Goal: Task Accomplishment & Management: Use online tool/utility

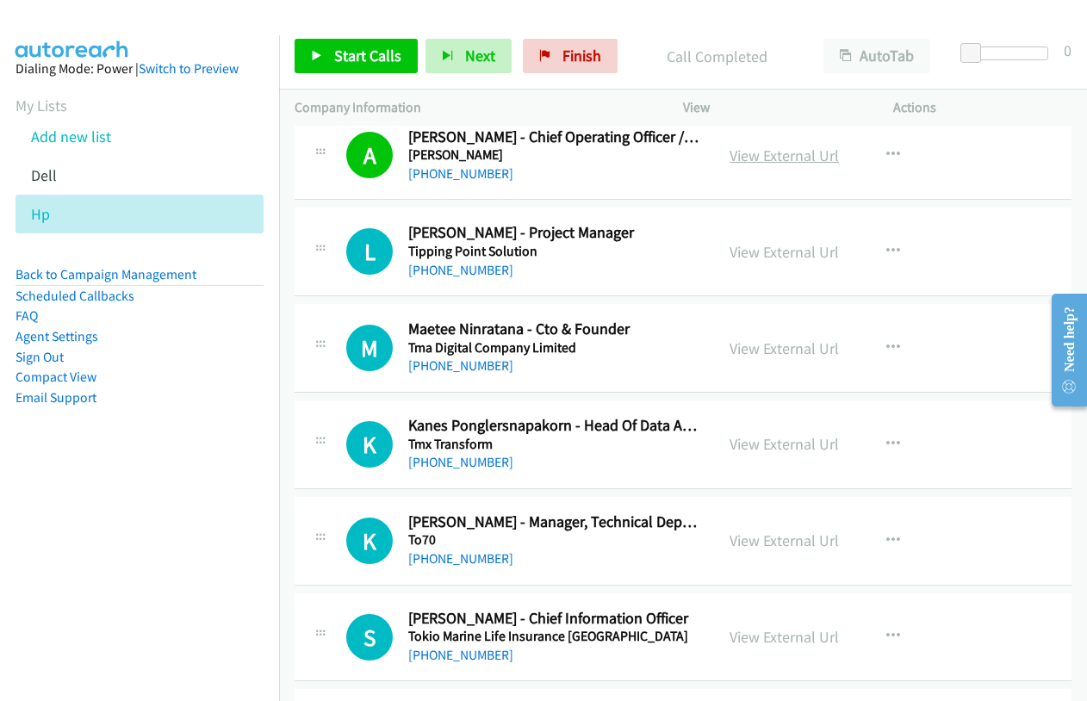
scroll to position [3618, 0]
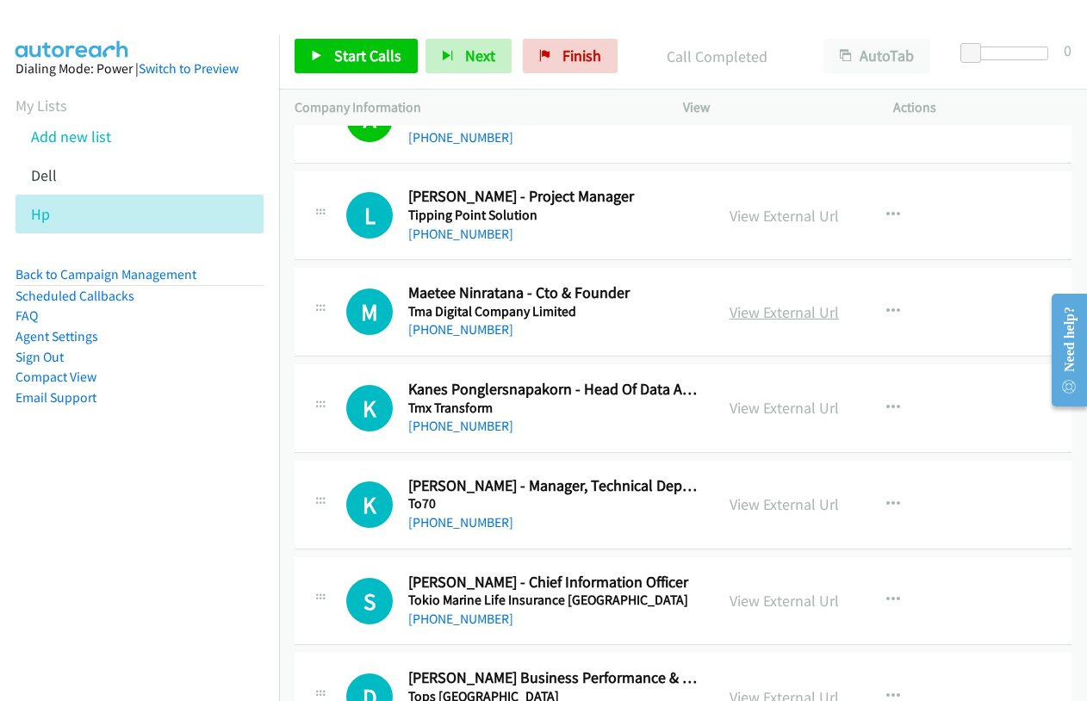
click at [747, 309] on link "View External Url" at bounding box center [784, 312] width 109 height 20
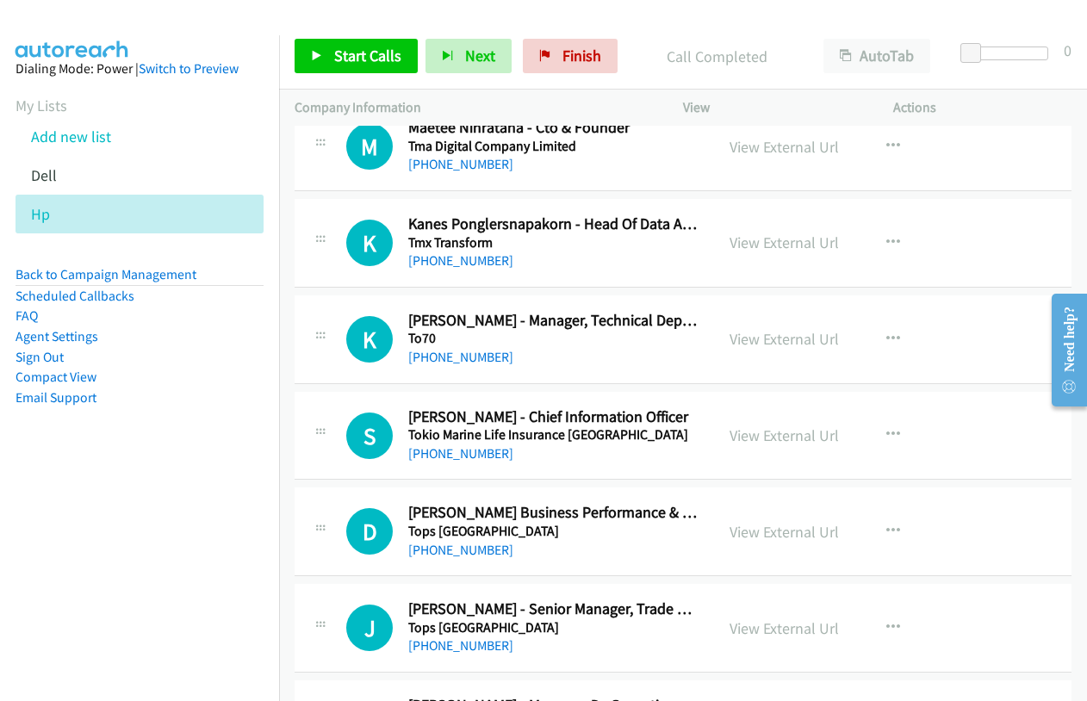
scroll to position [3791, 0]
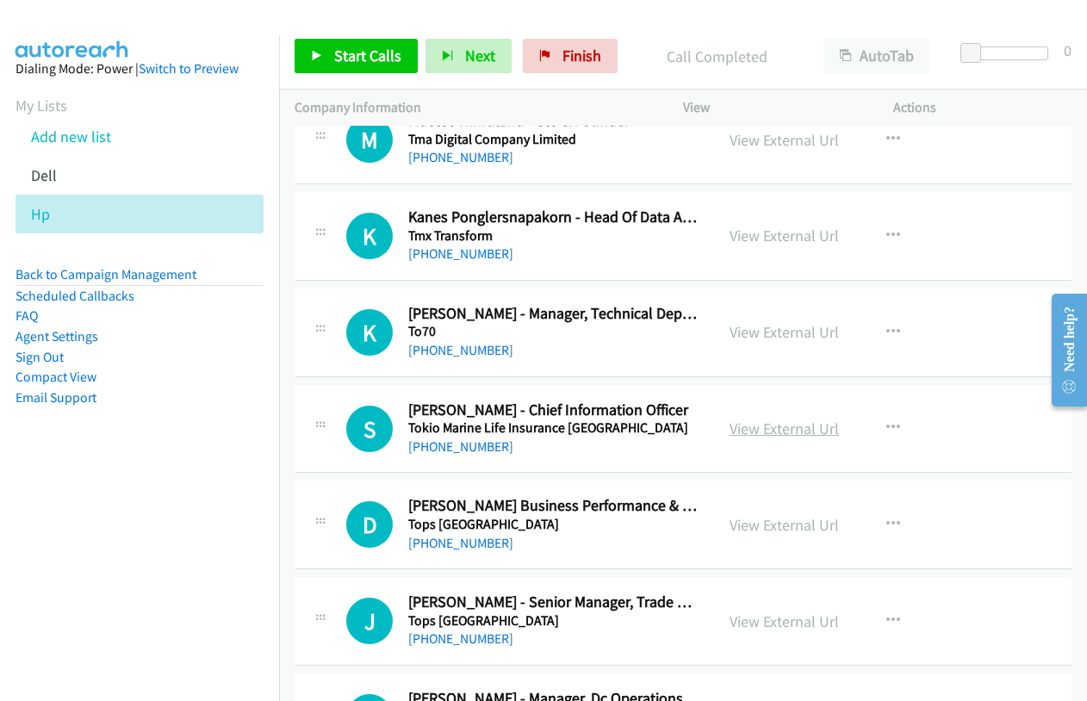
click at [760, 433] on link "View External Url" at bounding box center [784, 429] width 109 height 20
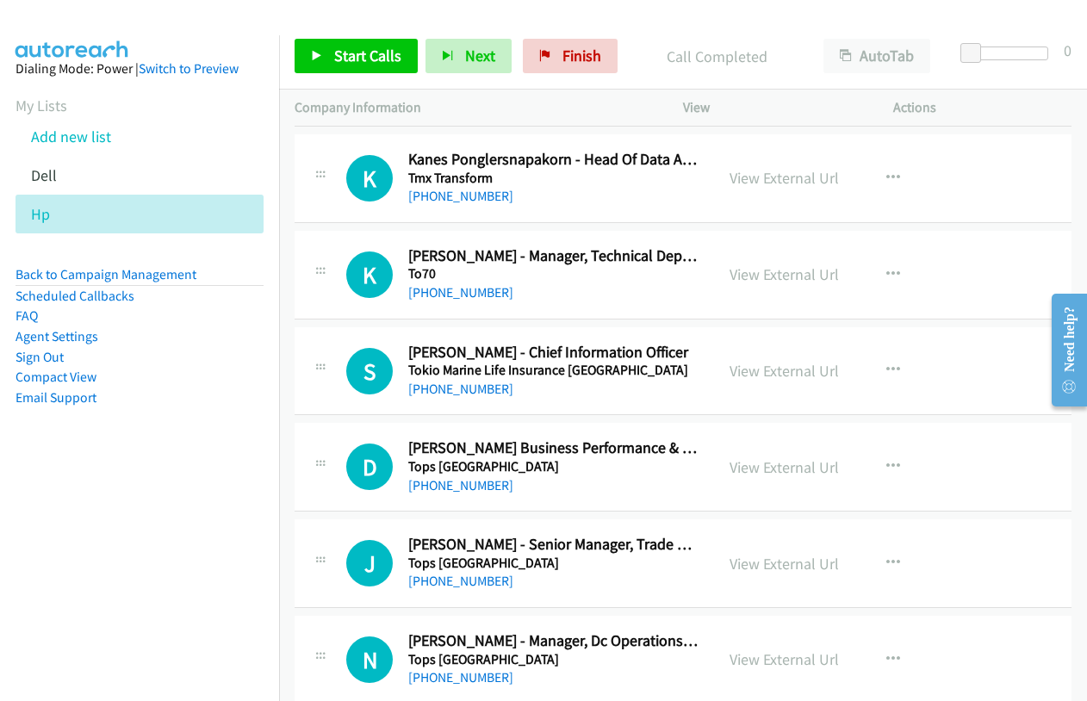
scroll to position [3877, 0]
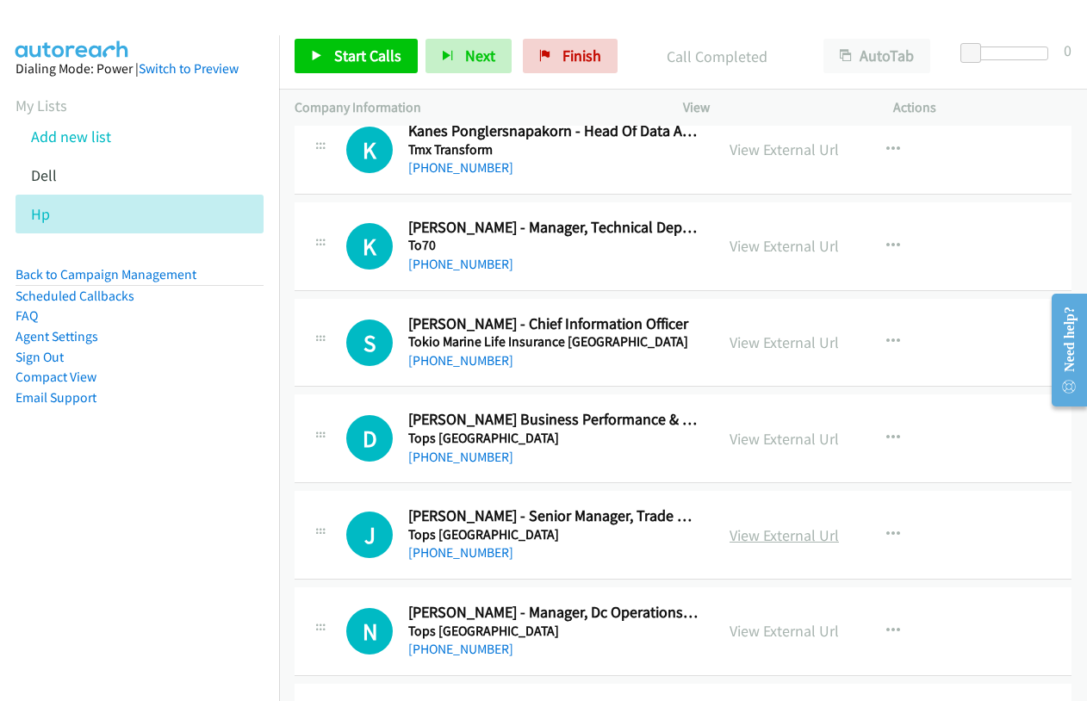
click at [751, 538] on link "View External Url" at bounding box center [784, 536] width 109 height 20
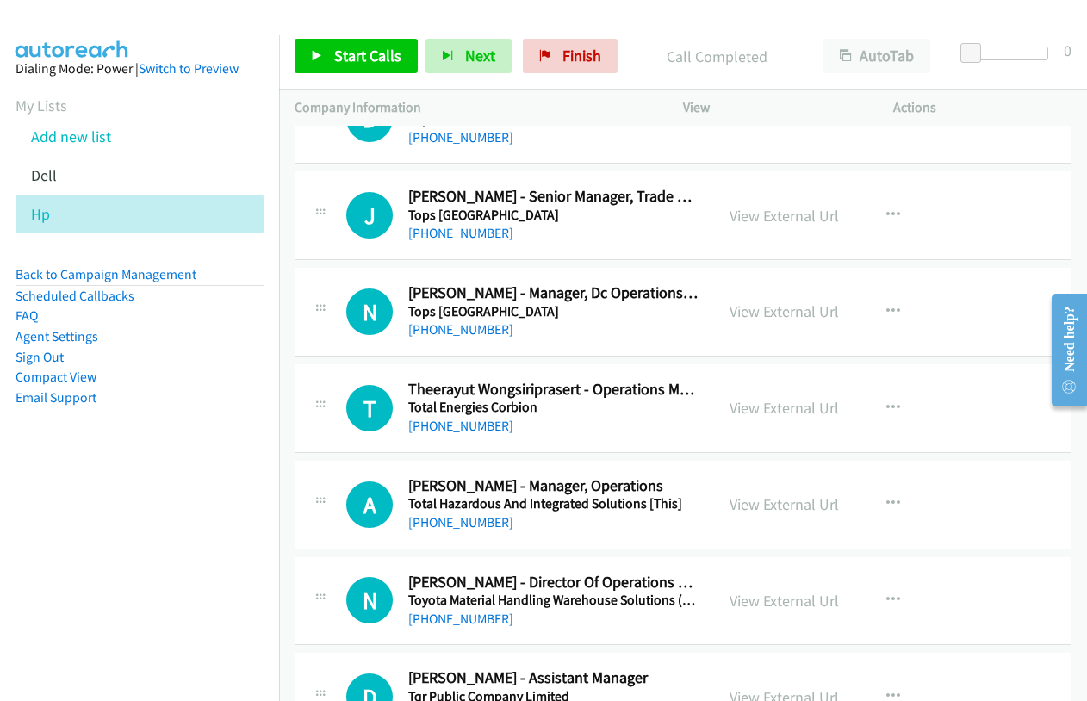
scroll to position [4221, 0]
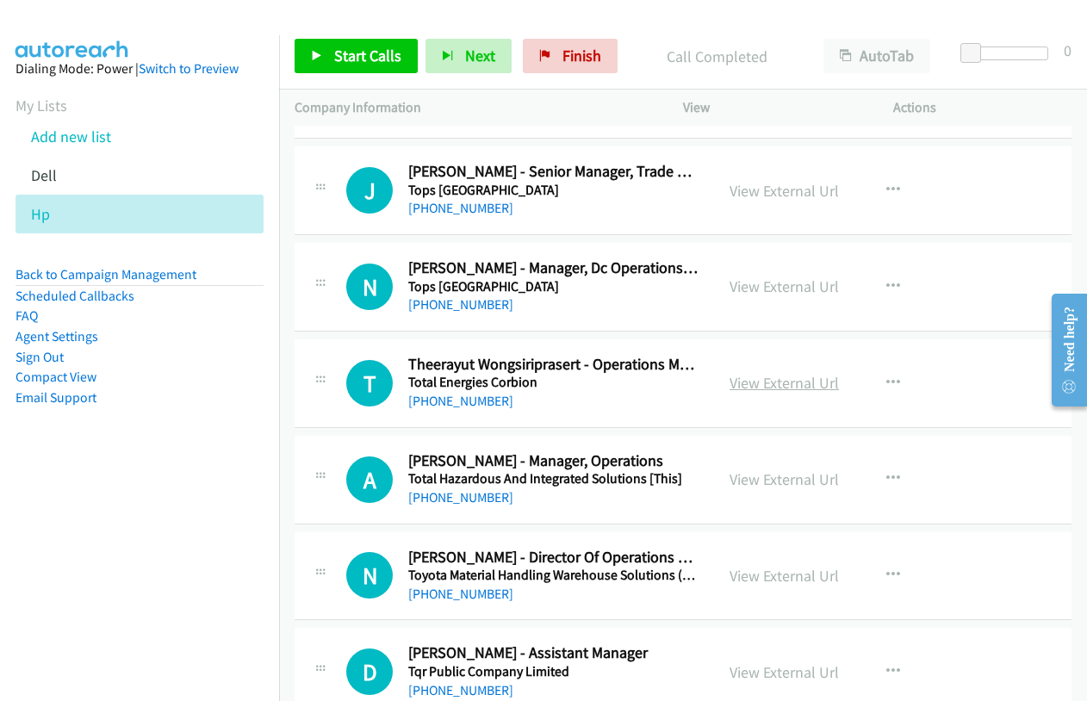
click at [769, 378] on link "View External Url" at bounding box center [784, 383] width 109 height 20
click at [772, 477] on link "View External Url" at bounding box center [784, 480] width 109 height 20
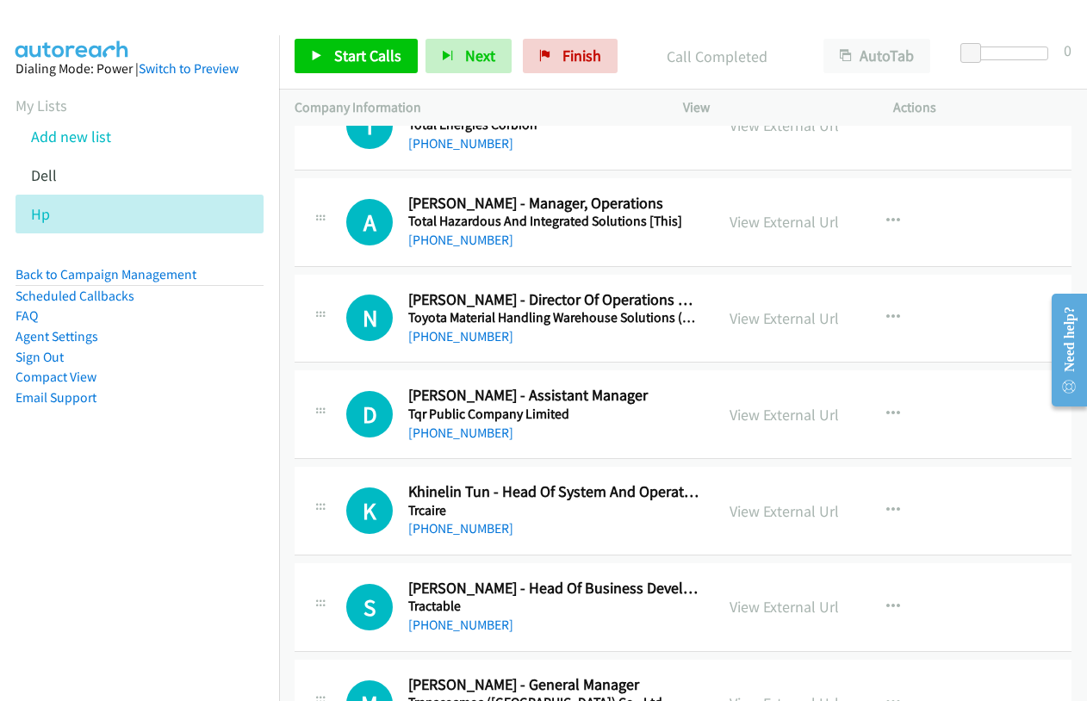
scroll to position [4480, 0]
click at [783, 321] on link "View External Url" at bounding box center [784, 318] width 109 height 20
click at [802, 404] on link "View External Url" at bounding box center [784, 414] width 109 height 20
click at [784, 512] on link "View External Url" at bounding box center [784, 511] width 109 height 20
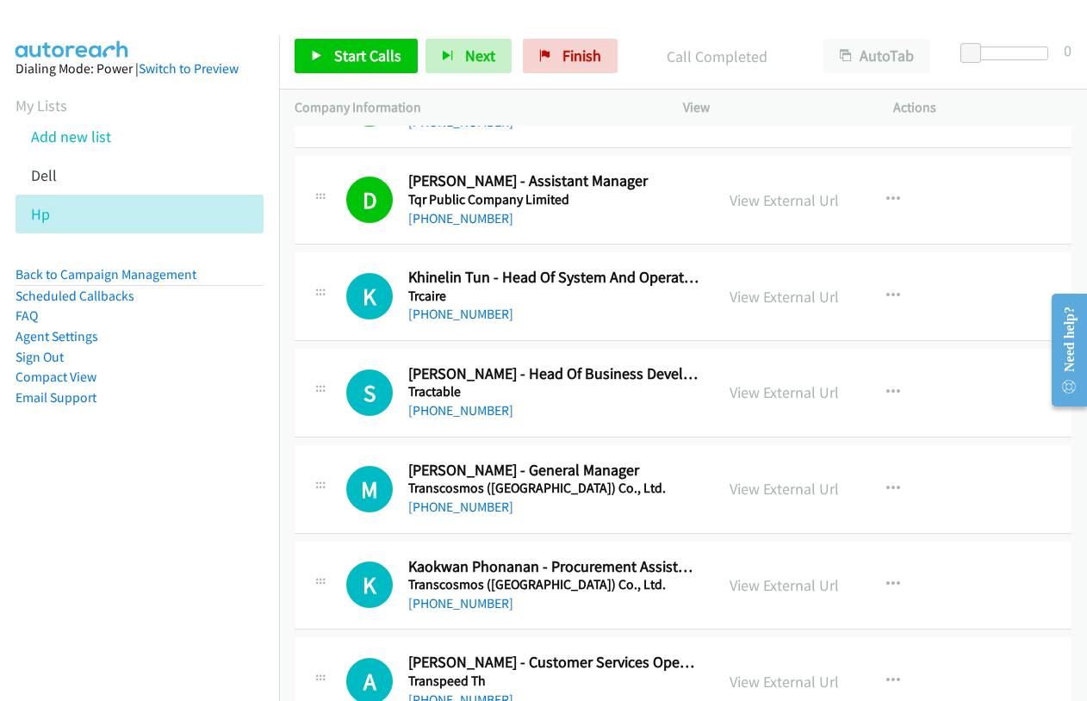
scroll to position [4738, 0]
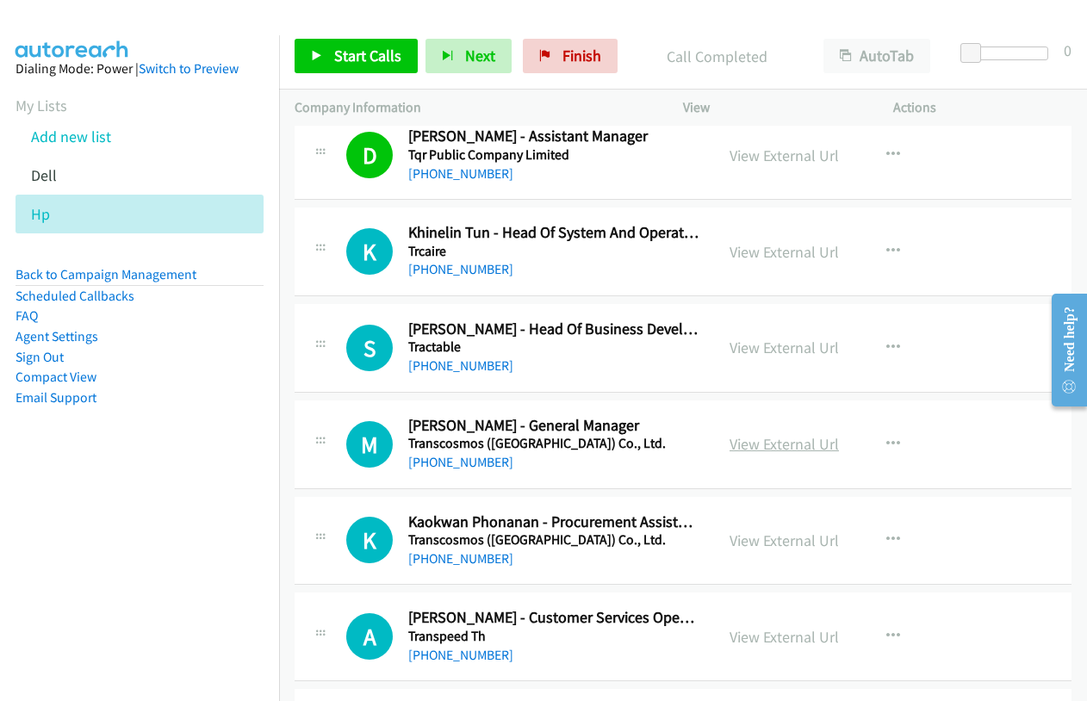
click at [766, 440] on link "View External Url" at bounding box center [784, 444] width 109 height 20
click at [749, 539] on link "View External Url" at bounding box center [784, 541] width 109 height 20
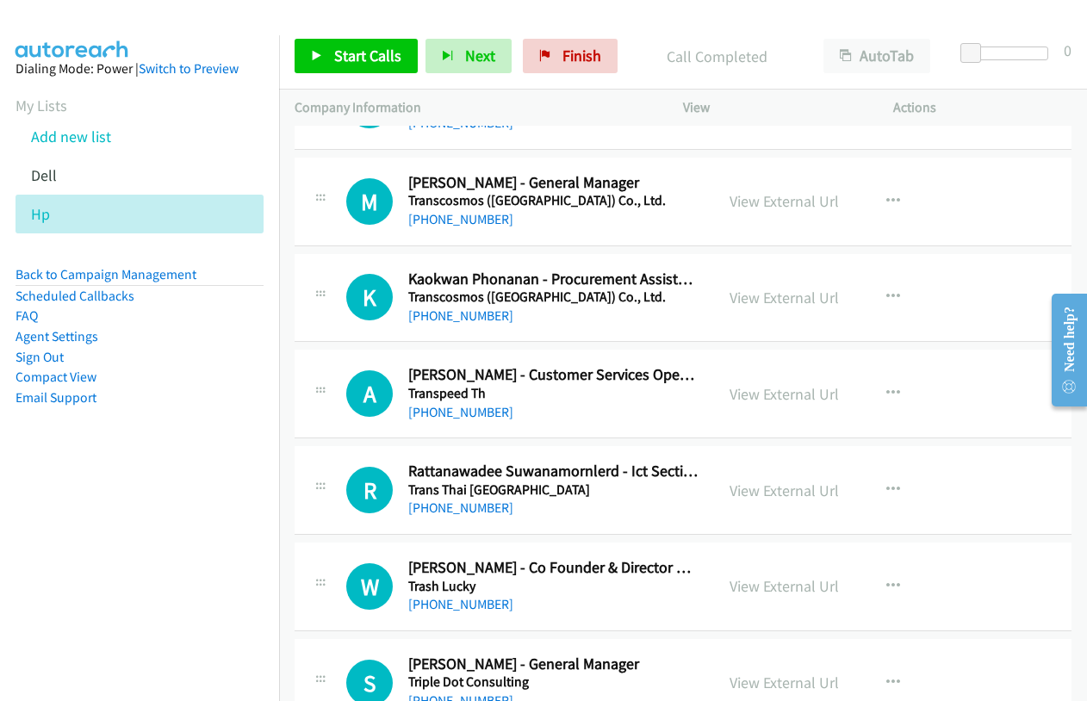
scroll to position [4997, 0]
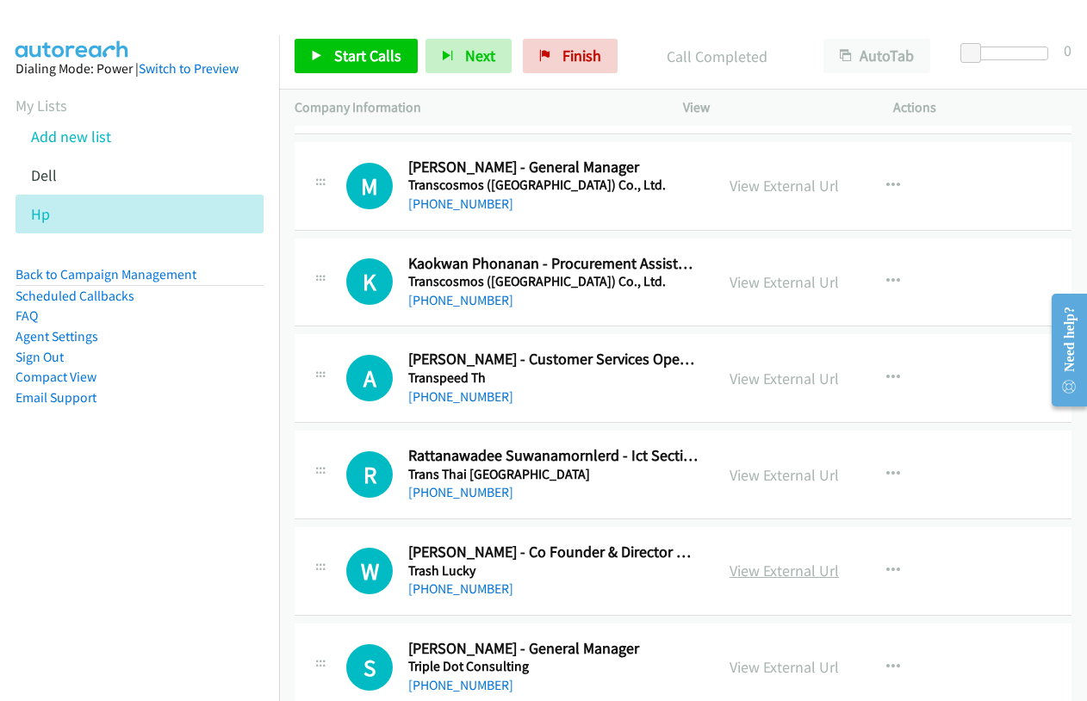
click at [778, 568] on link "View External Url" at bounding box center [784, 571] width 109 height 20
click at [776, 668] on link "View External Url" at bounding box center [784, 667] width 109 height 20
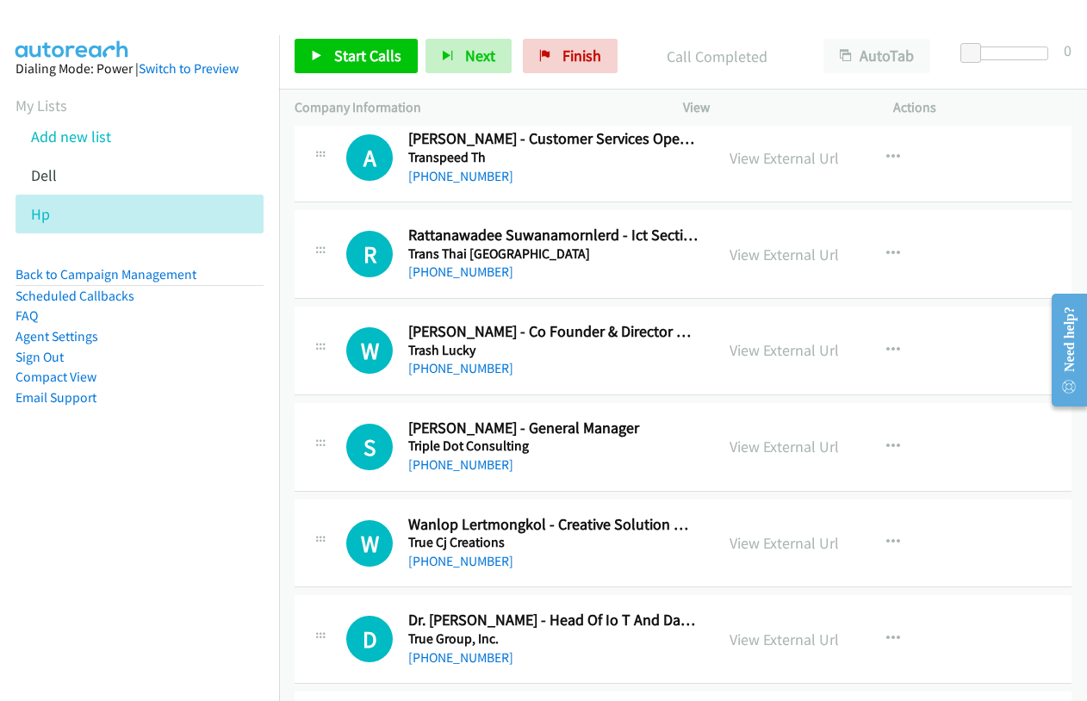
scroll to position [5255, 0]
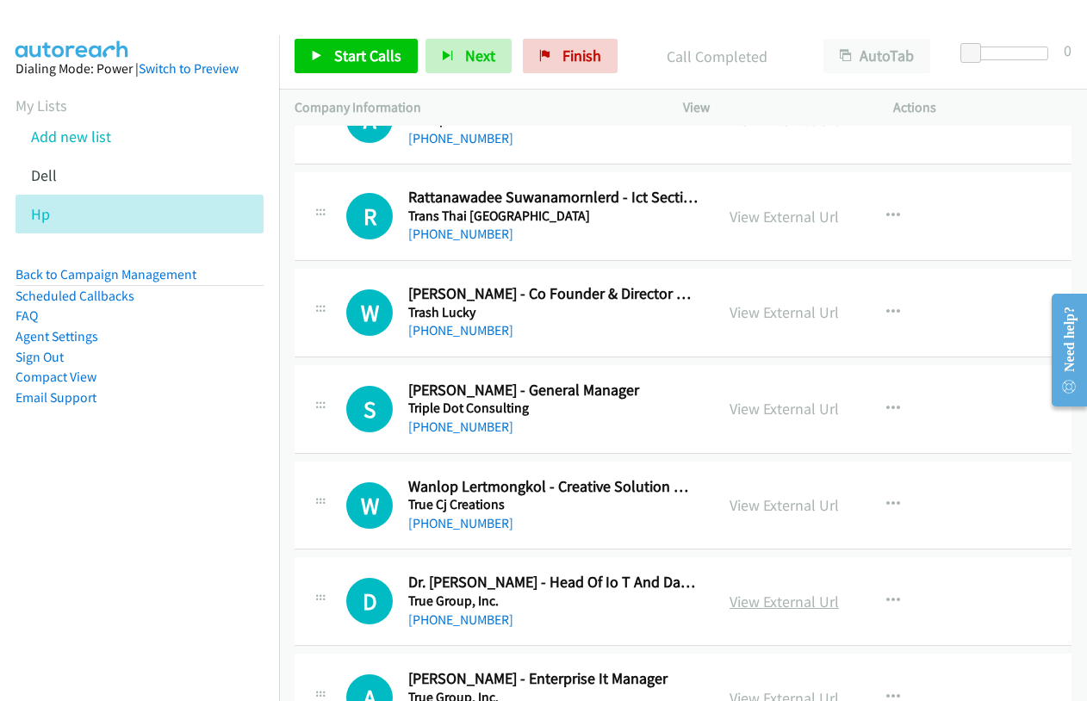
click at [793, 599] on link "View External Url" at bounding box center [784, 602] width 109 height 20
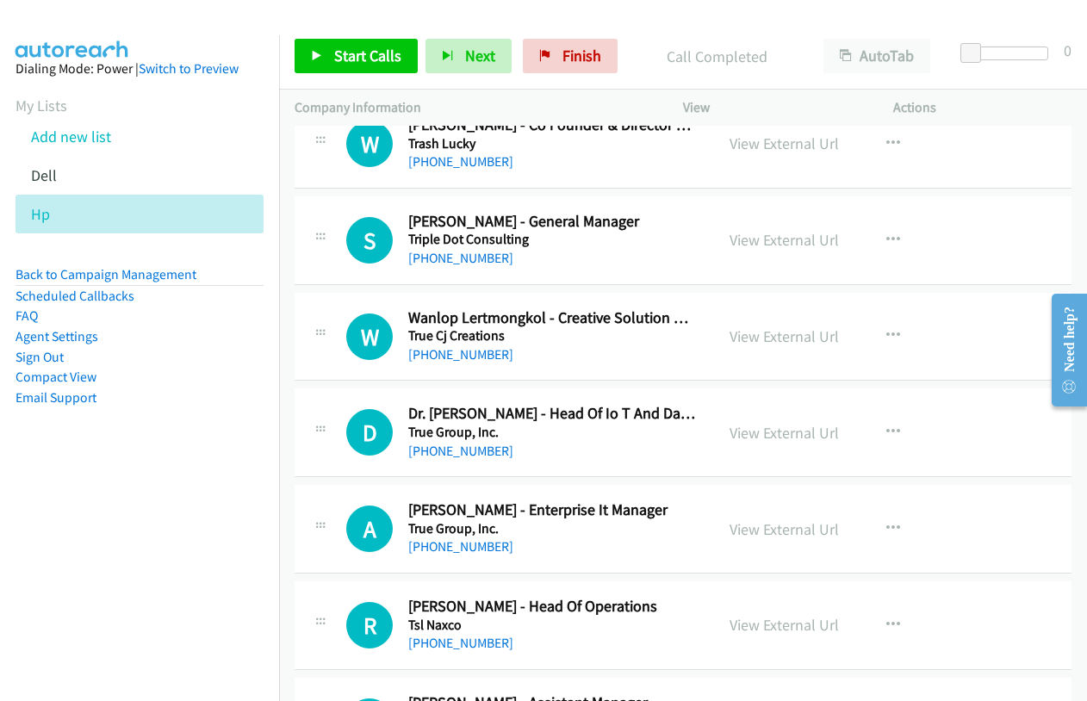
scroll to position [5427, 0]
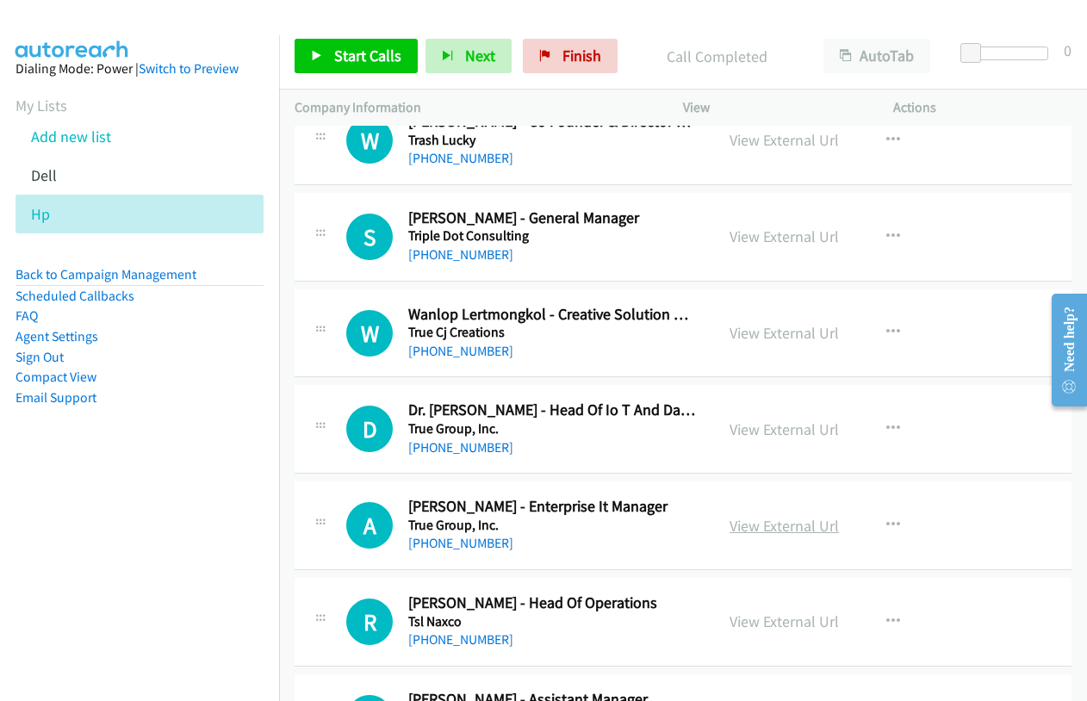
click at [778, 522] on link "View External Url" at bounding box center [784, 526] width 109 height 20
click at [758, 626] on link "View External Url" at bounding box center [784, 622] width 109 height 20
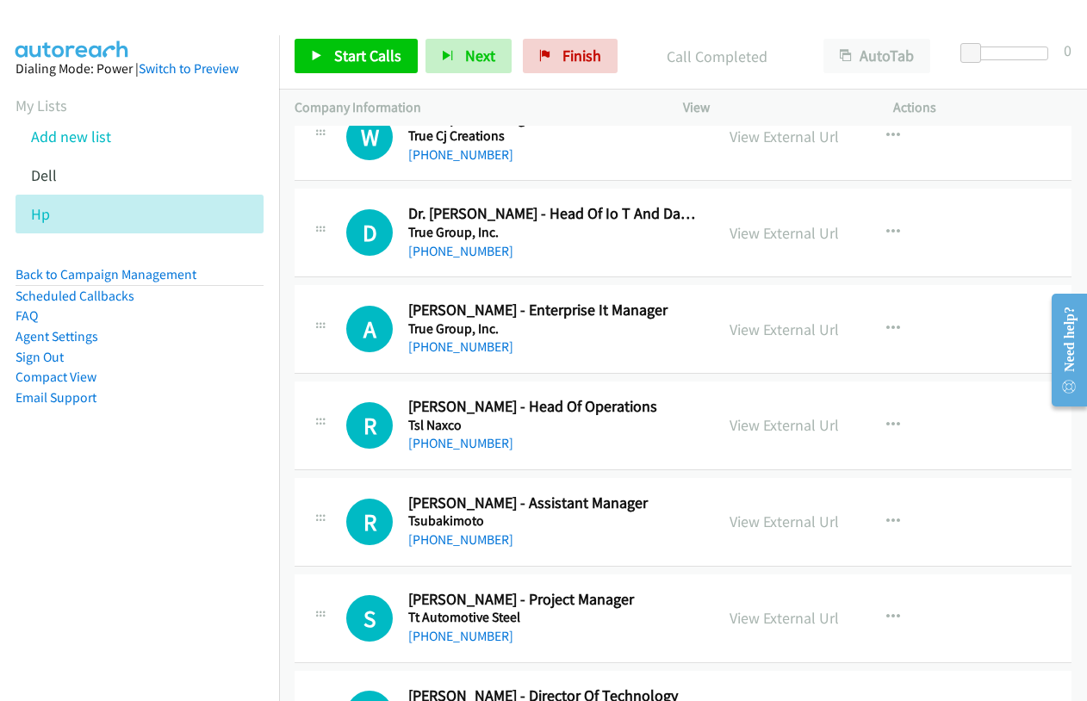
scroll to position [5686, 0]
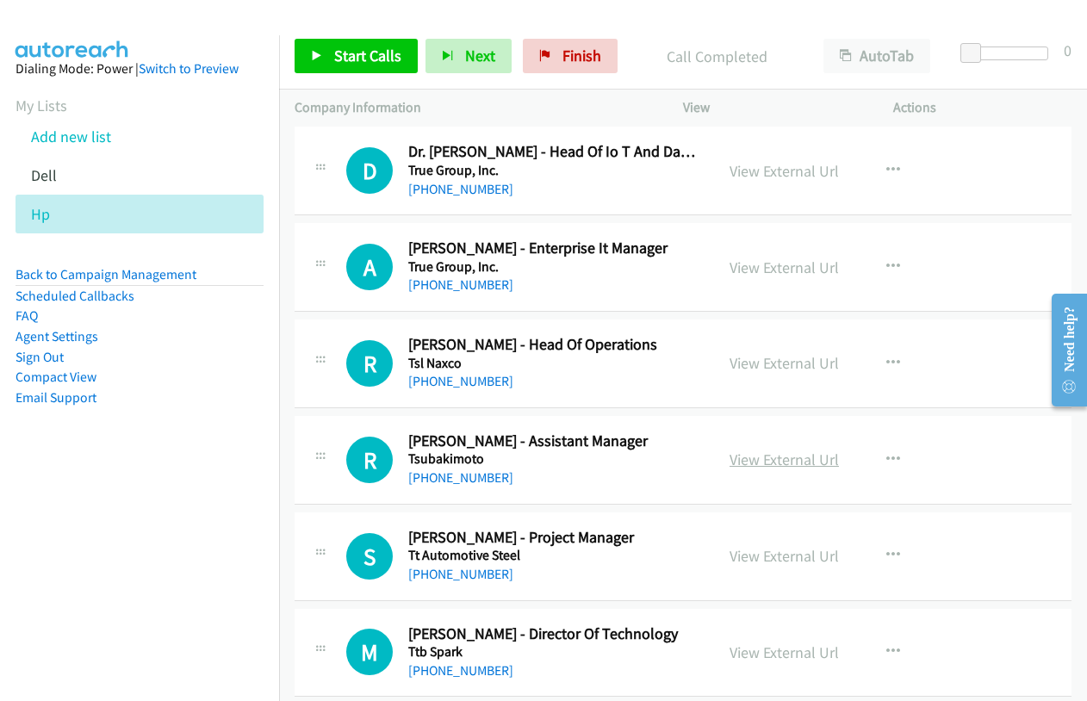
click at [772, 464] on link "View External Url" at bounding box center [784, 460] width 109 height 20
click at [746, 550] on link "View External Url" at bounding box center [784, 556] width 109 height 20
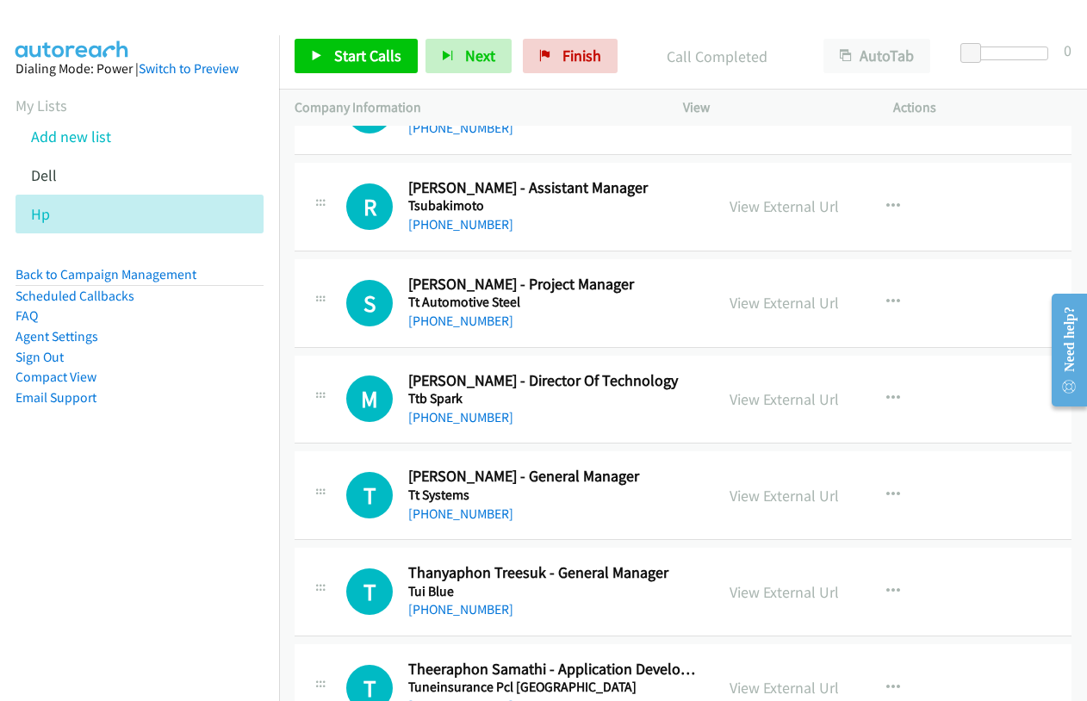
scroll to position [5944, 0]
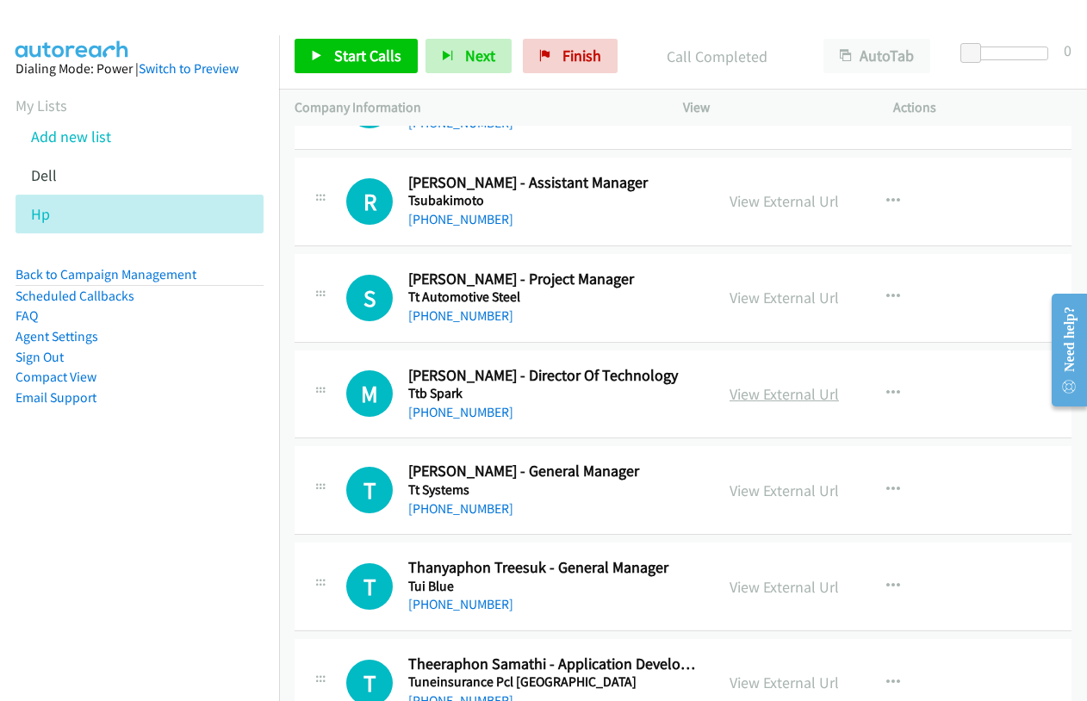
click at [783, 384] on link "View External Url" at bounding box center [784, 394] width 109 height 20
click at [778, 488] on link "View External Url" at bounding box center [784, 491] width 109 height 20
click at [781, 591] on link "View External Url" at bounding box center [784, 587] width 109 height 20
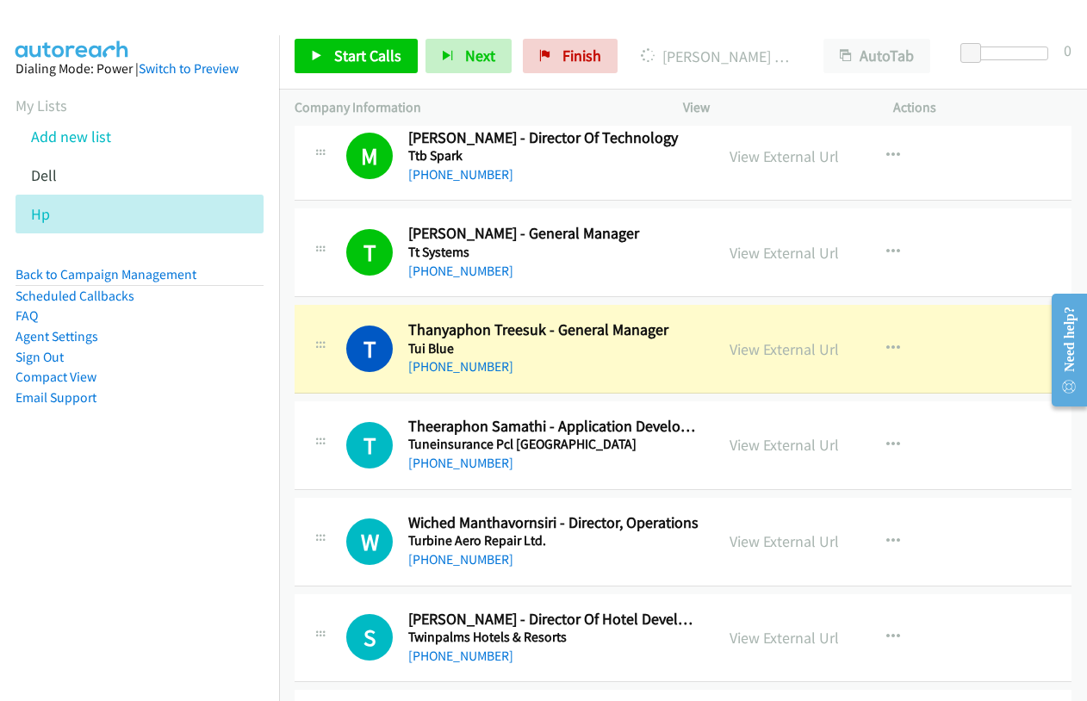
scroll to position [6203, 0]
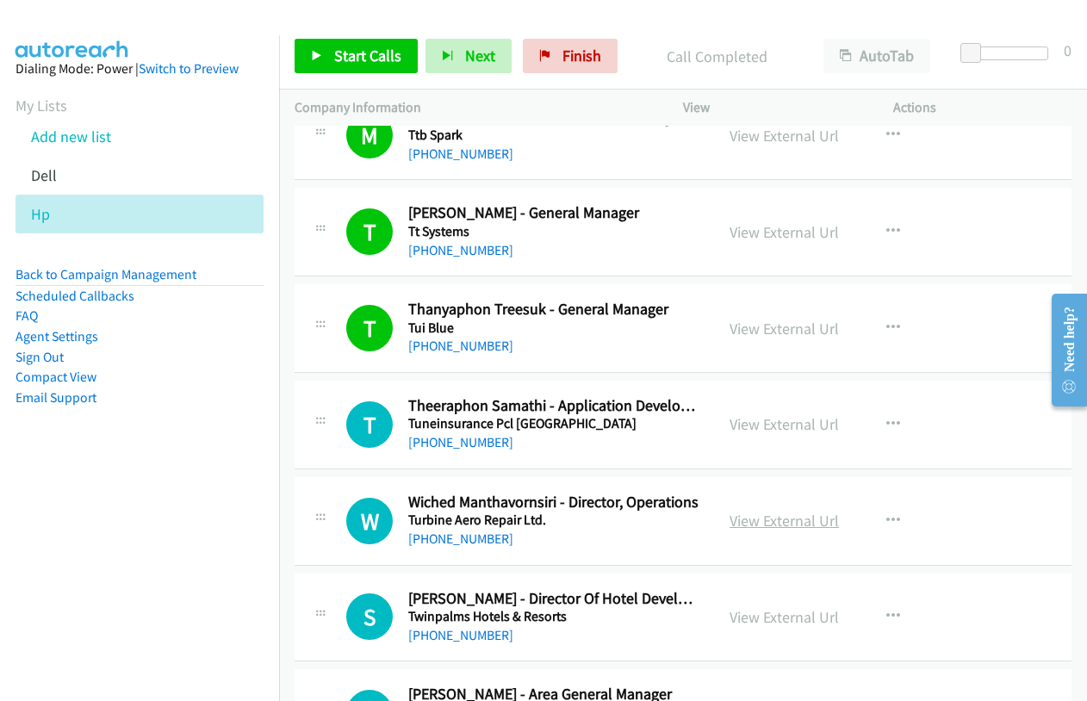
click at [773, 524] on link "View External Url" at bounding box center [784, 521] width 109 height 20
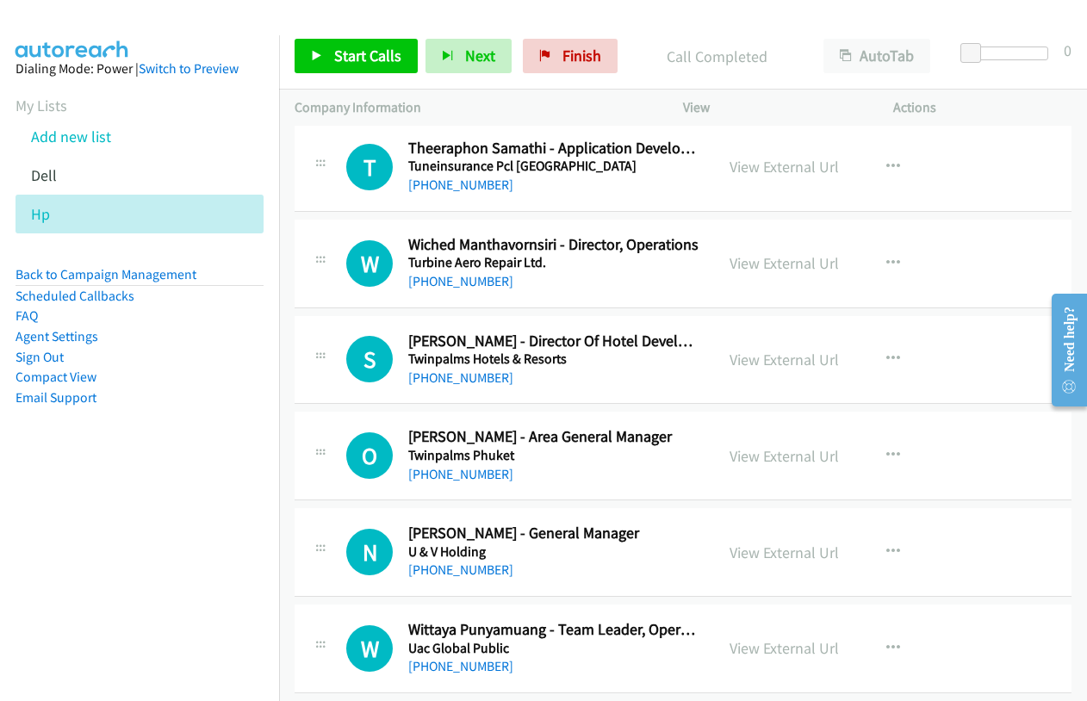
scroll to position [6461, 0]
click at [766, 451] on link "View External Url" at bounding box center [784, 455] width 109 height 20
click at [751, 551] on link "View External Url" at bounding box center [784, 552] width 109 height 20
click at [784, 649] on link "View External Url" at bounding box center [784, 648] width 109 height 20
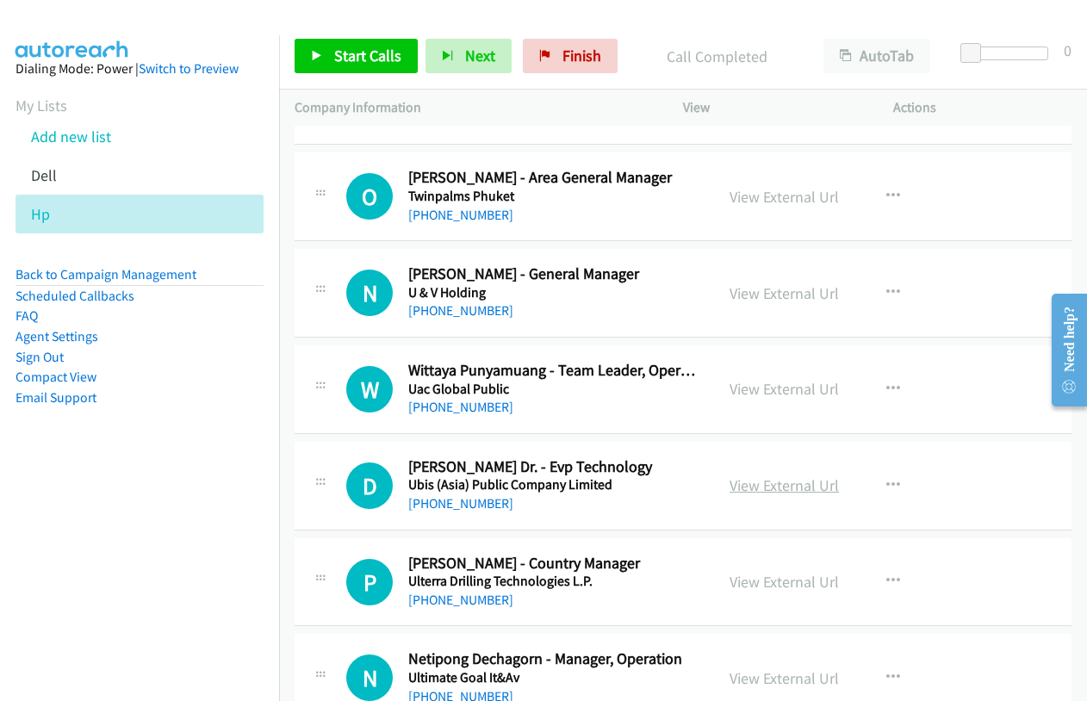
click at [785, 482] on link "View External Url" at bounding box center [784, 486] width 109 height 20
click at [752, 584] on link "View External Url" at bounding box center [784, 582] width 109 height 20
click at [763, 676] on link "View External Url" at bounding box center [784, 679] width 109 height 20
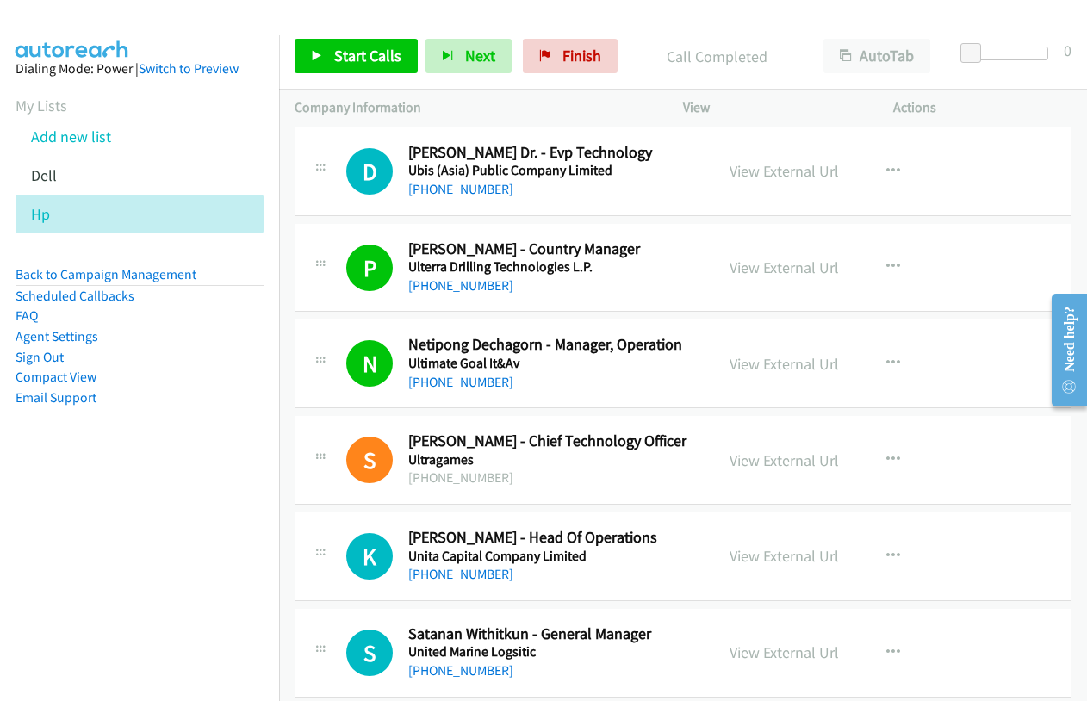
scroll to position [7064, 0]
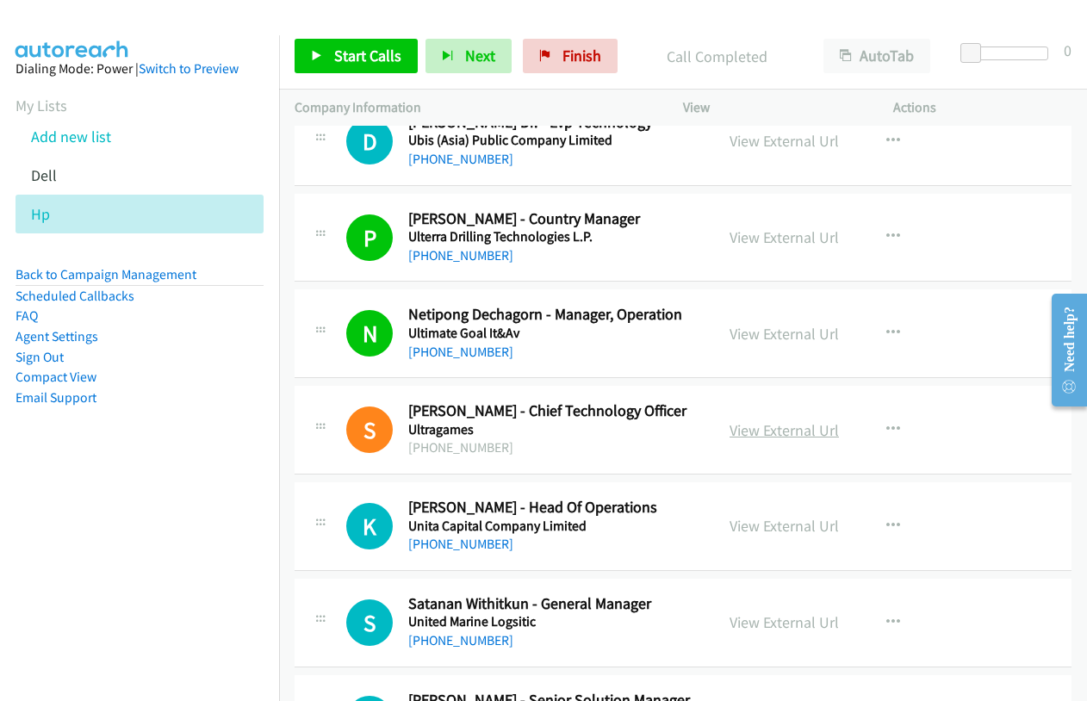
click at [809, 432] on link "View External Url" at bounding box center [784, 430] width 109 height 20
click at [774, 531] on link "View External Url" at bounding box center [784, 526] width 109 height 20
click at [782, 618] on link "View External Url" at bounding box center [784, 623] width 109 height 20
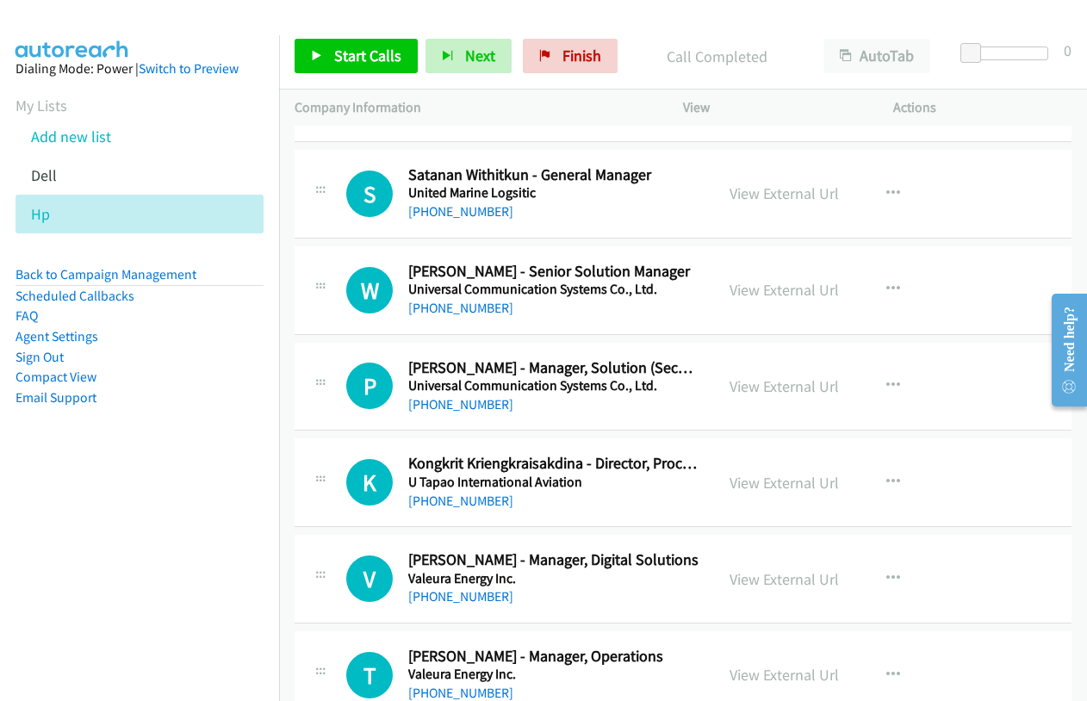
scroll to position [7495, 0]
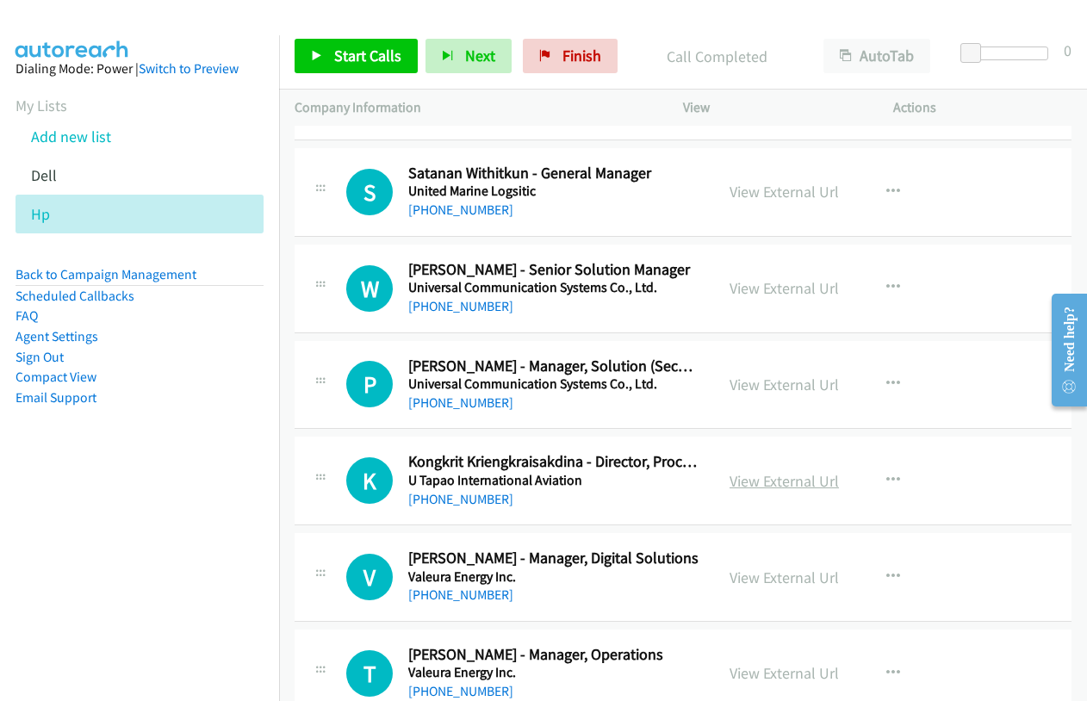
click at [795, 480] on link "View External Url" at bounding box center [784, 481] width 109 height 20
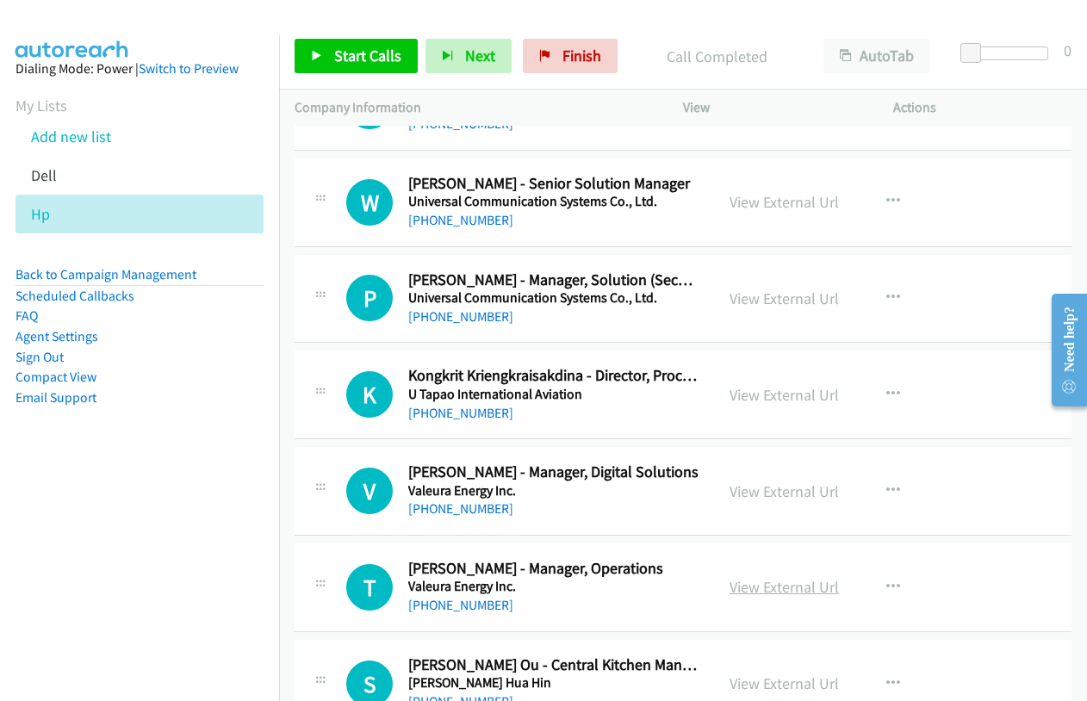
click at [766, 588] on link "View External Url" at bounding box center [784, 587] width 109 height 20
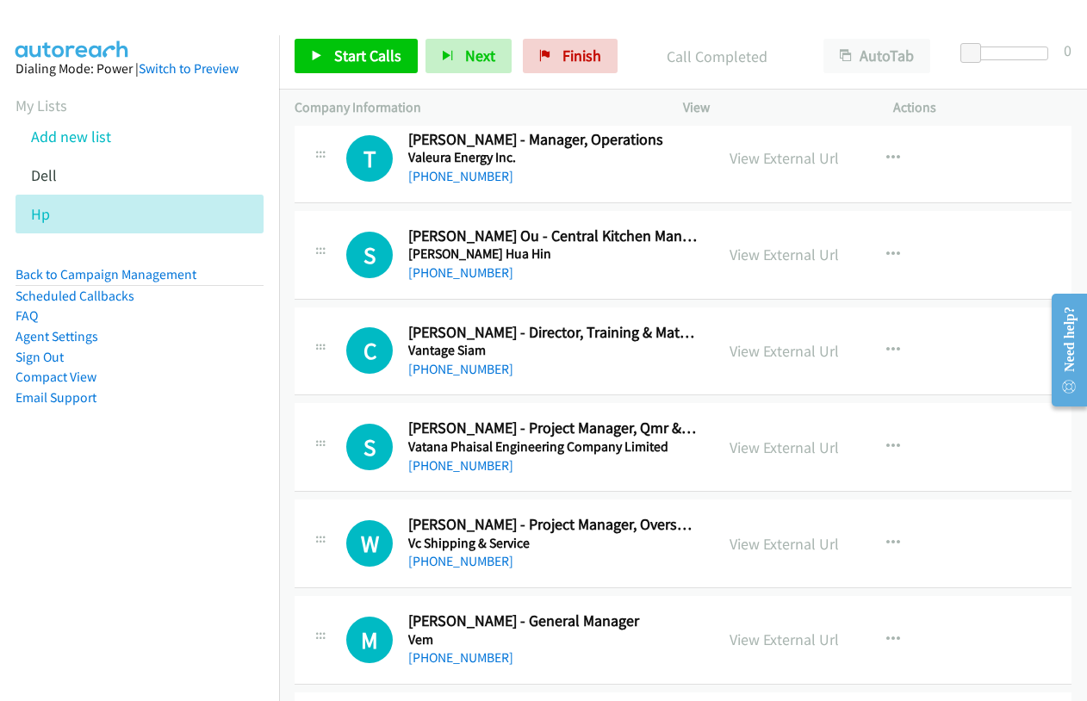
scroll to position [8012, 0]
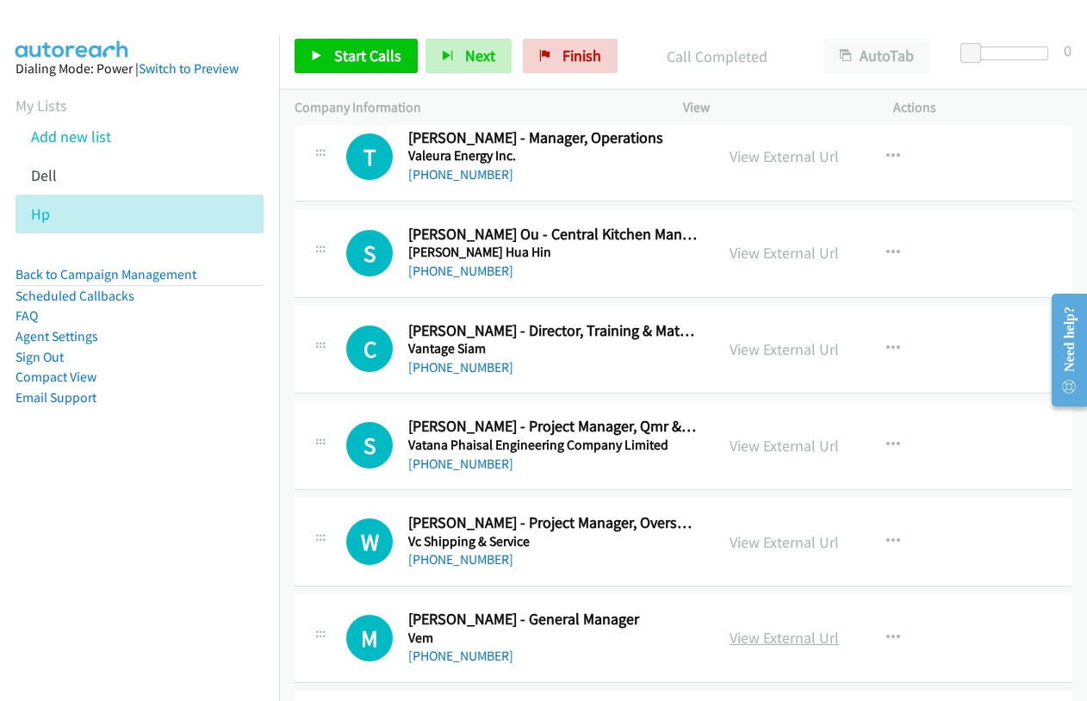
click at [808, 634] on link "View External Url" at bounding box center [784, 638] width 109 height 20
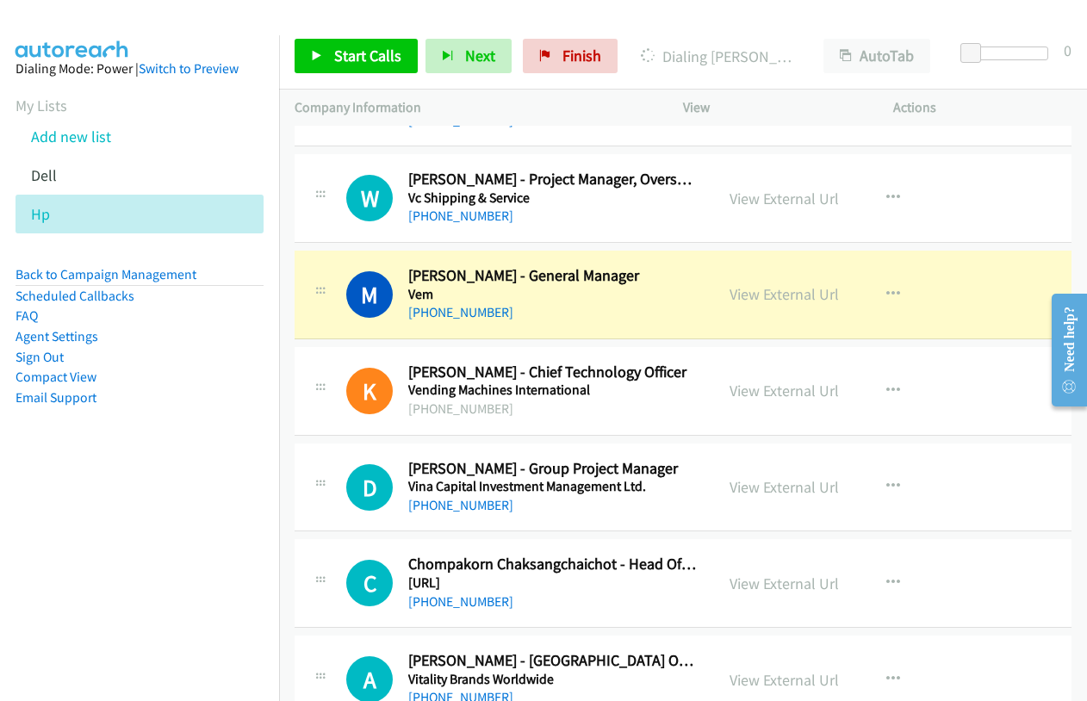
scroll to position [8357, 0]
click at [771, 393] on link "View External Url" at bounding box center [784, 390] width 109 height 20
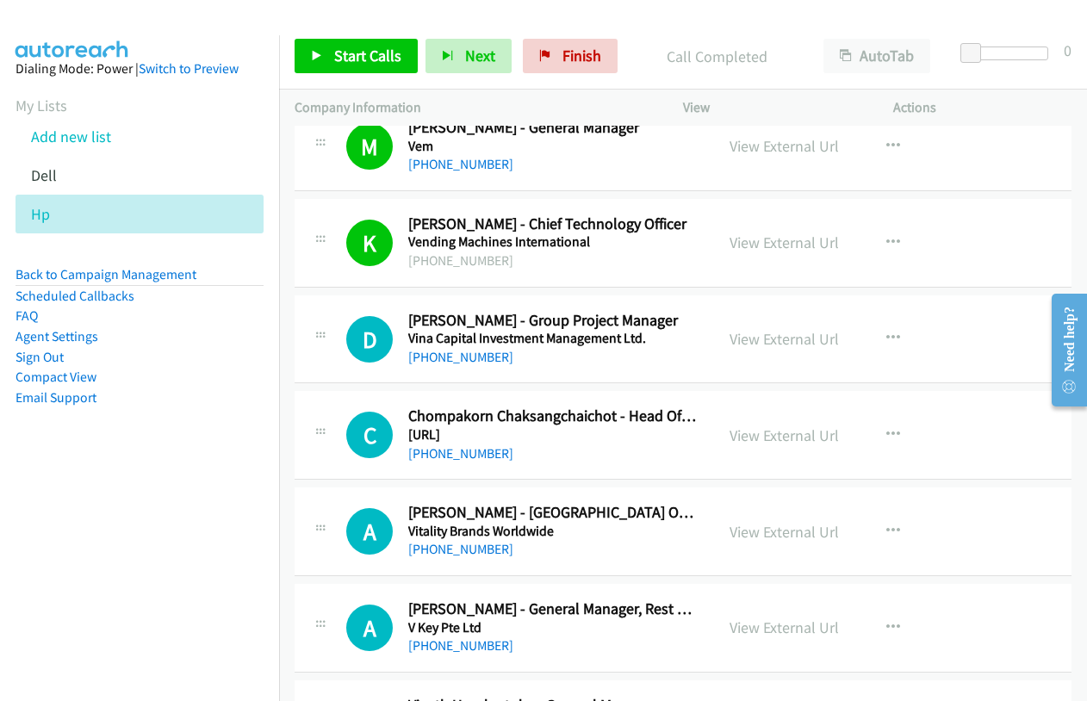
scroll to position [8529, 0]
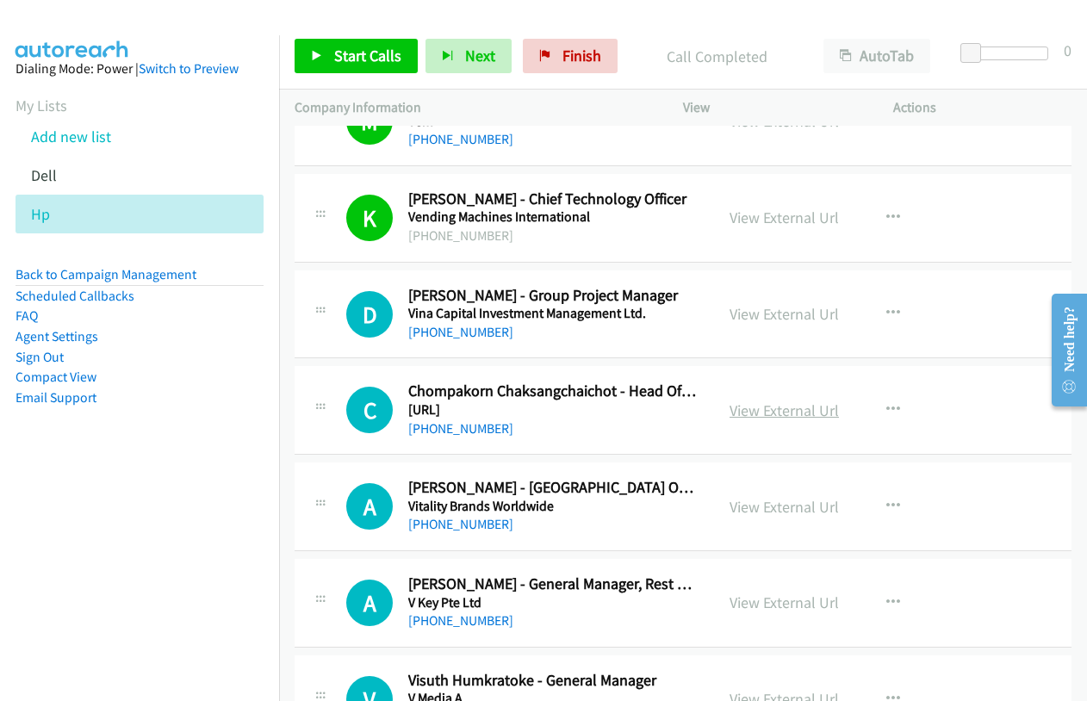
click at [768, 414] on link "View External Url" at bounding box center [784, 411] width 109 height 20
click at [800, 511] on link "View External Url" at bounding box center [784, 507] width 109 height 20
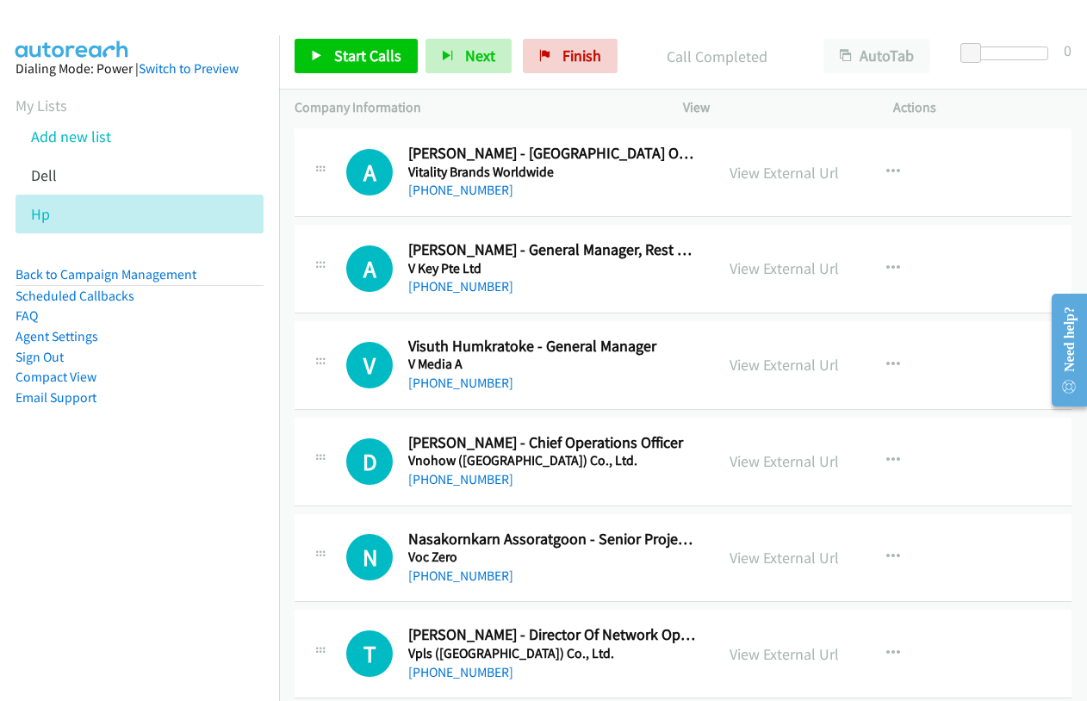
scroll to position [8873, 0]
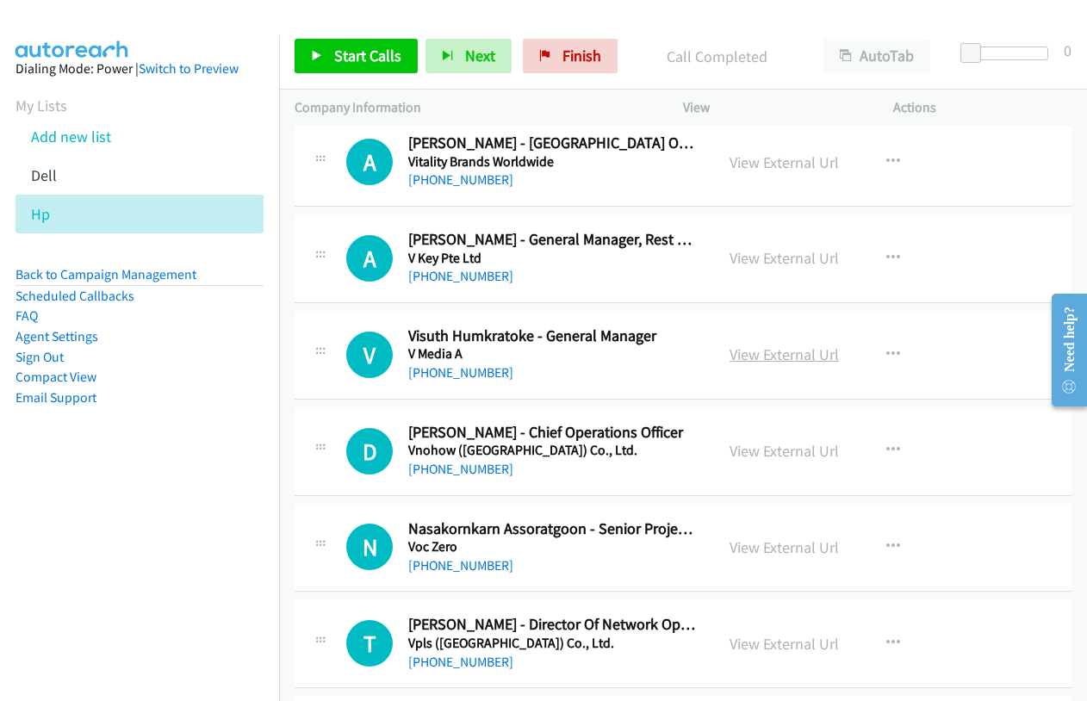
click at [771, 348] on link "View External Url" at bounding box center [784, 355] width 109 height 20
click at [760, 450] on link "View External Url" at bounding box center [784, 451] width 109 height 20
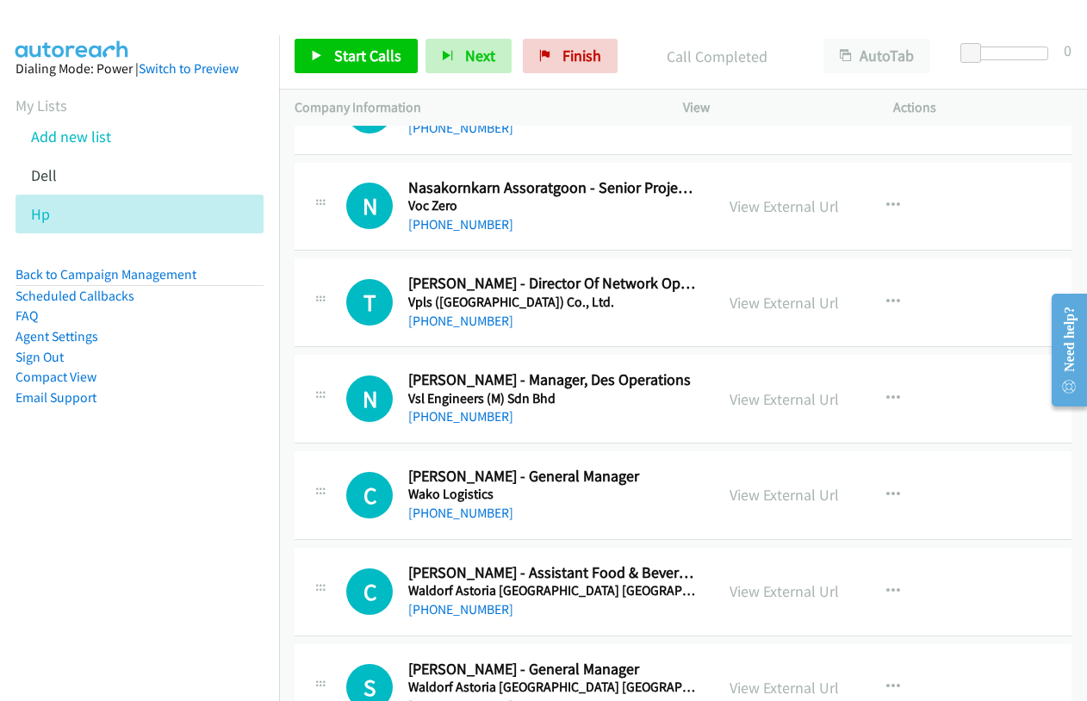
scroll to position [9218, 0]
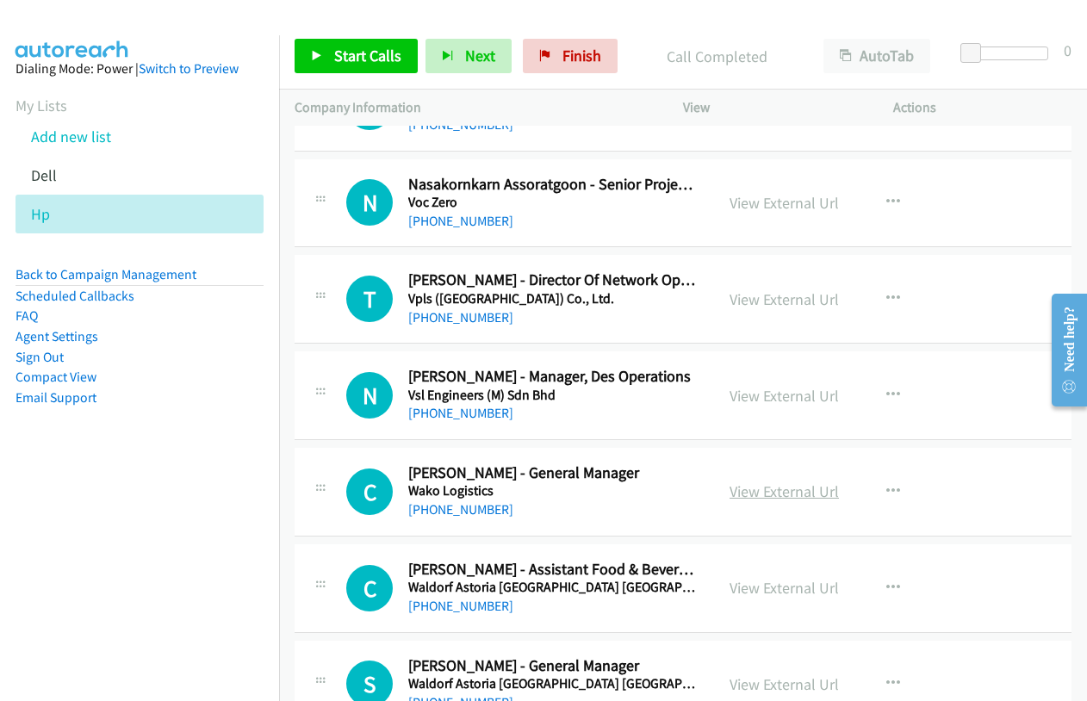
click at [784, 485] on link "View External Url" at bounding box center [784, 492] width 109 height 20
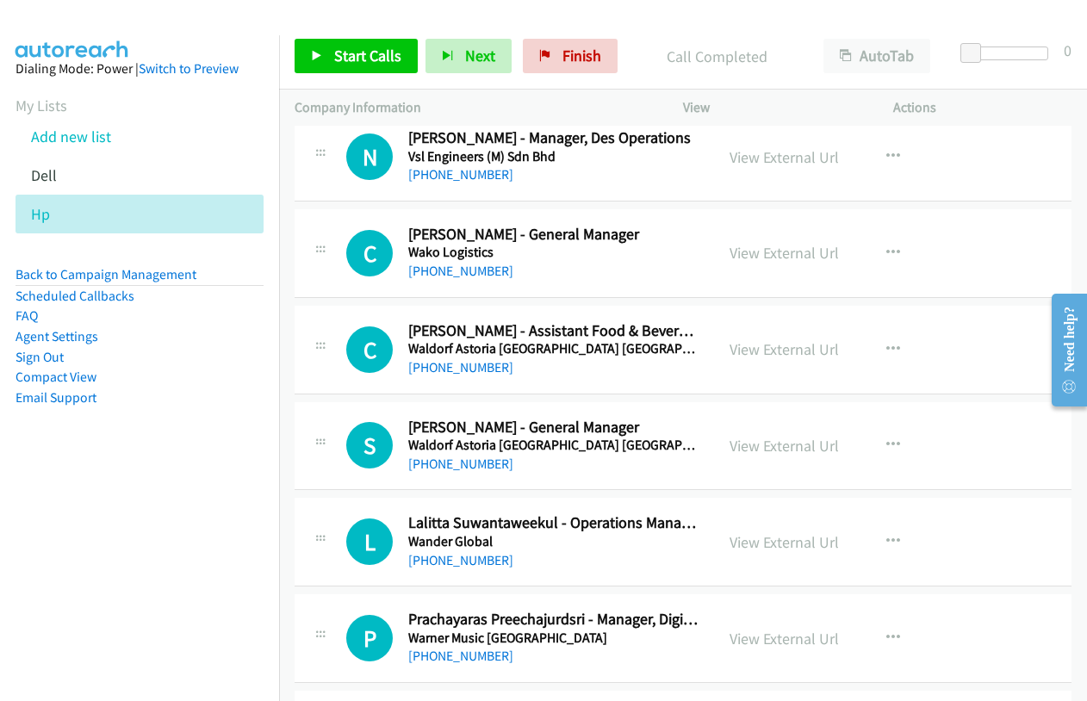
scroll to position [9477, 0]
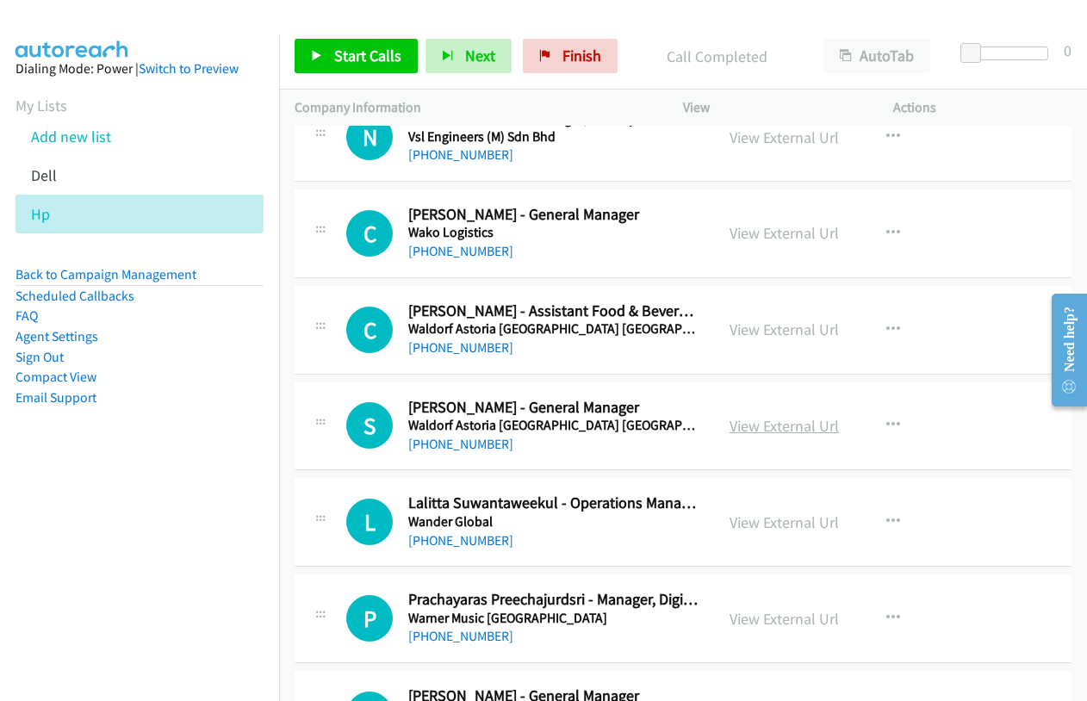
click at [798, 419] on link "View External Url" at bounding box center [784, 426] width 109 height 20
click at [791, 524] on link "View External Url" at bounding box center [784, 523] width 109 height 20
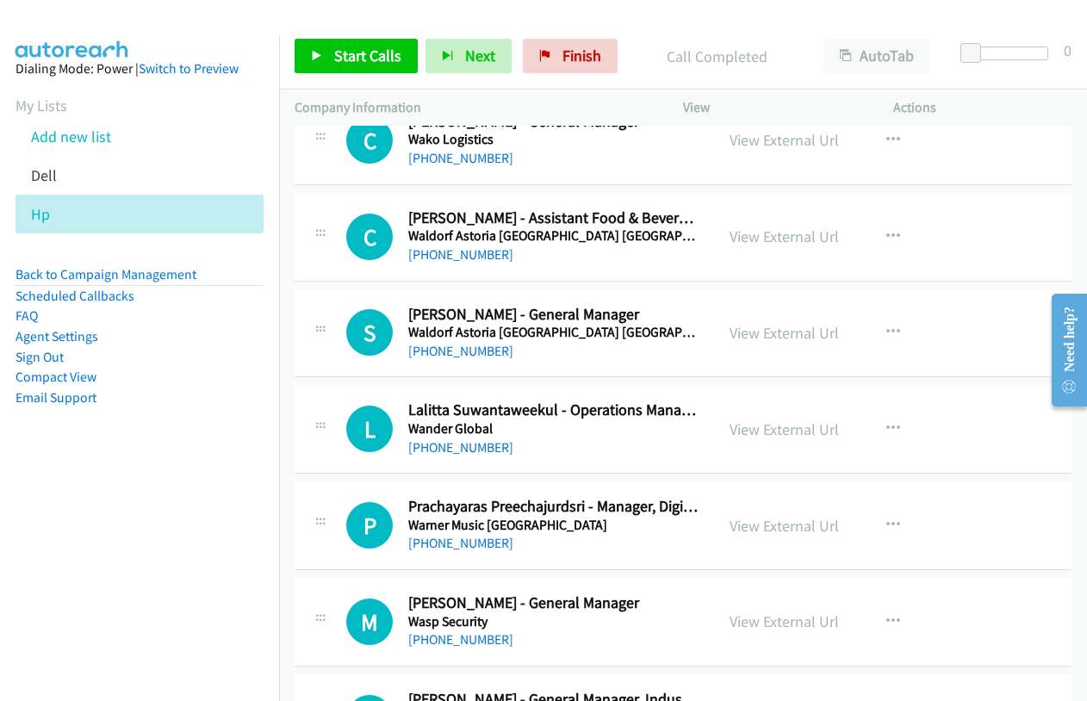
scroll to position [9735, 0]
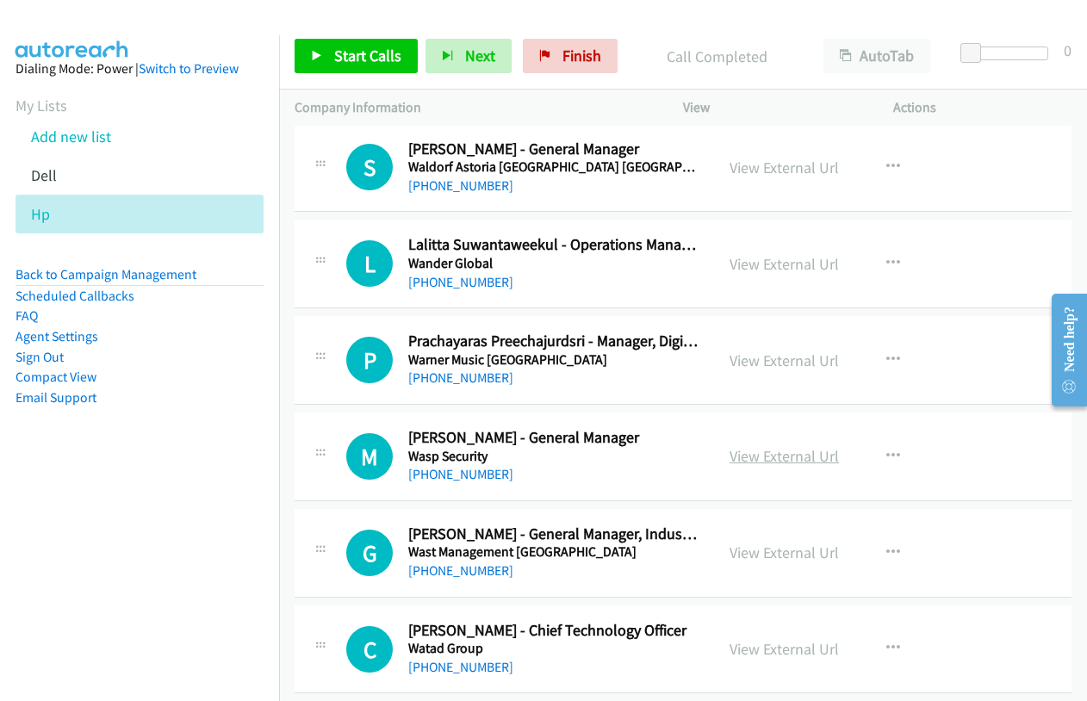
click at [781, 459] on link "View External Url" at bounding box center [784, 456] width 109 height 20
click at [788, 551] on link "View External Url" at bounding box center [784, 553] width 109 height 20
click at [745, 649] on link "View External Url" at bounding box center [784, 649] width 109 height 20
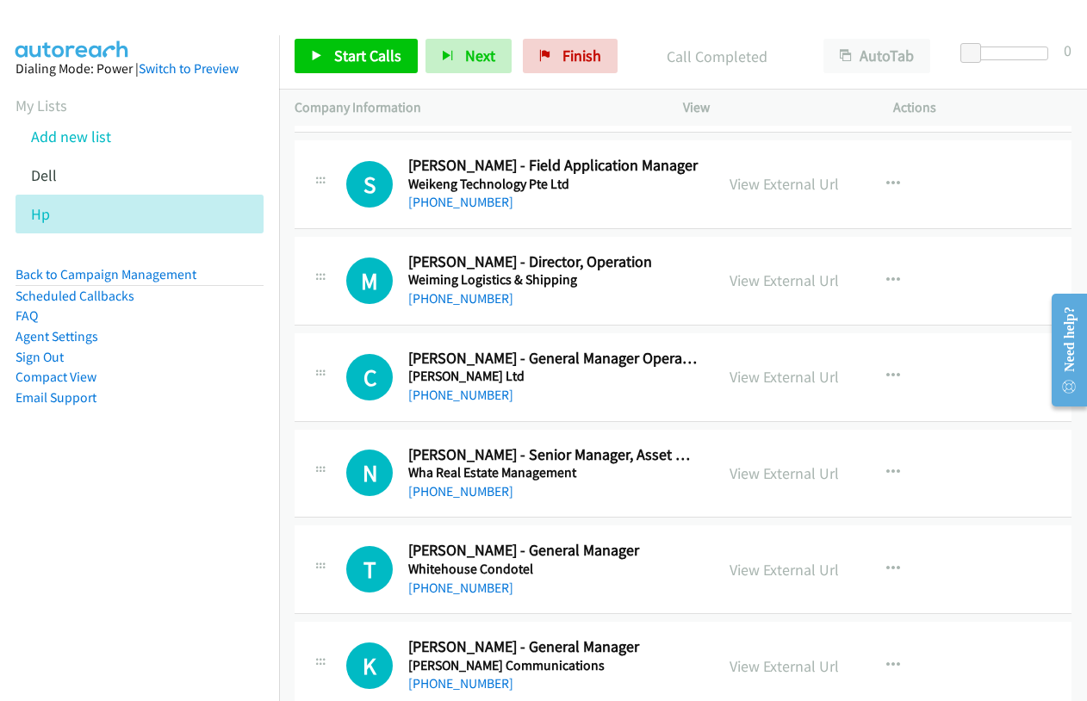
scroll to position [10510, 0]
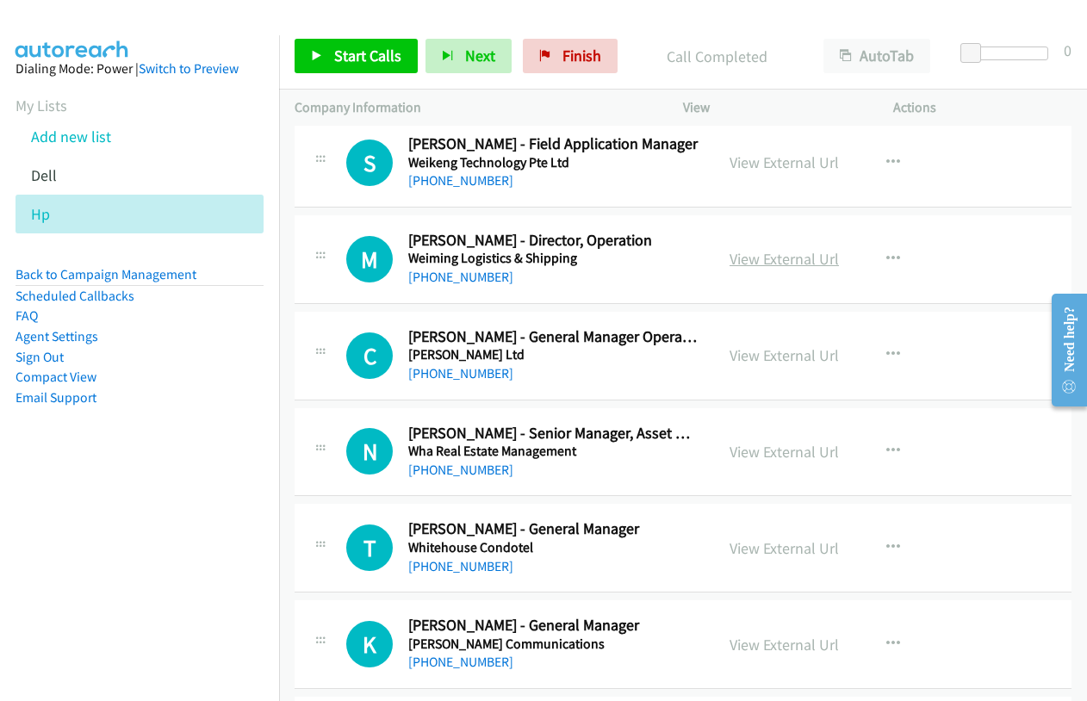
click at [781, 252] on link "View External Url" at bounding box center [784, 259] width 109 height 20
click at [753, 358] on link "View External Url" at bounding box center [784, 355] width 109 height 20
click at [781, 451] on link "View External Url" at bounding box center [784, 452] width 109 height 20
click at [786, 549] on link "View External Url" at bounding box center [784, 548] width 109 height 20
click at [775, 651] on link "View External Url" at bounding box center [784, 645] width 109 height 20
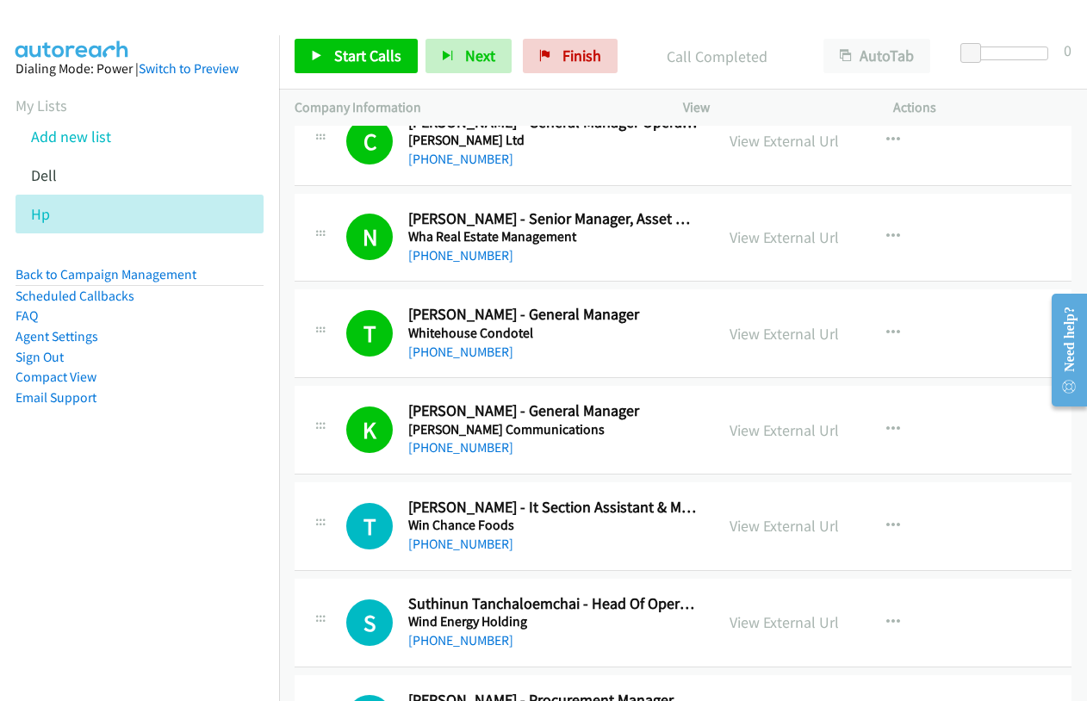
scroll to position [10769, 0]
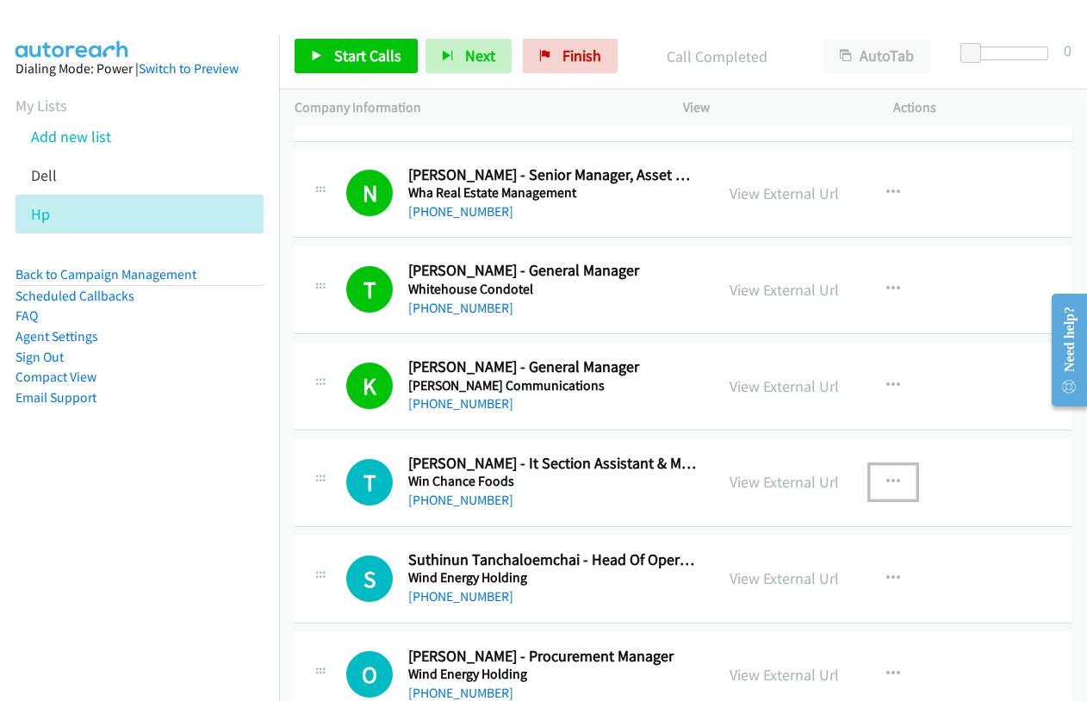
click at [891, 482] on icon "button" at bounding box center [893, 483] width 14 height 14
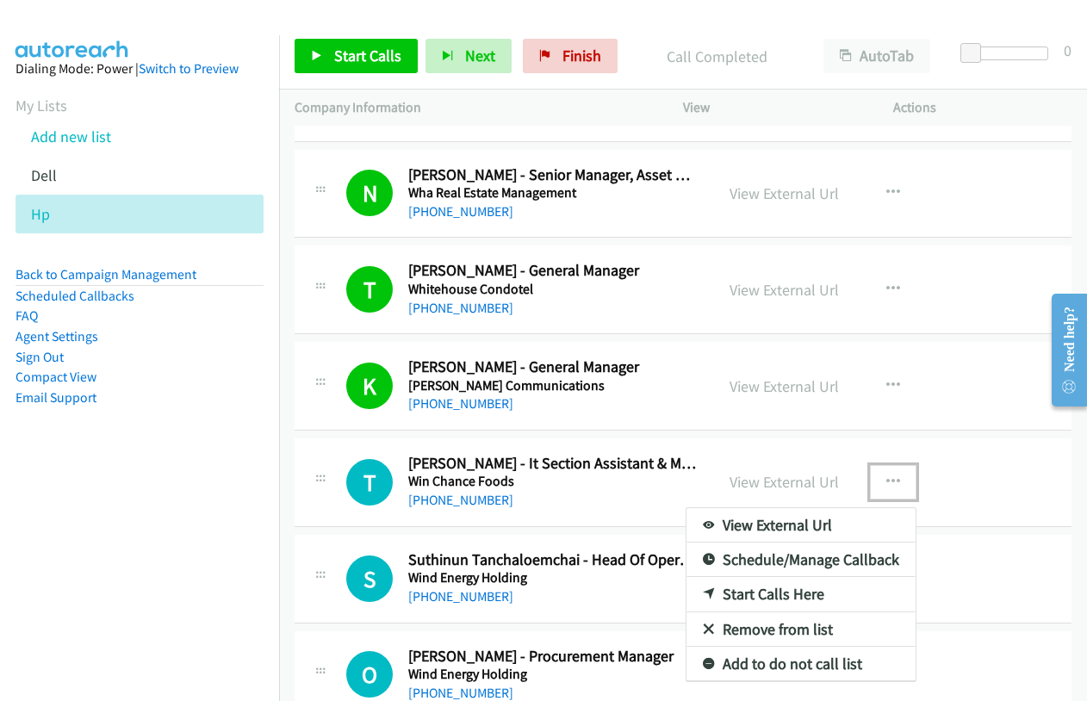
click at [773, 596] on link "Start Calls Here" at bounding box center [801, 594] width 229 height 34
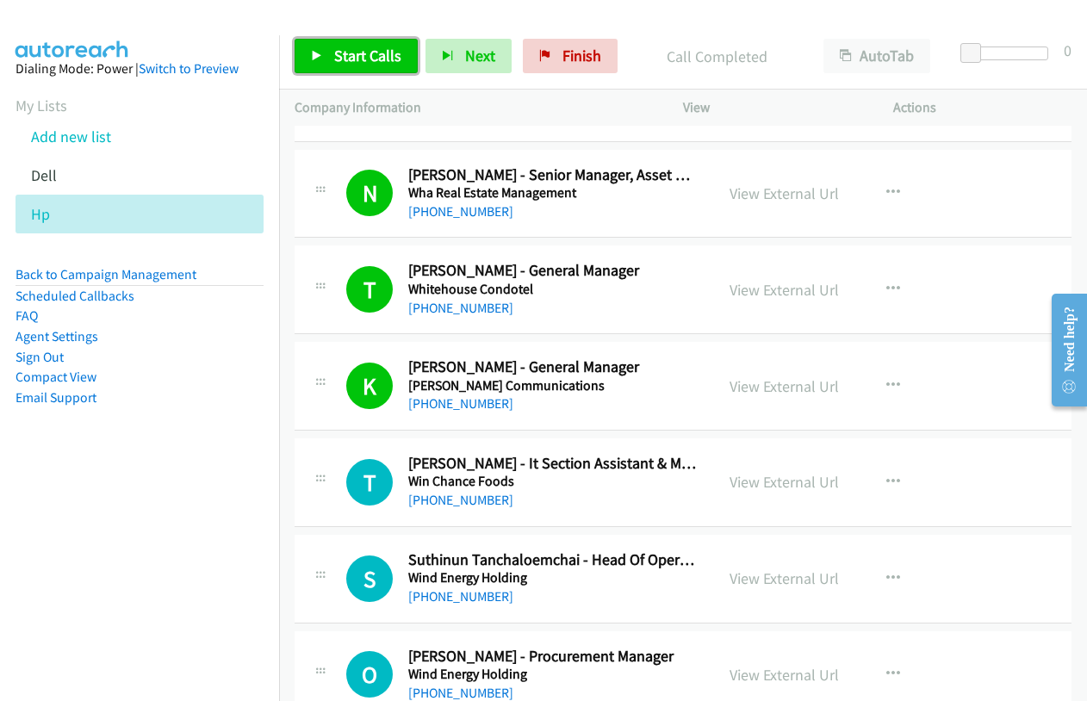
click at [325, 50] on link "Start Calls" at bounding box center [356, 56] width 123 height 34
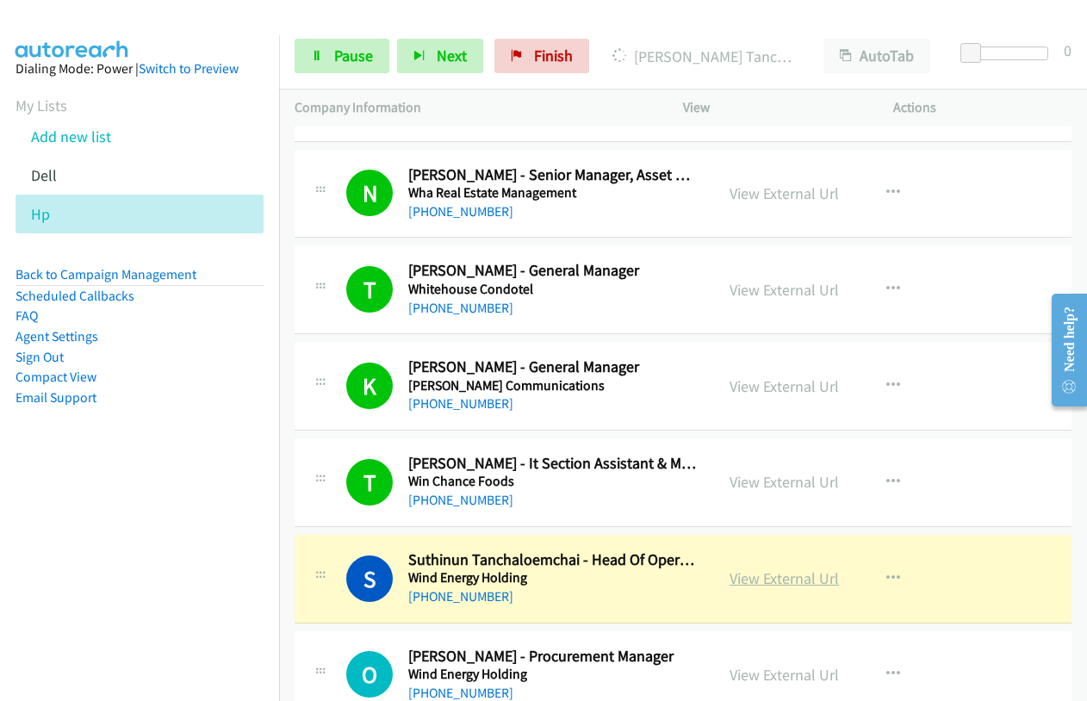
click at [800, 574] on link "View External Url" at bounding box center [784, 579] width 109 height 20
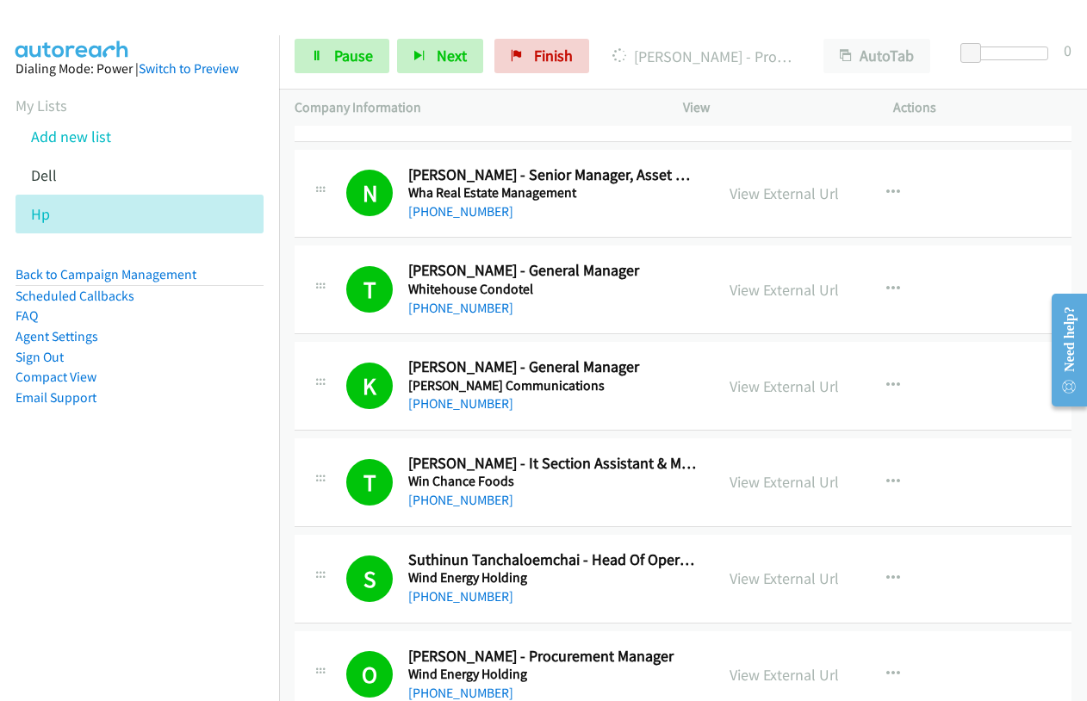
scroll to position [11113, 0]
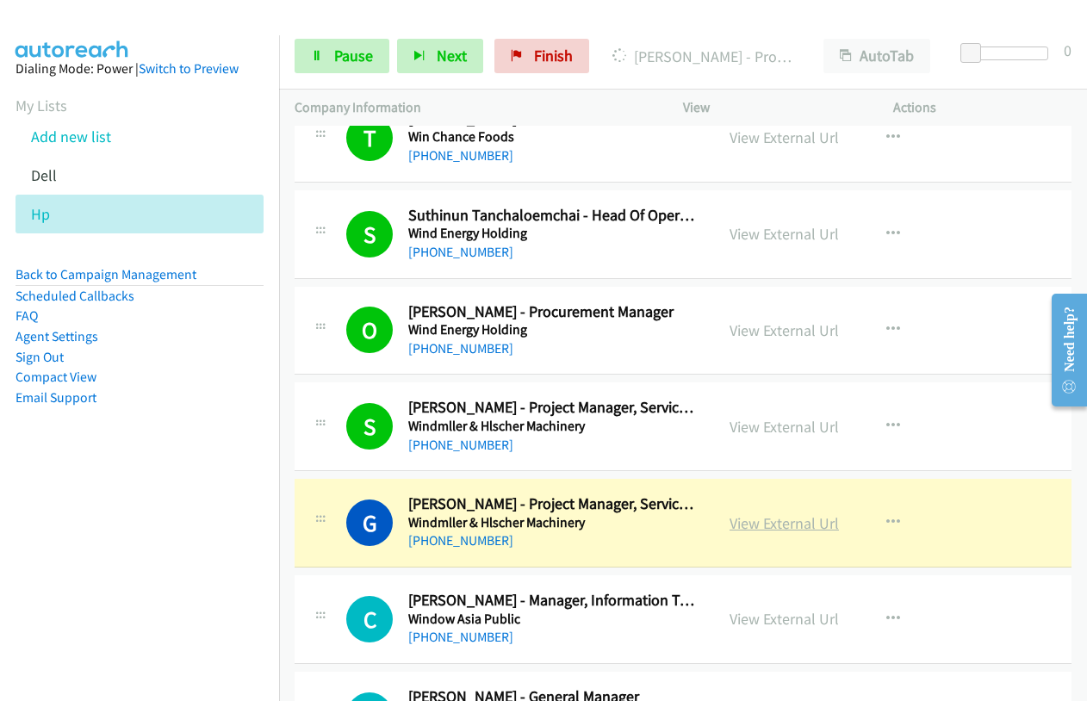
click at [806, 521] on link "View External Url" at bounding box center [784, 523] width 109 height 20
click at [358, 59] on span "Pause" at bounding box center [353, 56] width 39 height 20
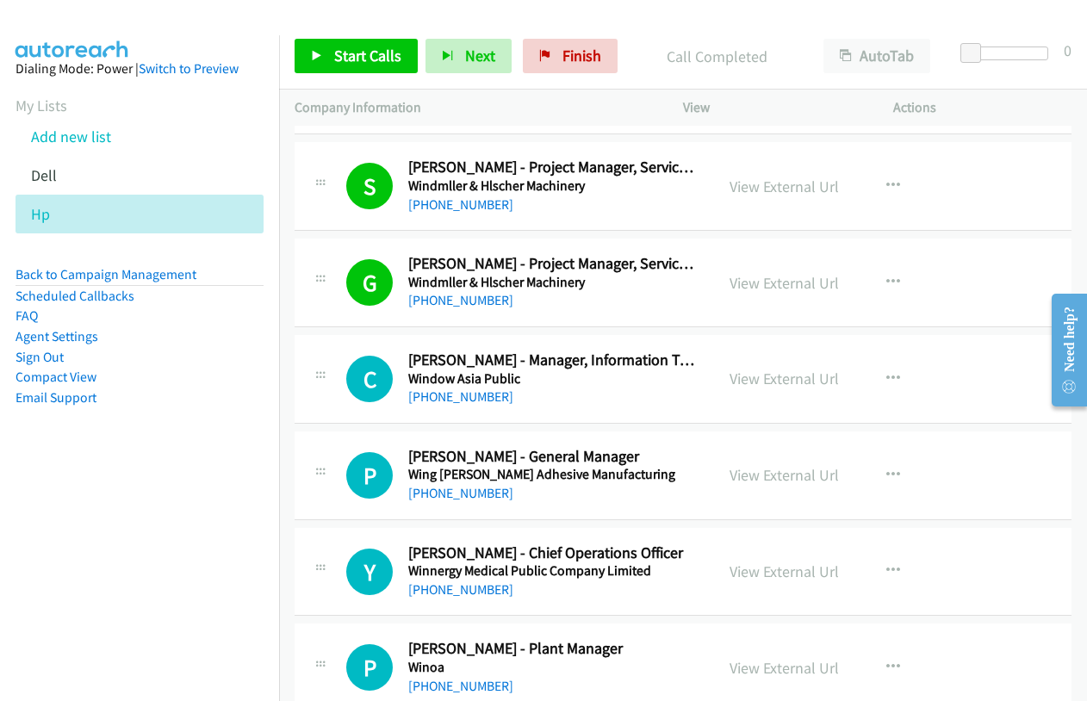
scroll to position [11372, 0]
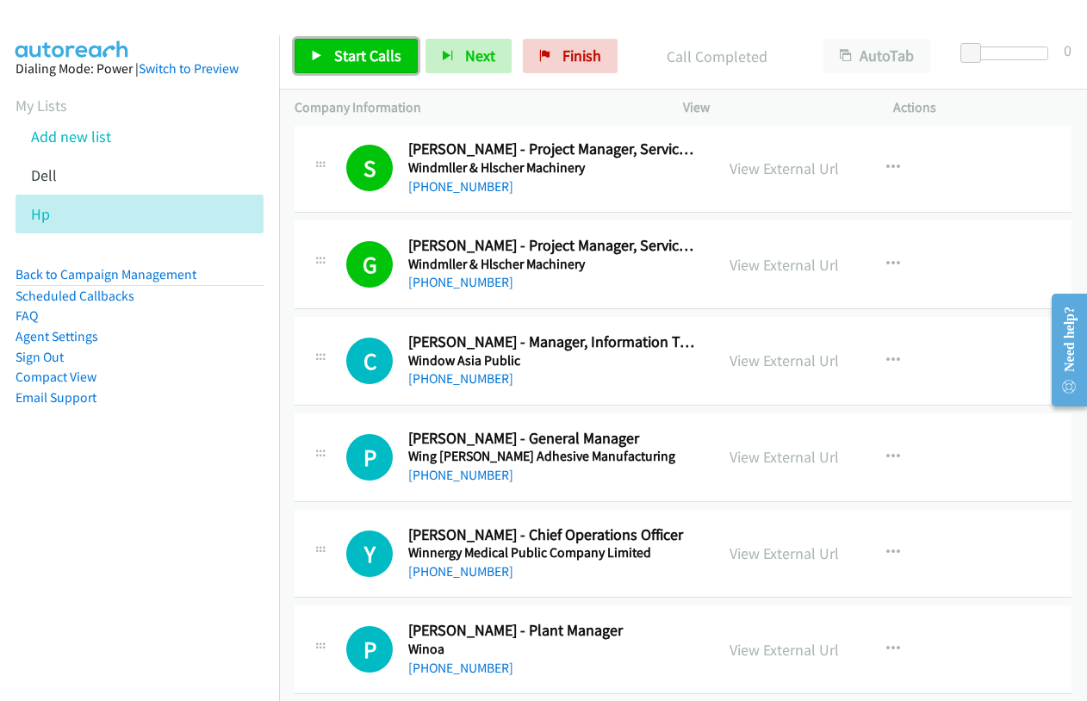
click at [320, 52] on icon at bounding box center [317, 57] width 12 height 12
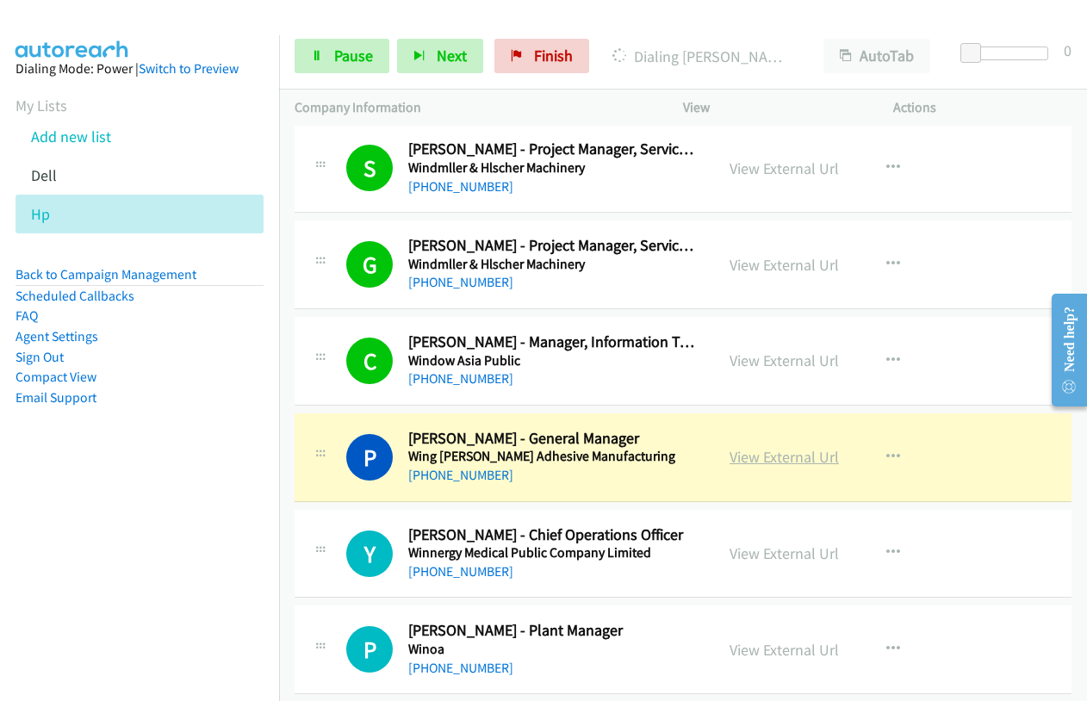
click at [746, 461] on link "View External Url" at bounding box center [784, 457] width 109 height 20
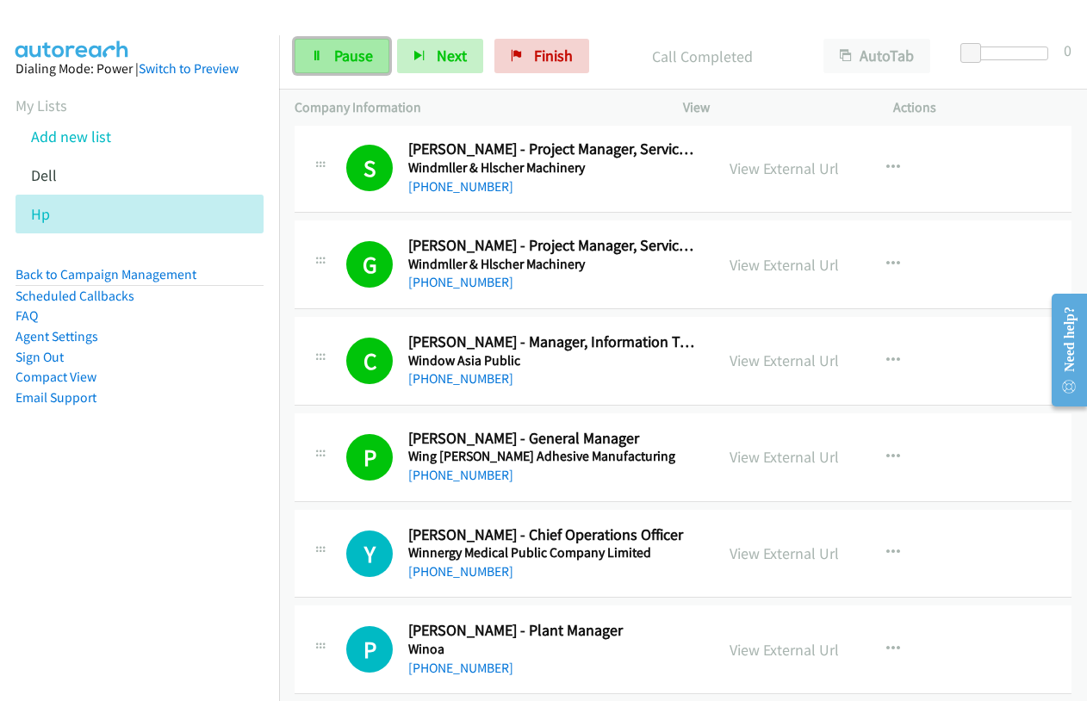
click at [357, 58] on span "Pause" at bounding box center [353, 56] width 39 height 20
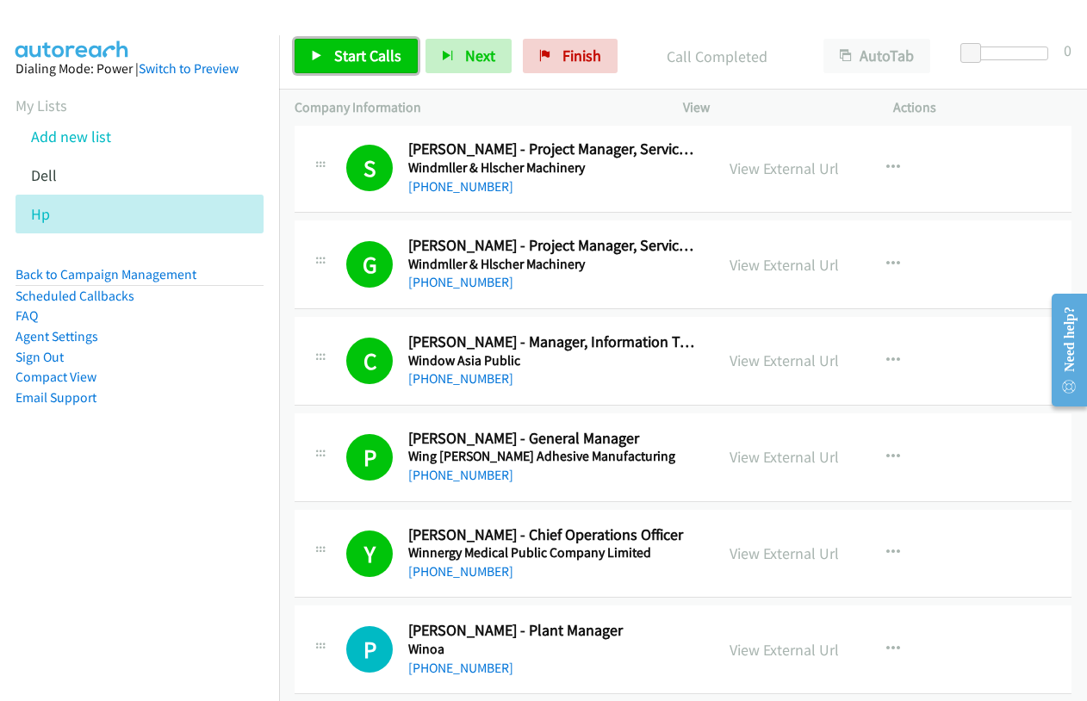
click at [319, 52] on icon at bounding box center [317, 57] width 12 height 12
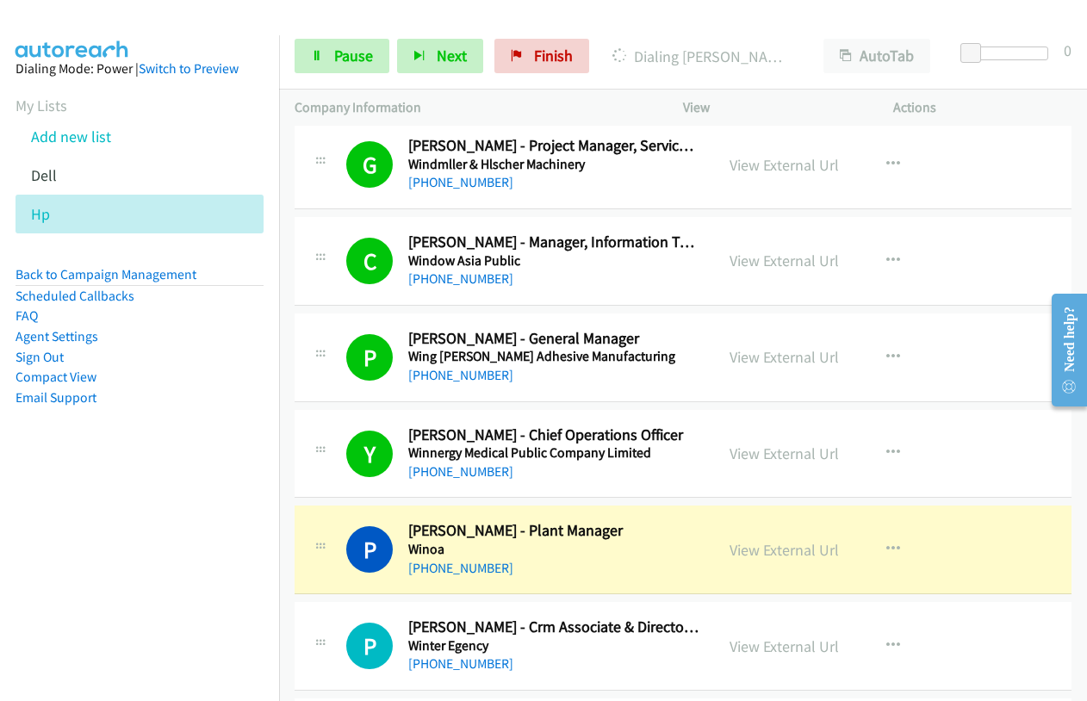
scroll to position [11630, 0]
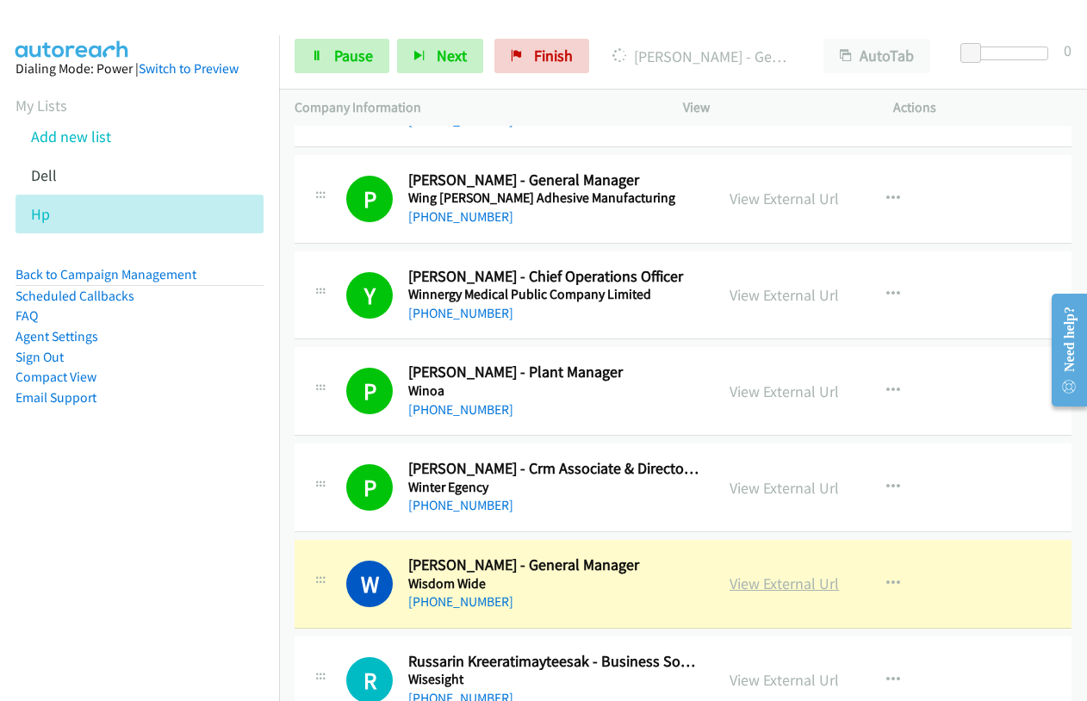
click at [744, 589] on link "View External Url" at bounding box center [784, 584] width 109 height 20
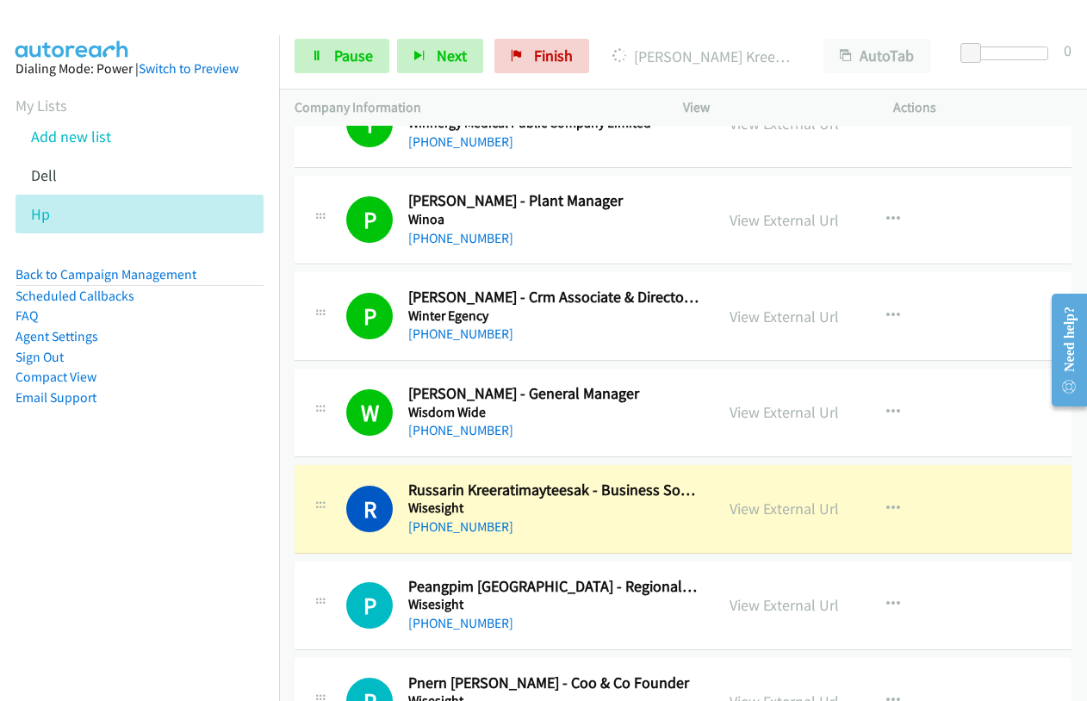
scroll to position [11803, 0]
click at [760, 509] on link "View External Url" at bounding box center [784, 508] width 109 height 20
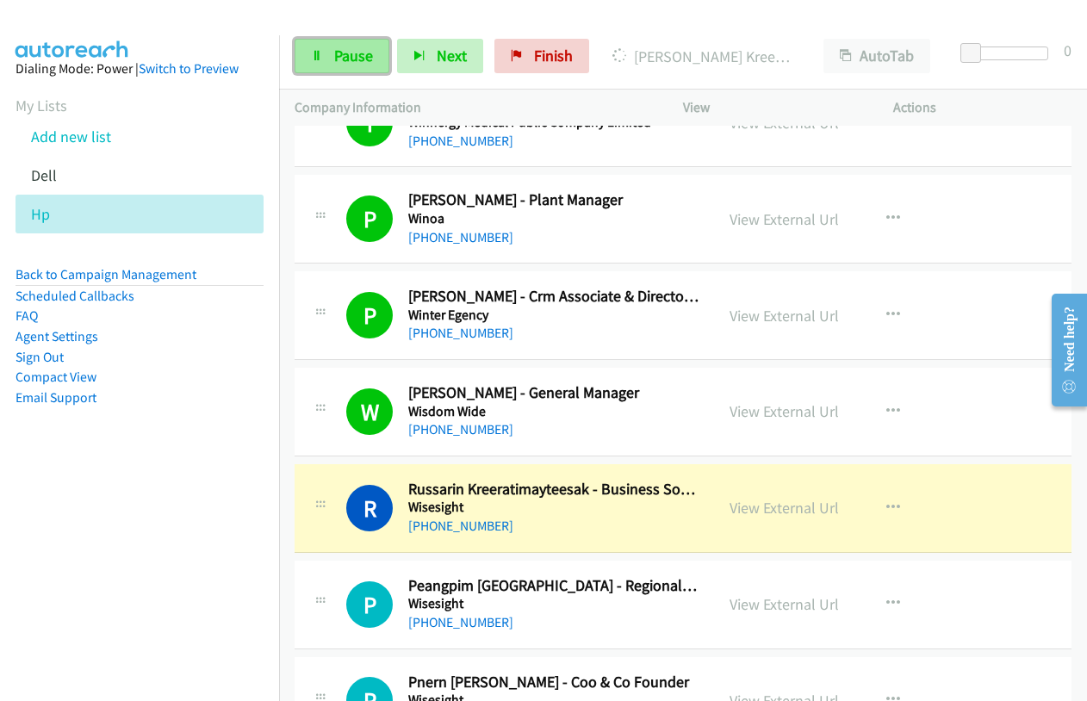
click at [340, 66] on link "Pause" at bounding box center [342, 56] width 95 height 34
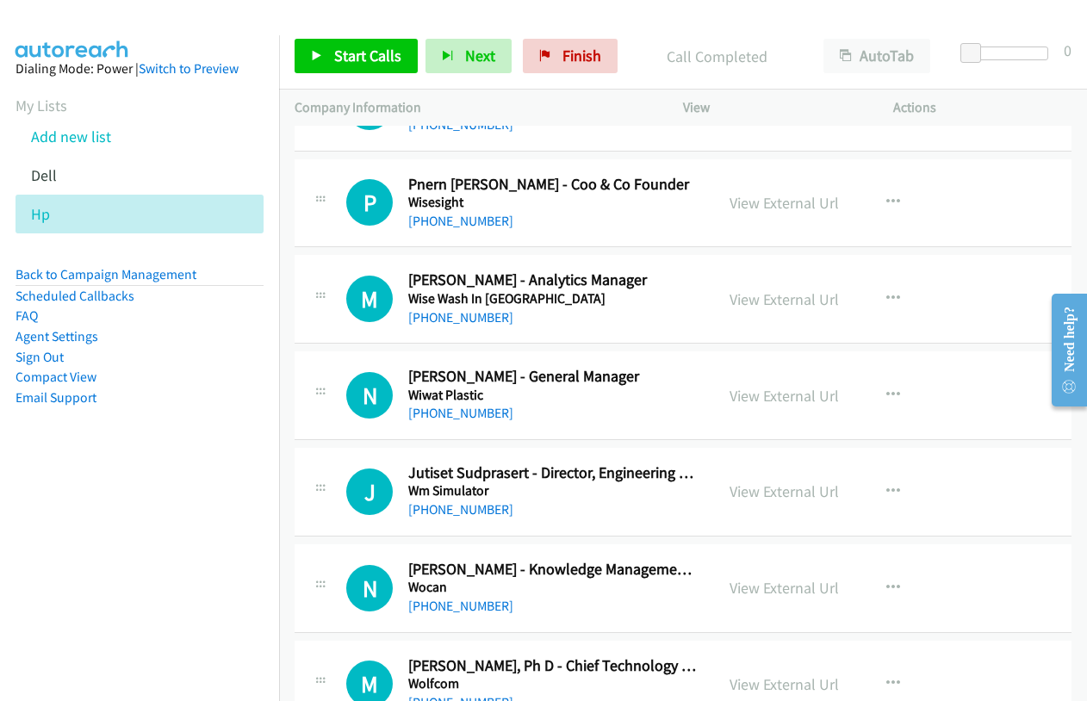
scroll to position [12320, 0]
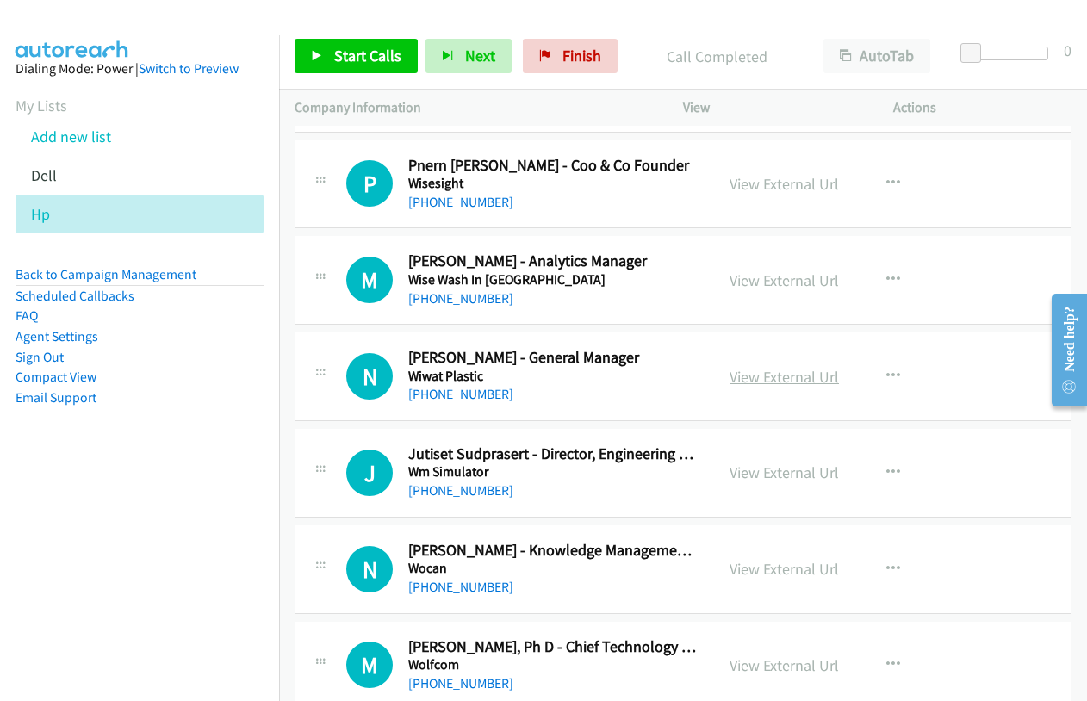
click at [777, 382] on link "View External Url" at bounding box center [784, 377] width 109 height 20
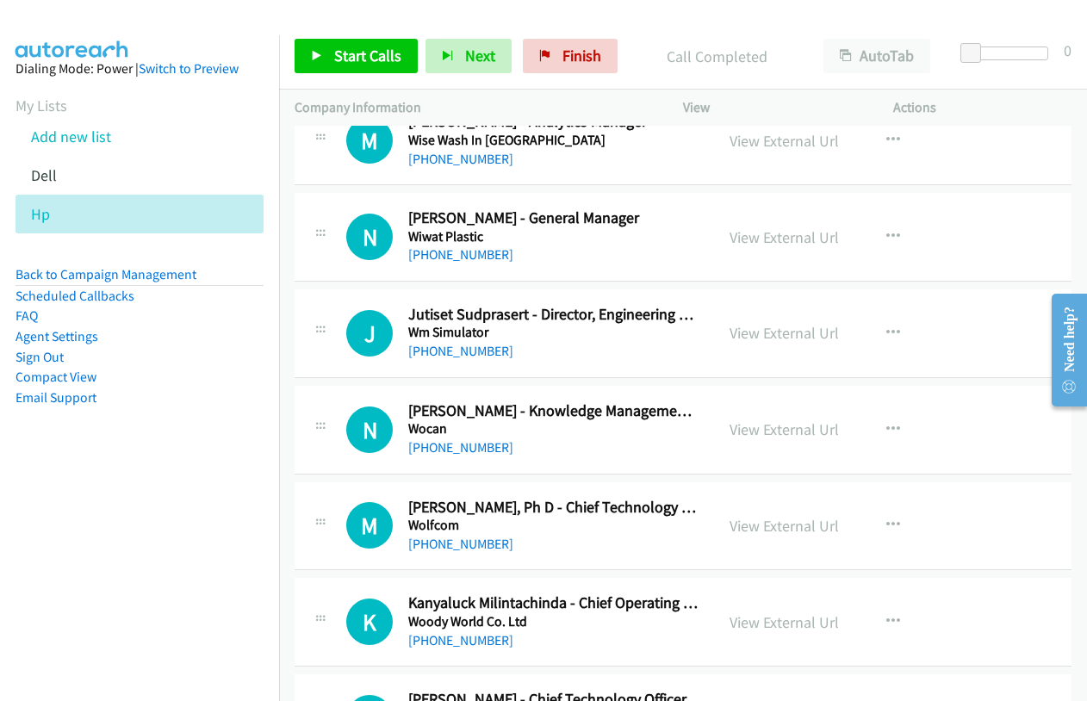
scroll to position [12492, 0]
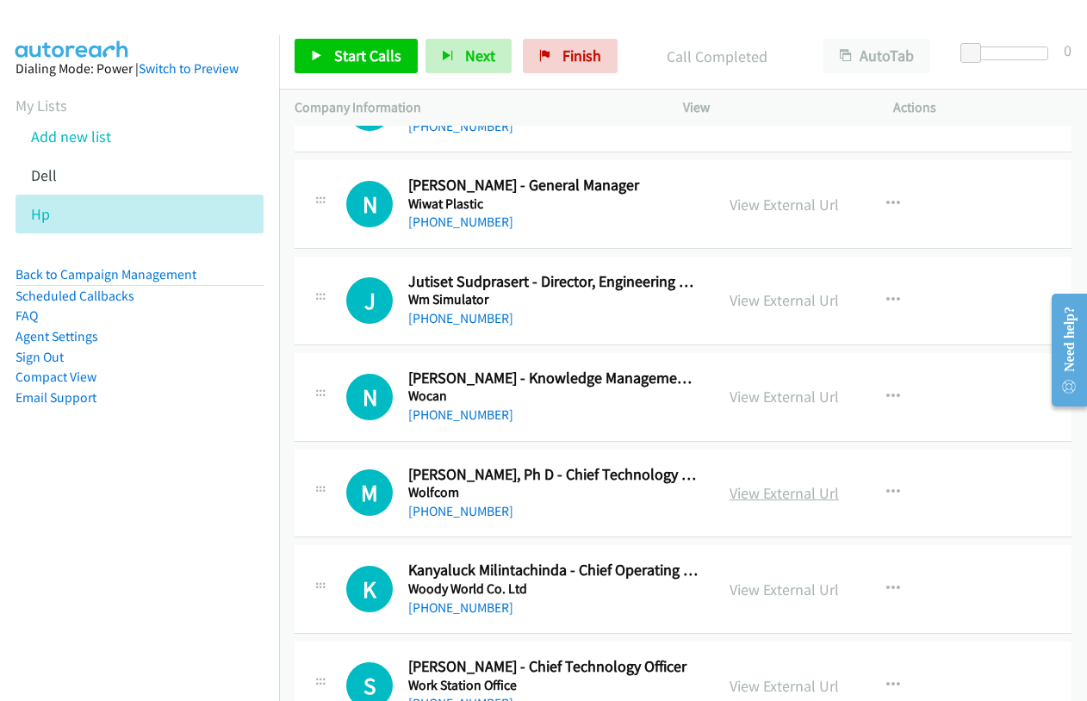
click at [770, 490] on link "View External Url" at bounding box center [784, 493] width 109 height 20
click at [776, 590] on link "View External Url" at bounding box center [784, 590] width 109 height 20
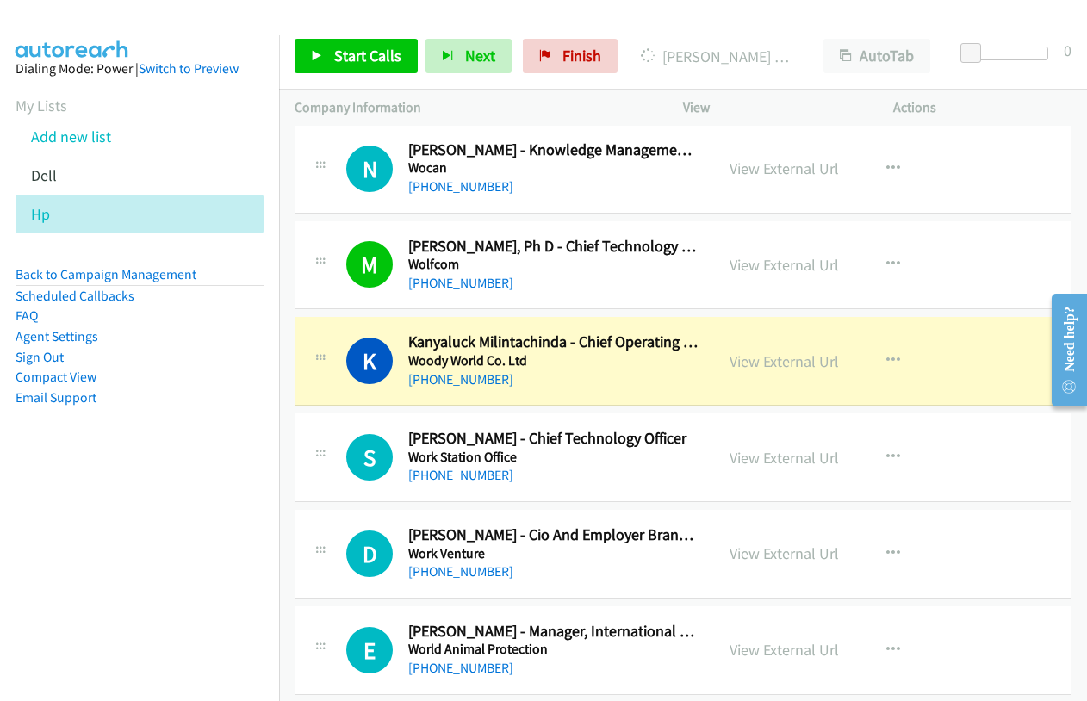
scroll to position [12750, 0]
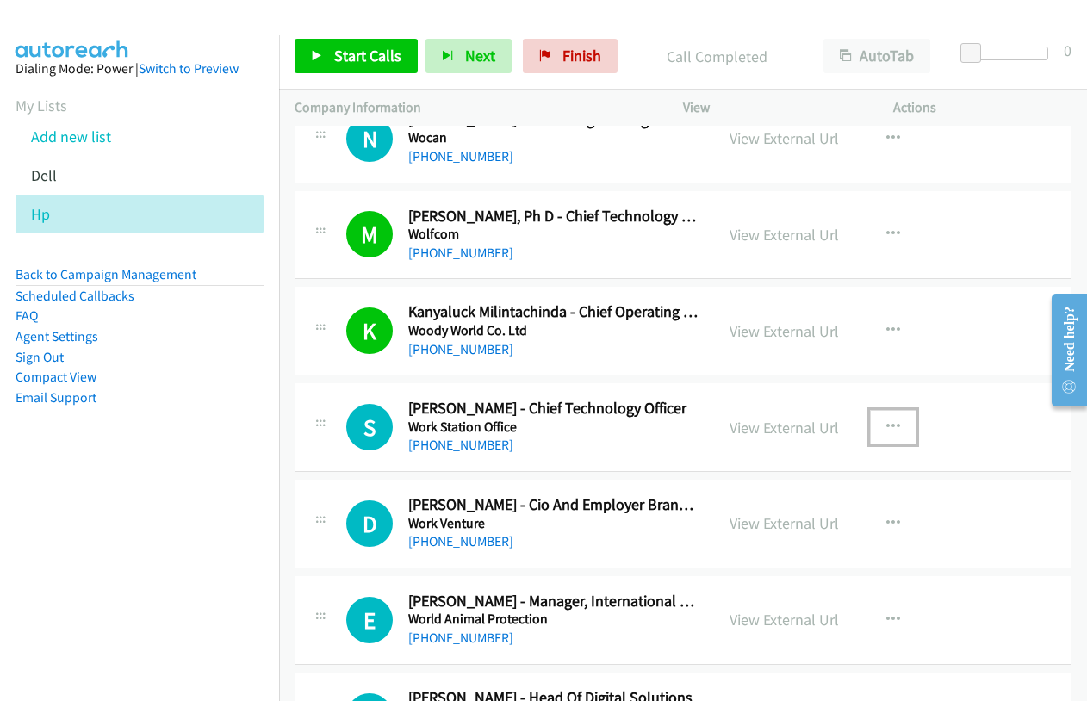
click at [886, 423] on icon "button" at bounding box center [893, 427] width 14 height 14
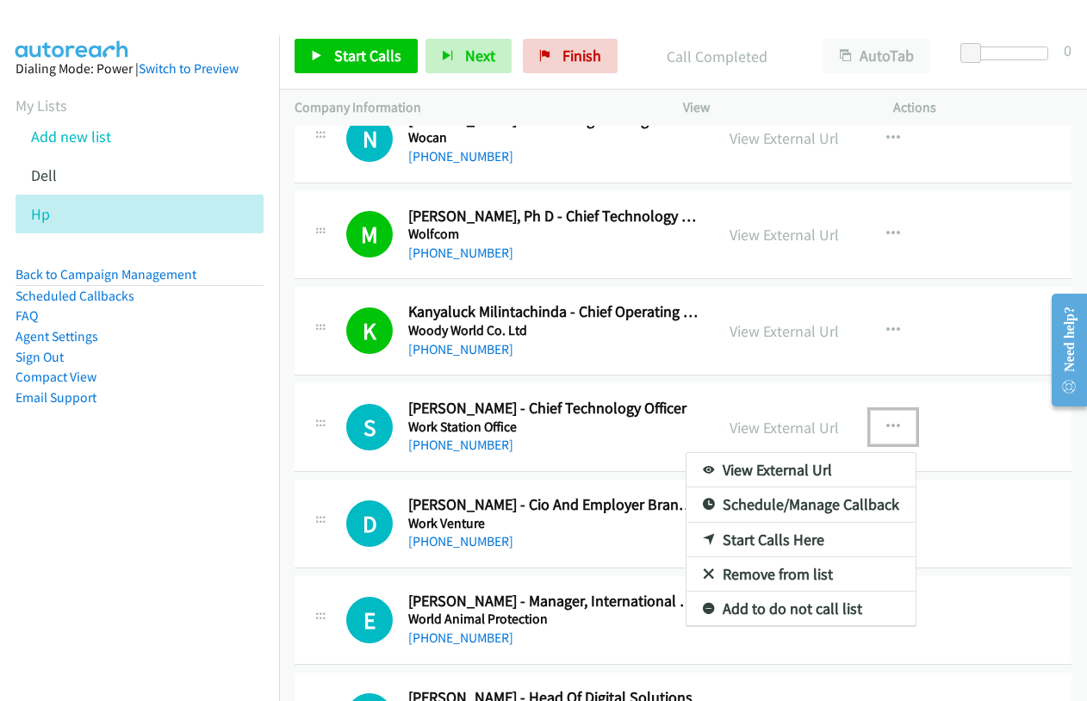
drag, startPoint x: 798, startPoint y: 532, endPoint x: 600, endPoint y: 363, distance: 259.7
click at [798, 532] on link "Start Calls Here" at bounding box center [801, 540] width 229 height 34
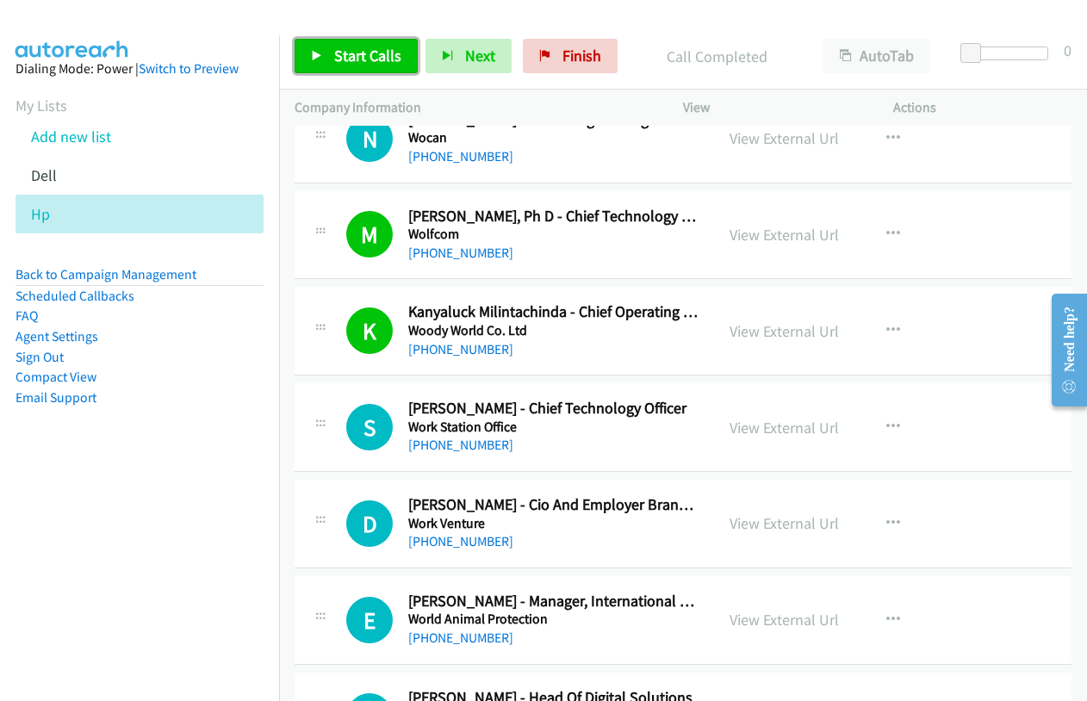
click at [345, 54] on span "Start Calls" at bounding box center [367, 56] width 67 height 20
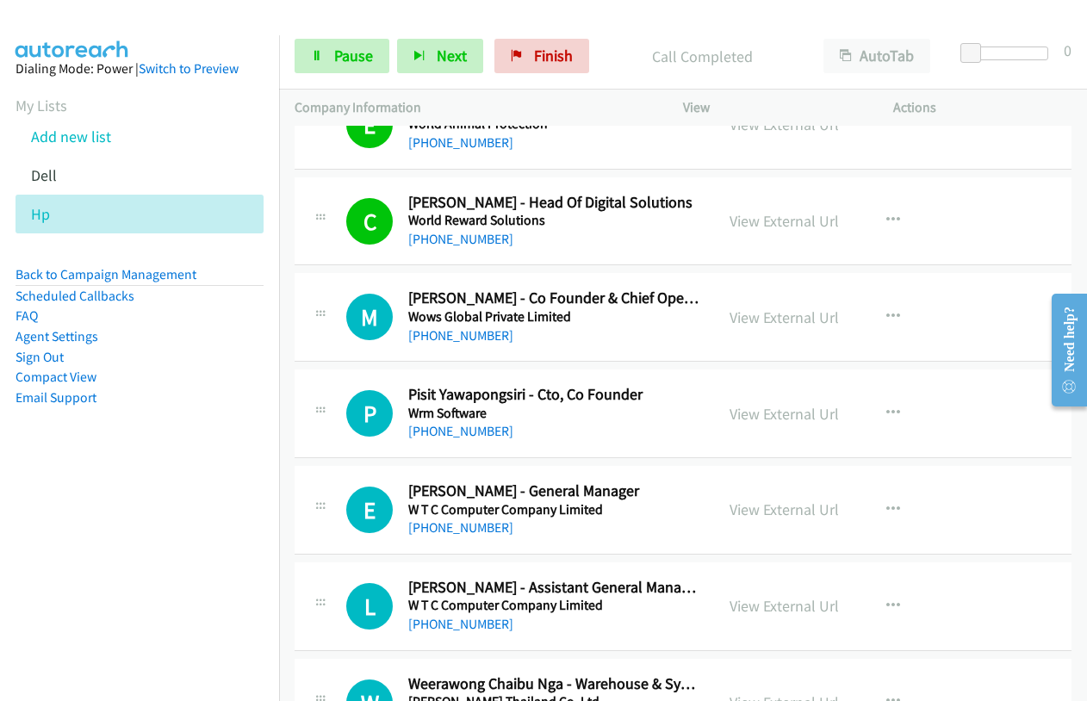
scroll to position [13267, 0]
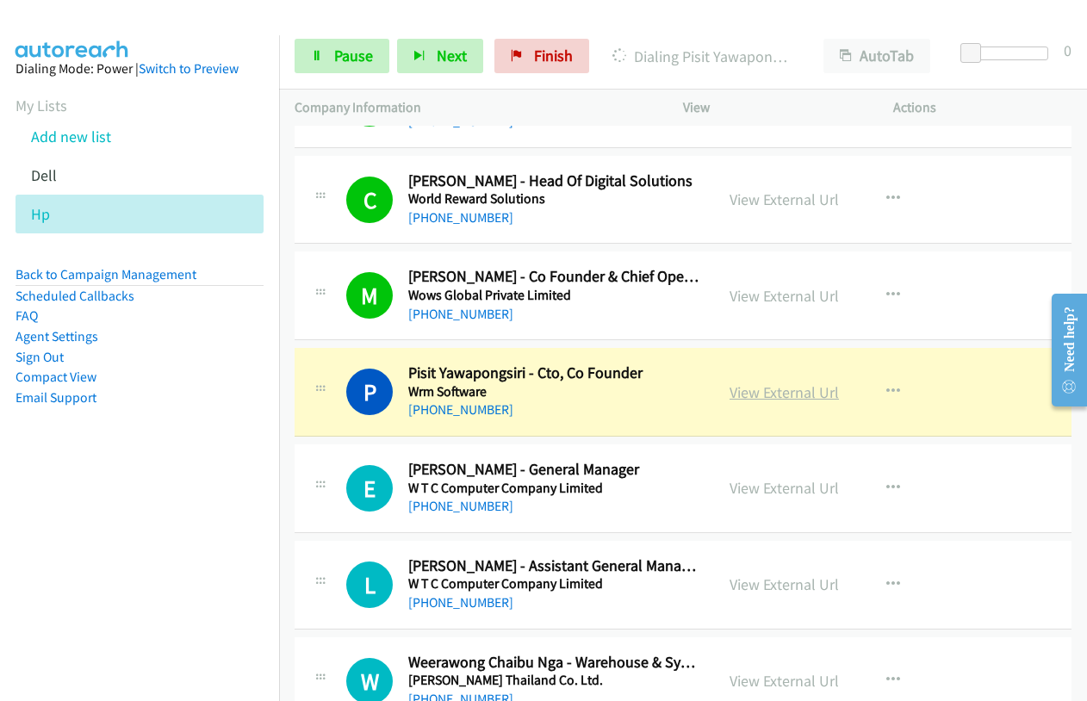
click at [782, 393] on link "View External Url" at bounding box center [784, 393] width 109 height 20
click at [341, 53] on span "Pause" at bounding box center [353, 56] width 39 height 20
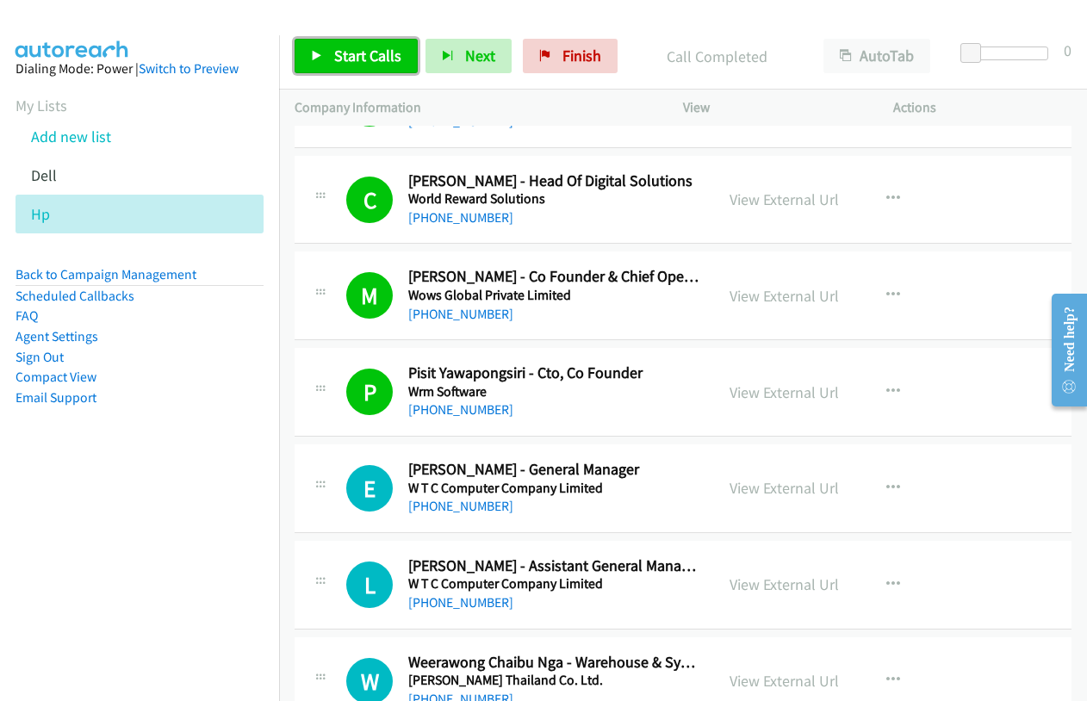
click at [383, 56] on span "Start Calls" at bounding box center [367, 56] width 67 height 20
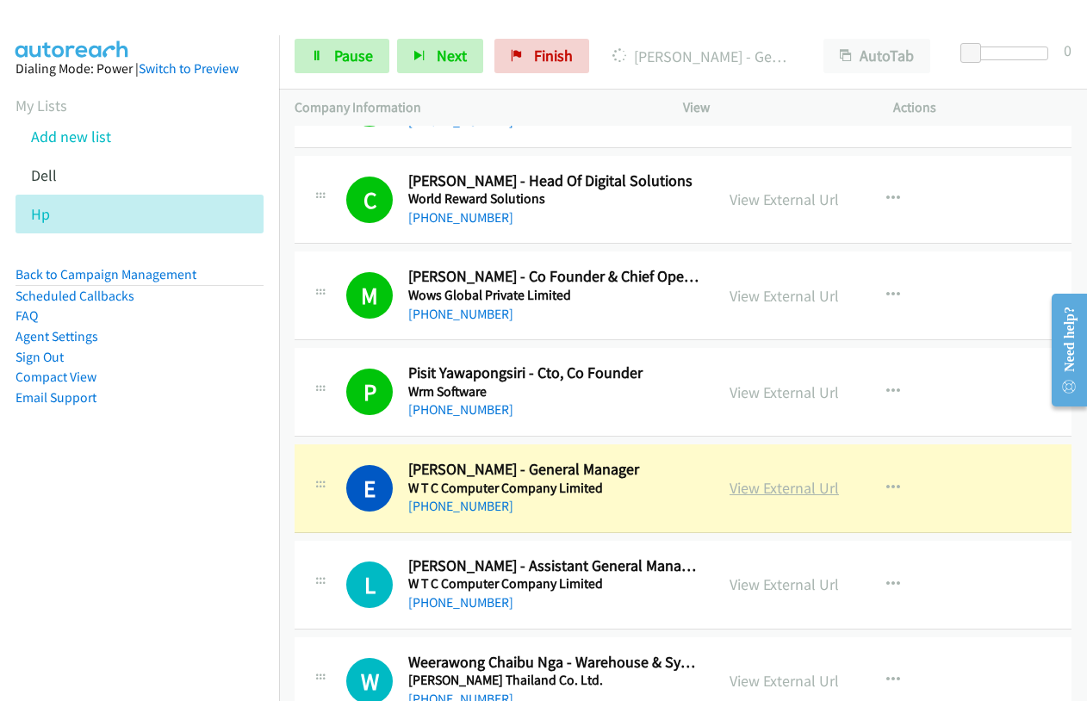
click at [792, 484] on link "View External Url" at bounding box center [784, 488] width 109 height 20
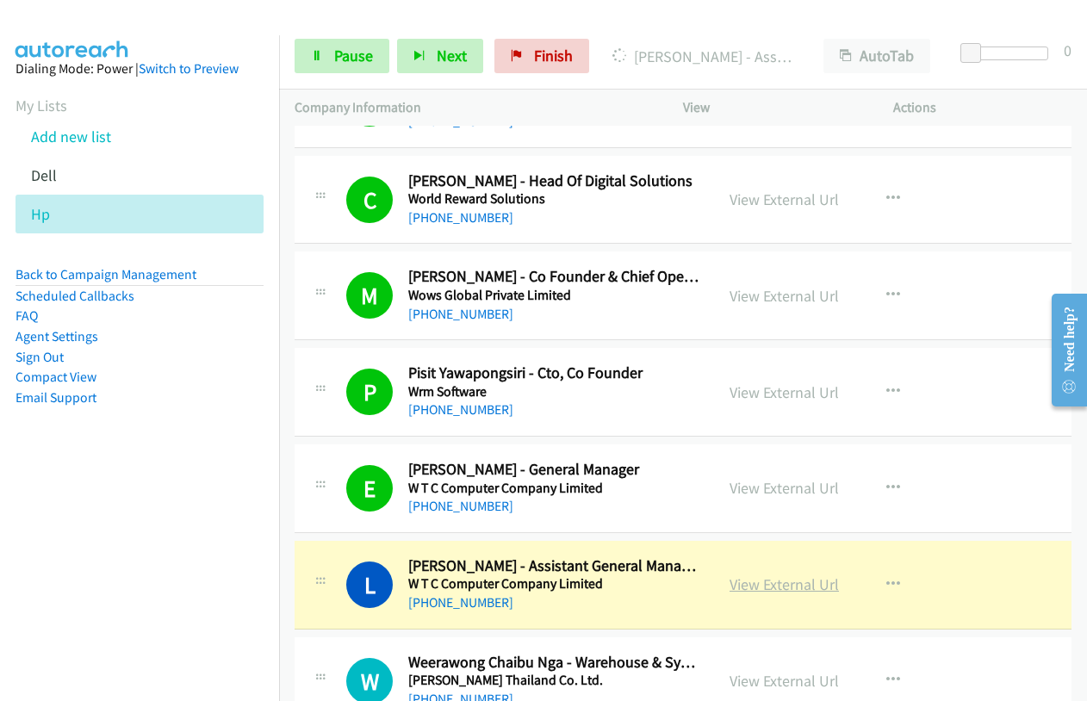
click at [733, 586] on link "View External Url" at bounding box center [784, 585] width 109 height 20
click at [345, 51] on span "Pause" at bounding box center [353, 56] width 39 height 20
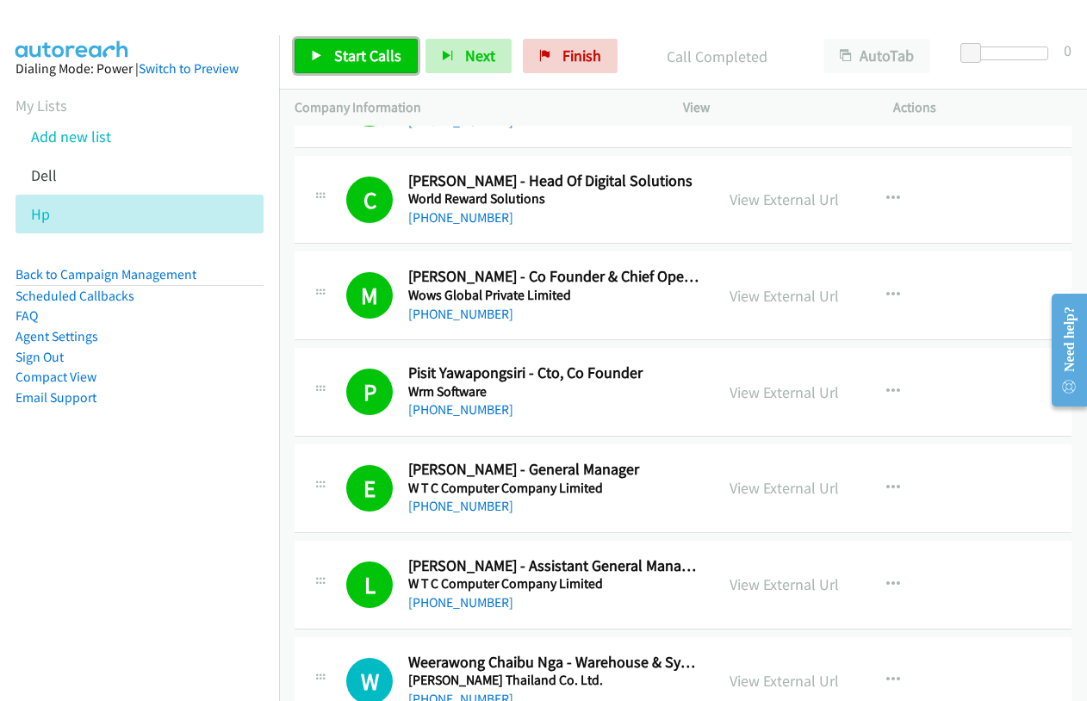
click at [373, 51] on span "Start Calls" at bounding box center [367, 56] width 67 height 20
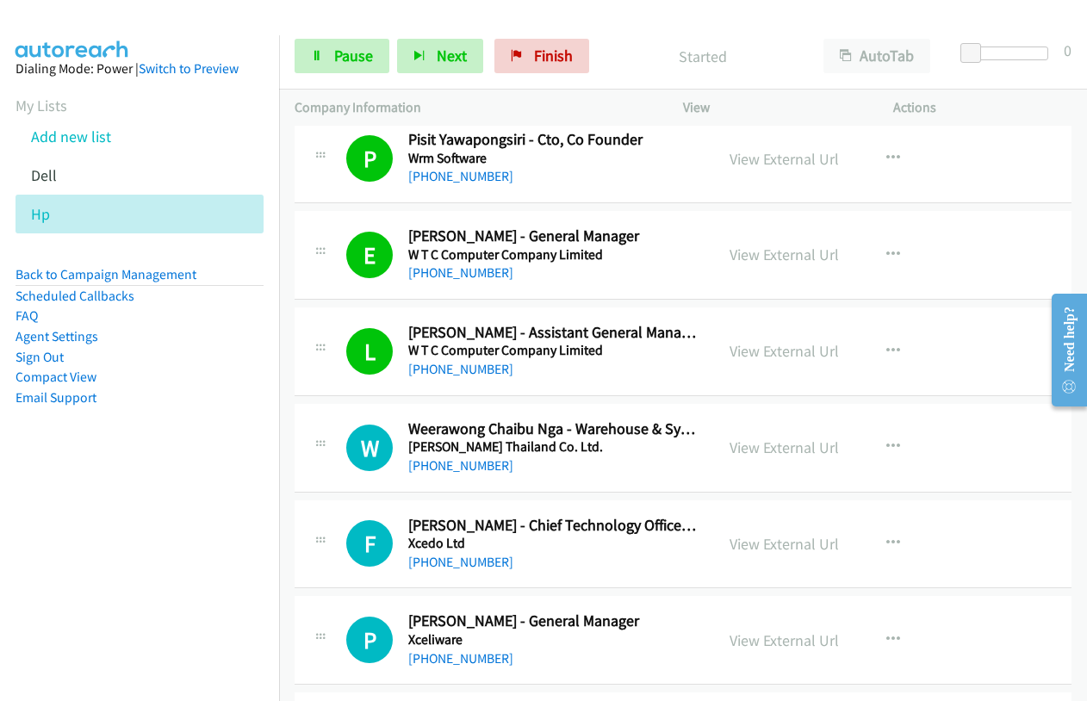
scroll to position [13526, 0]
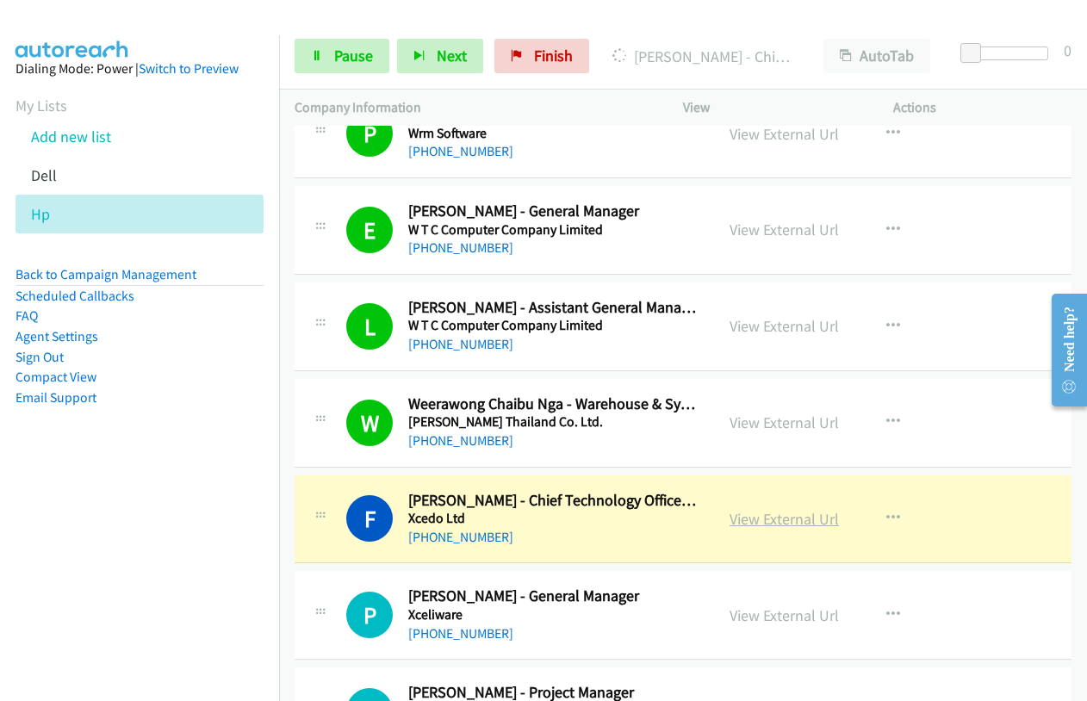
click at [767, 519] on link "View External Url" at bounding box center [784, 519] width 109 height 20
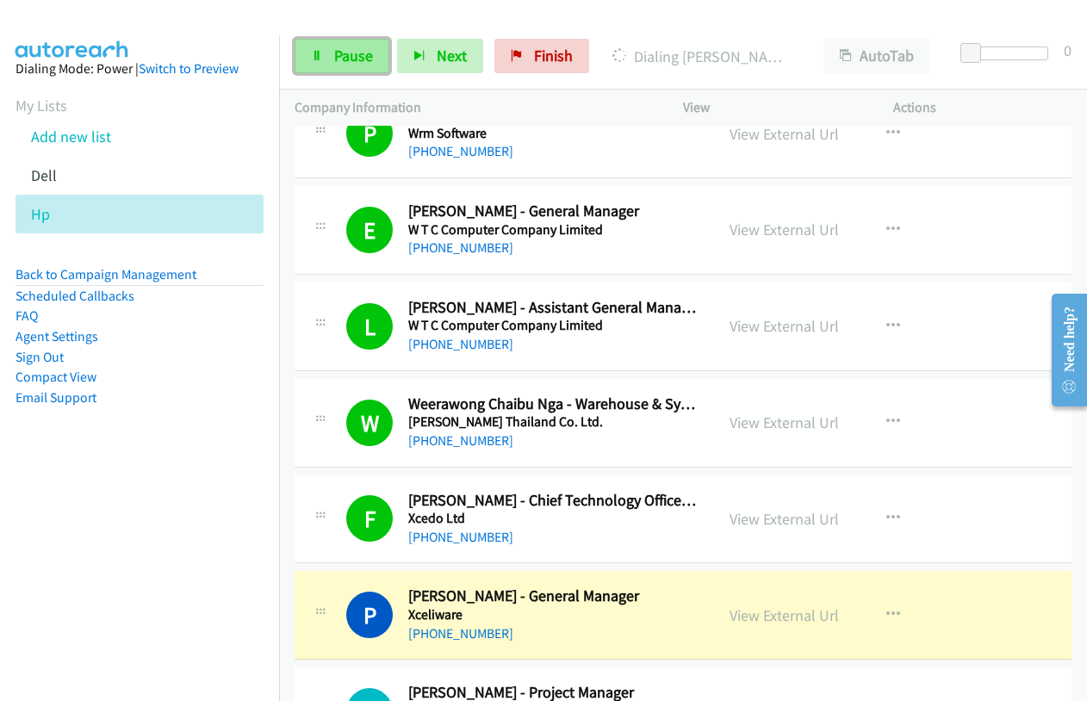
click at [334, 54] on span "Pause" at bounding box center [353, 56] width 39 height 20
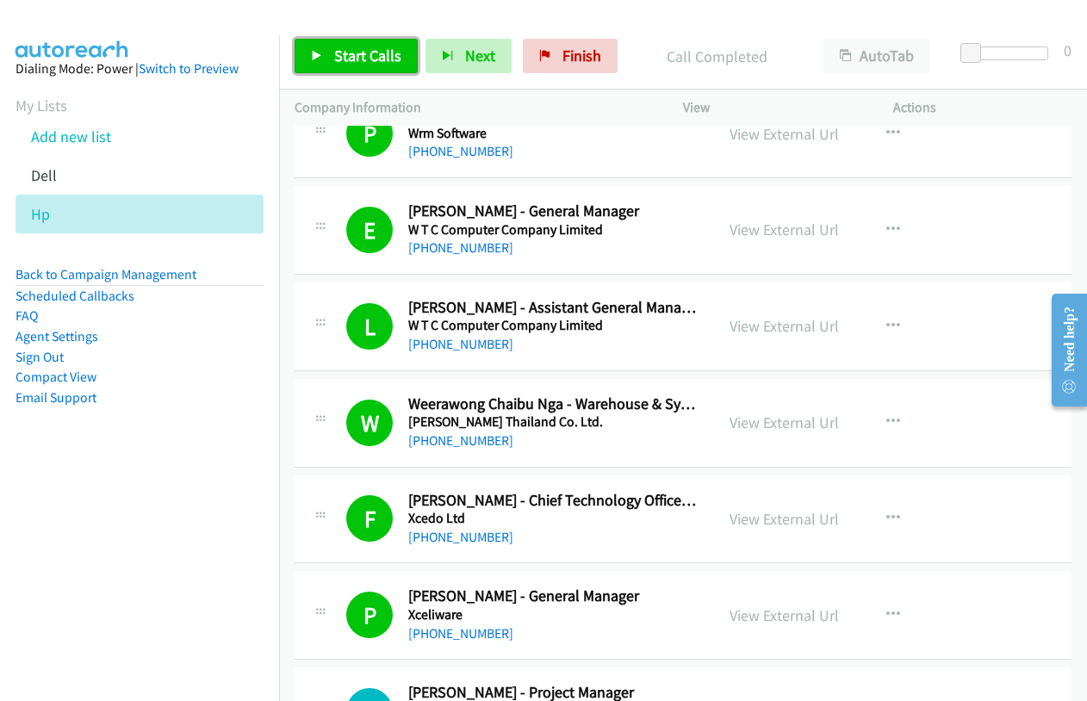
click at [331, 51] on link "Start Calls" at bounding box center [356, 56] width 123 height 34
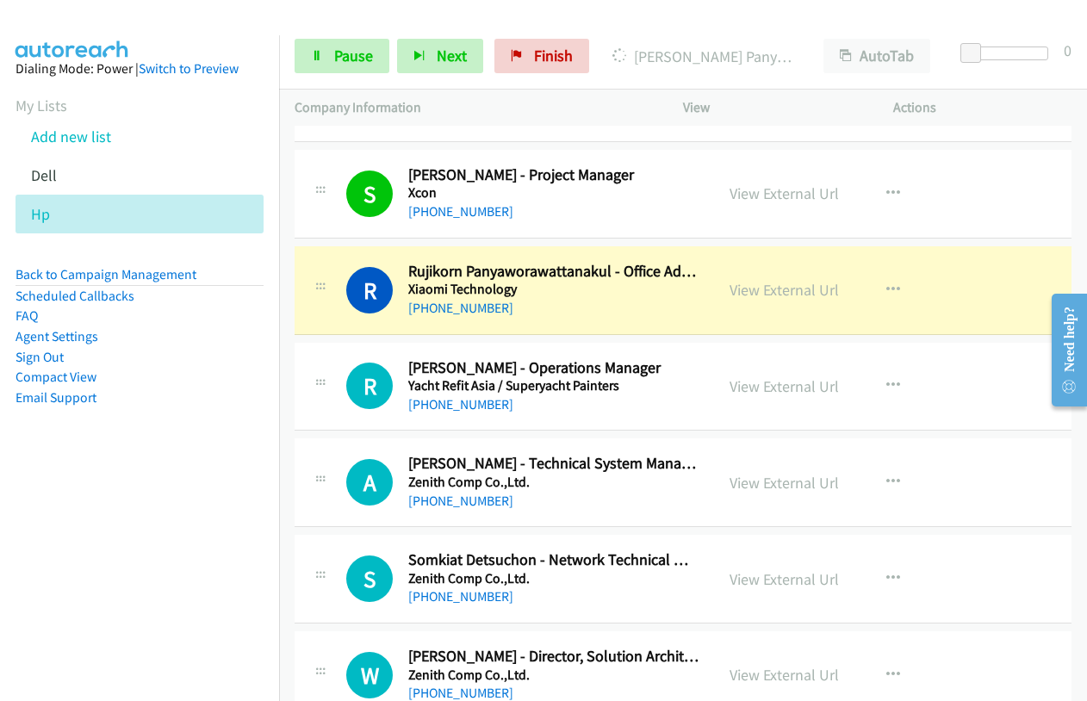
scroll to position [14118, 0]
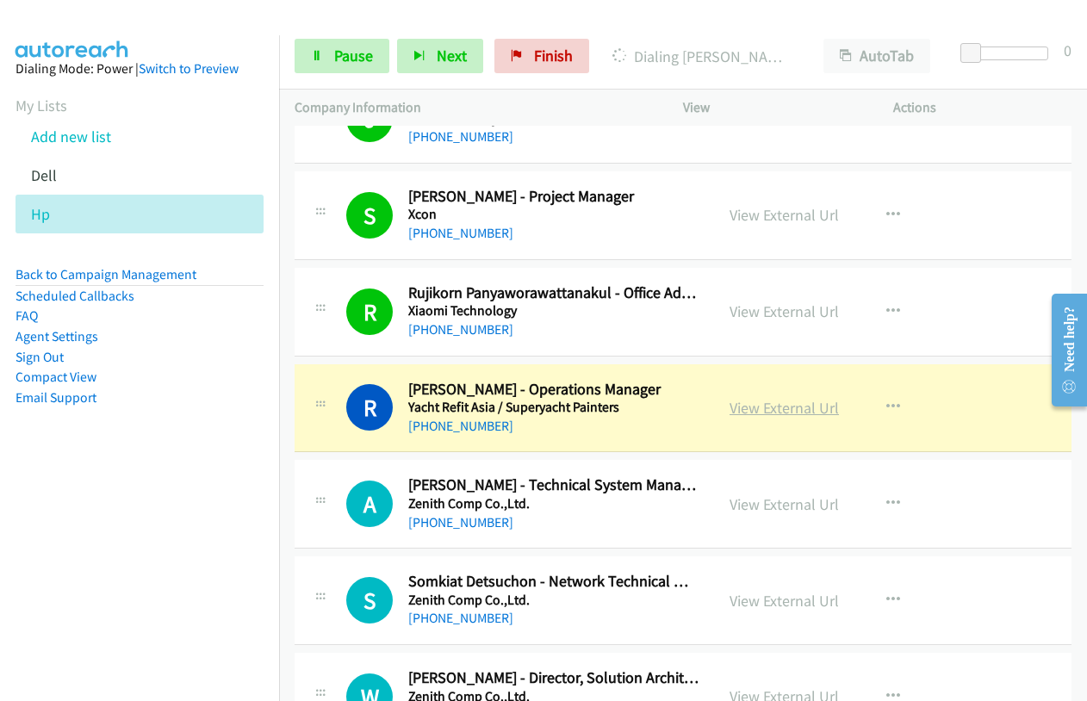
click at [771, 403] on link "View External Url" at bounding box center [784, 408] width 109 height 20
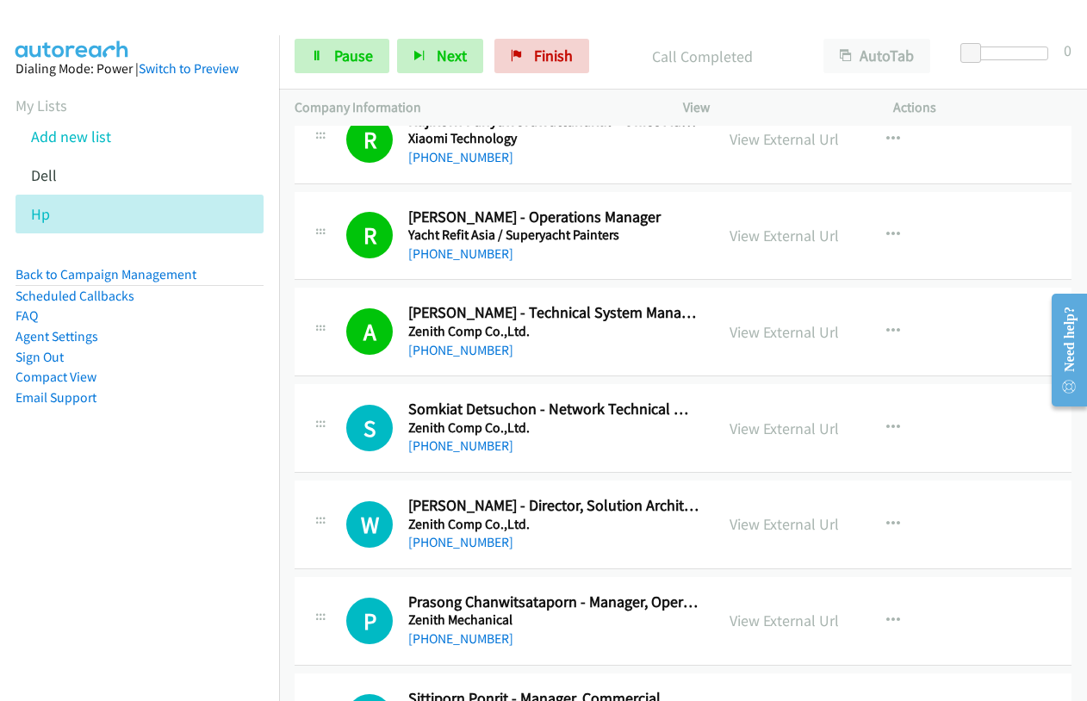
scroll to position [14377, 0]
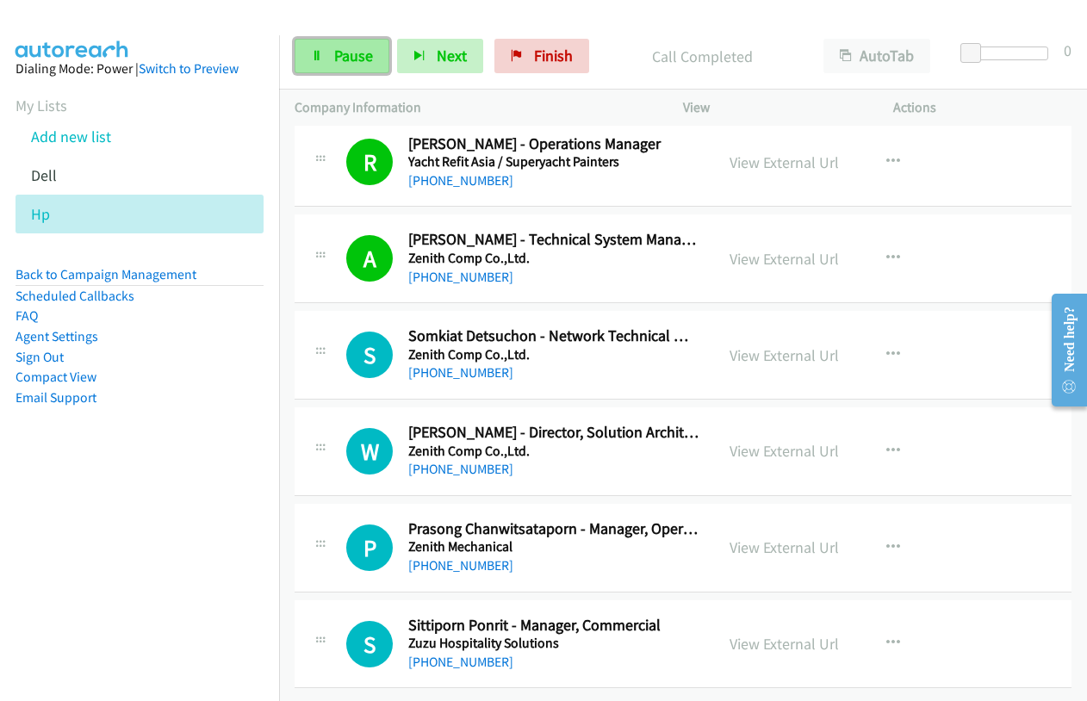
click at [334, 65] on span "Pause" at bounding box center [353, 56] width 39 height 20
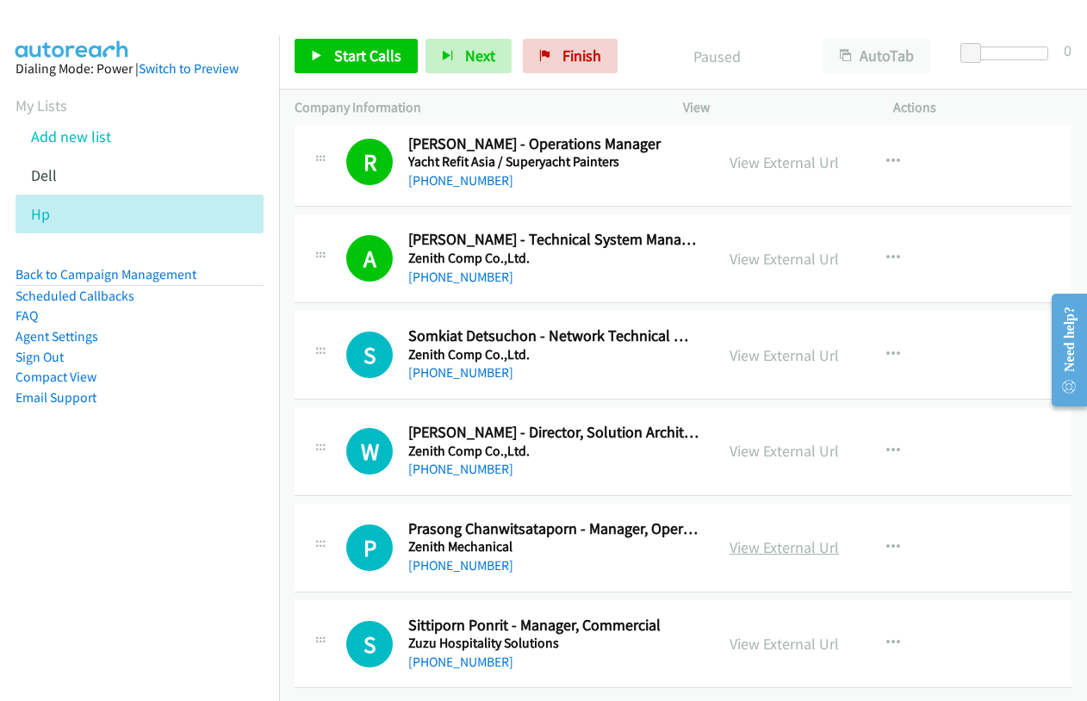
click at [768, 538] on link "View External Url" at bounding box center [784, 548] width 109 height 20
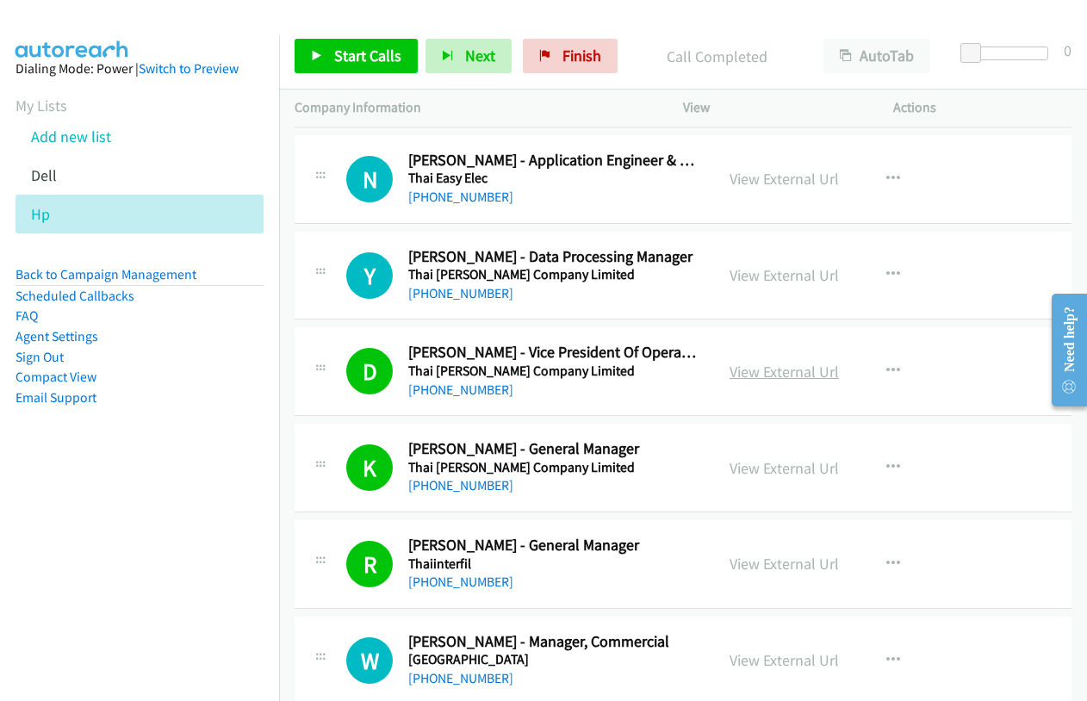
scroll to position [948, 0]
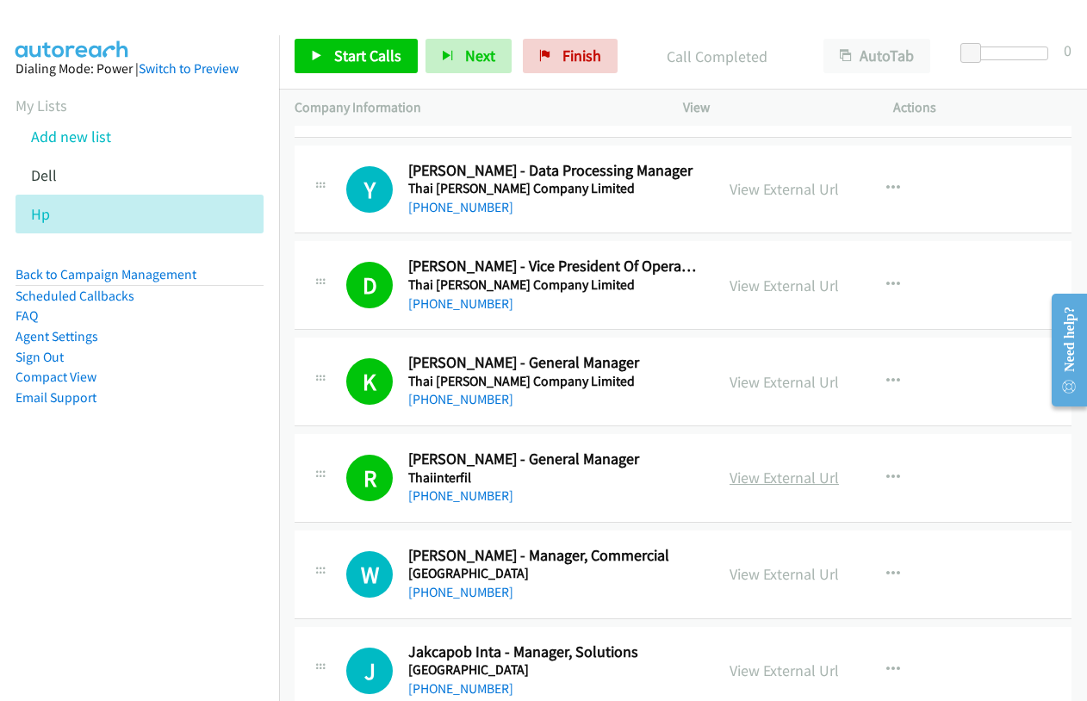
click at [771, 482] on link "View External Url" at bounding box center [784, 478] width 109 height 20
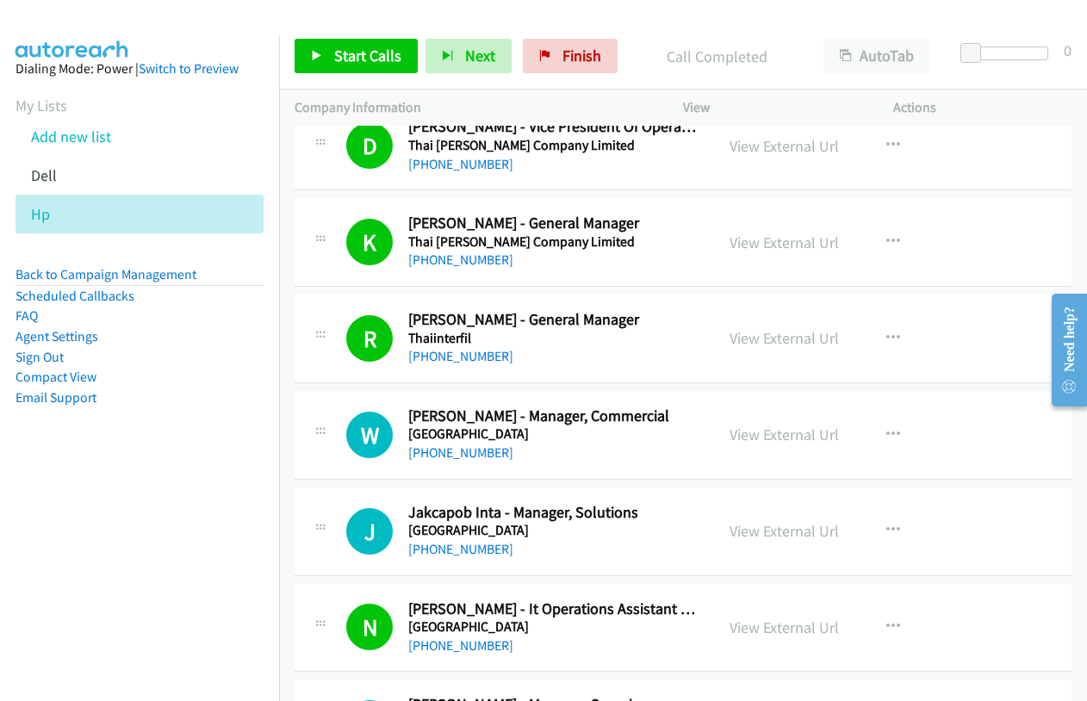
scroll to position [1292, 0]
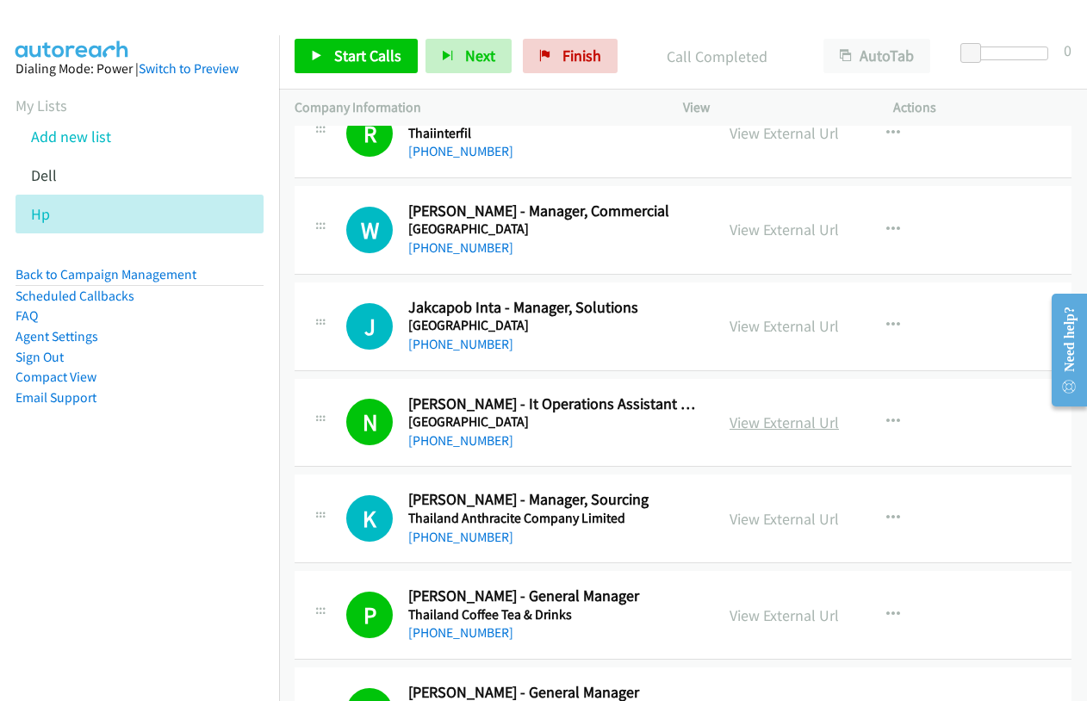
click at [810, 423] on link "View External Url" at bounding box center [784, 423] width 109 height 20
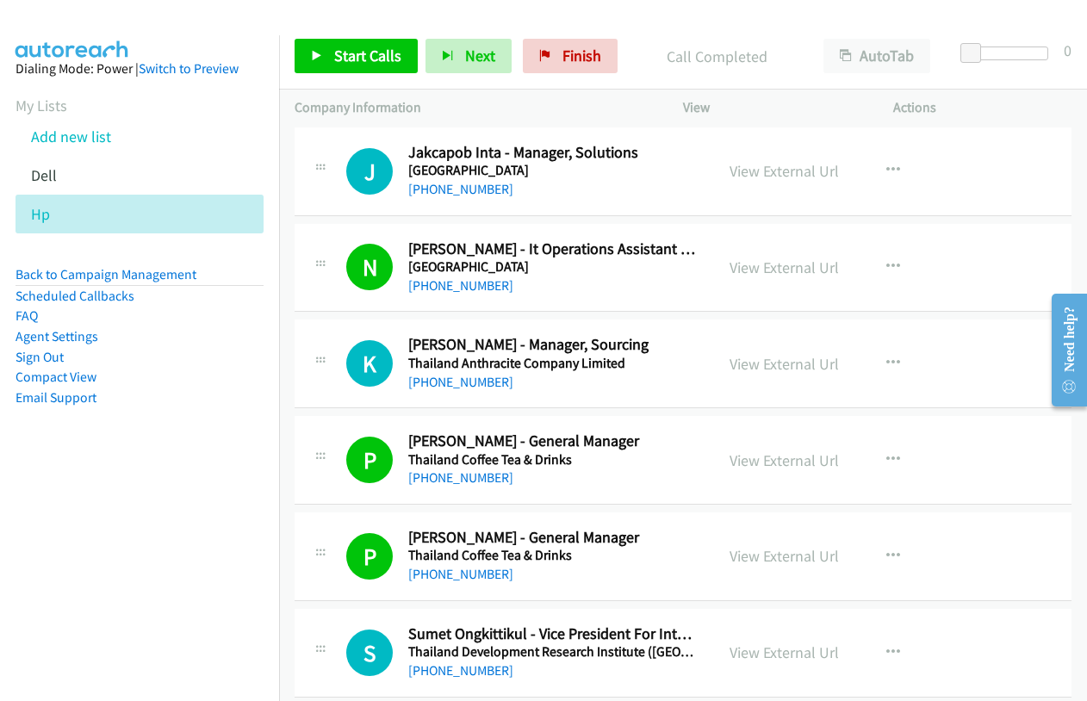
scroll to position [1465, 0]
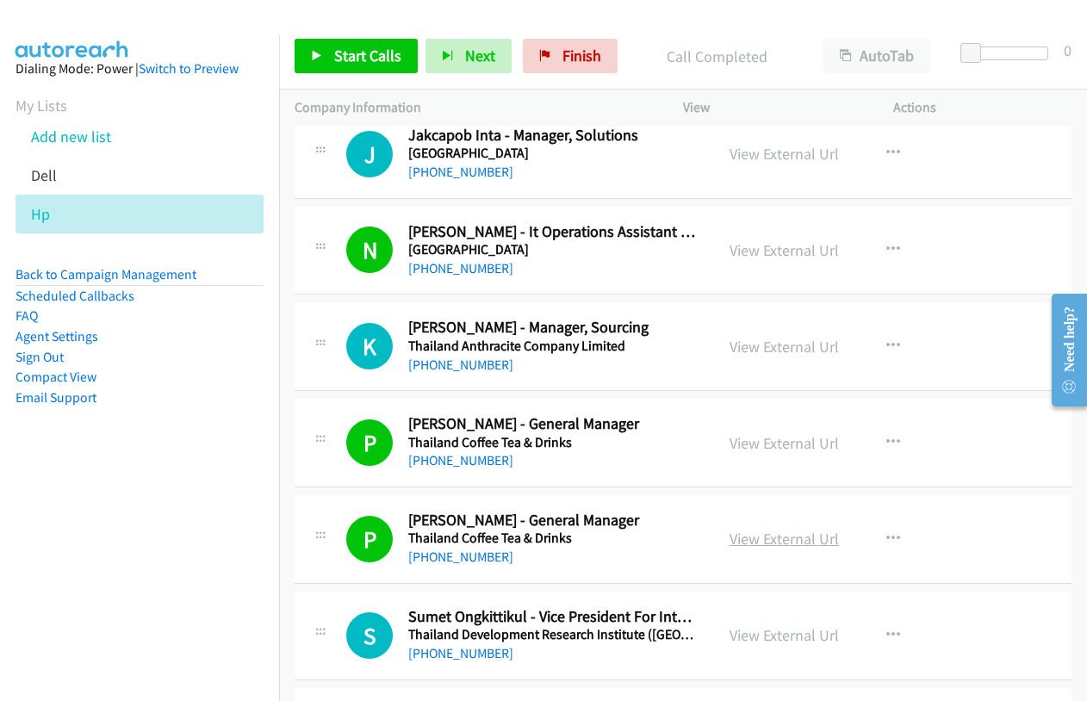
click at [755, 539] on link "View External Url" at bounding box center [784, 539] width 109 height 20
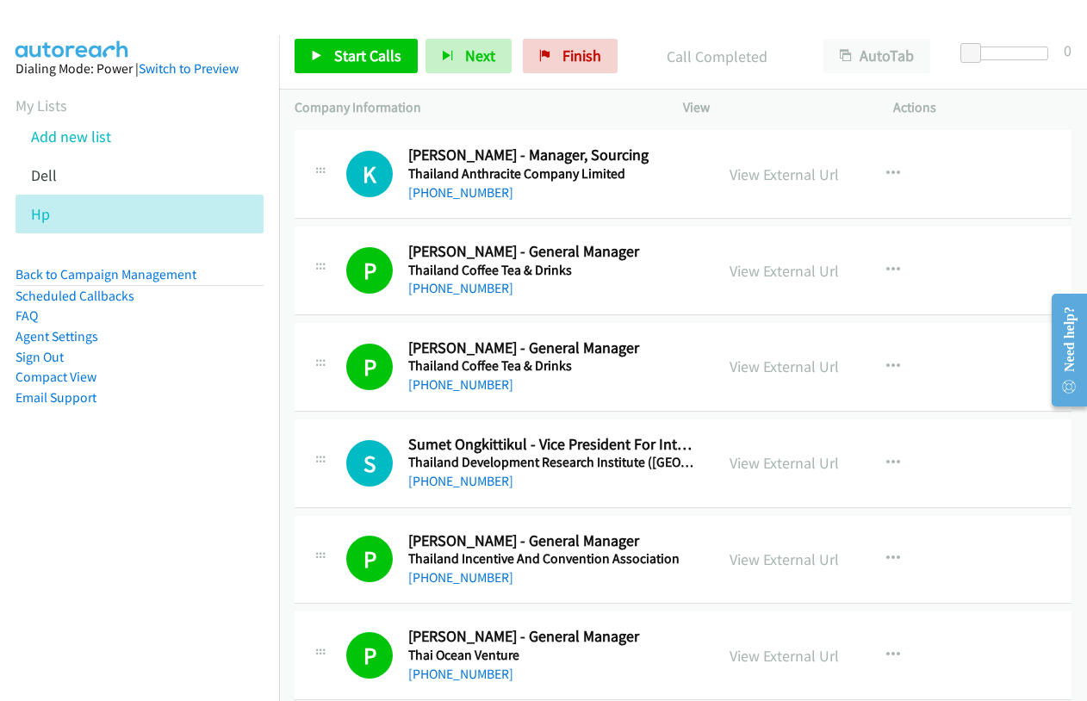
scroll to position [1723, 0]
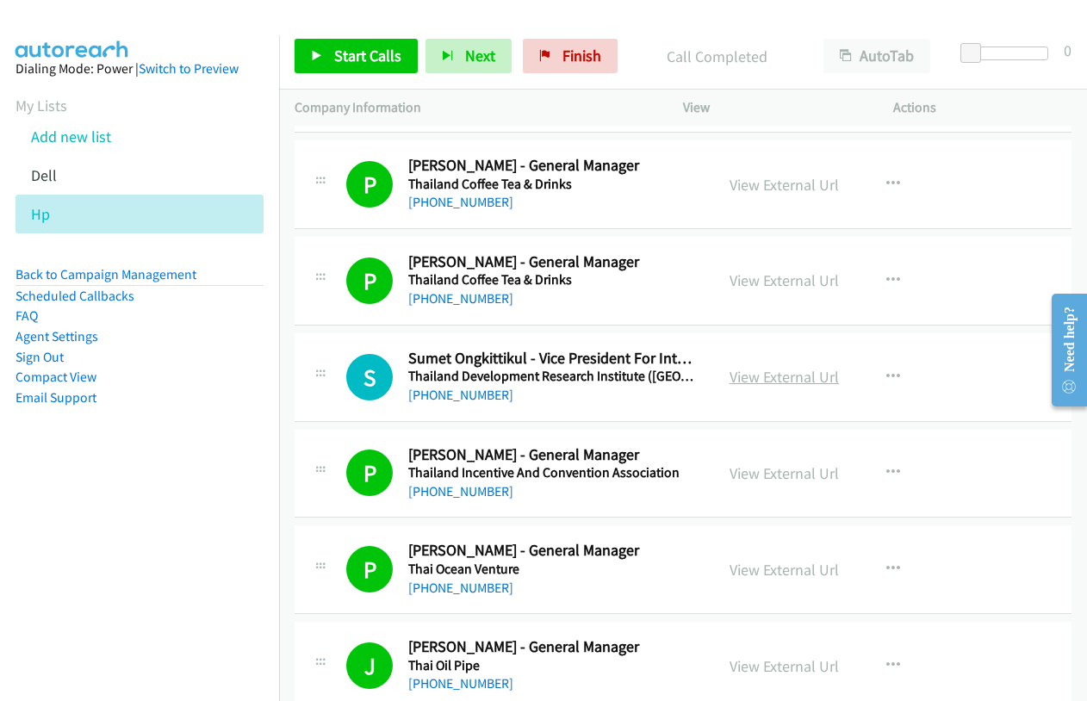
click at [770, 377] on link "View External Url" at bounding box center [784, 377] width 109 height 20
